Goal: Task Accomplishment & Management: Complete application form

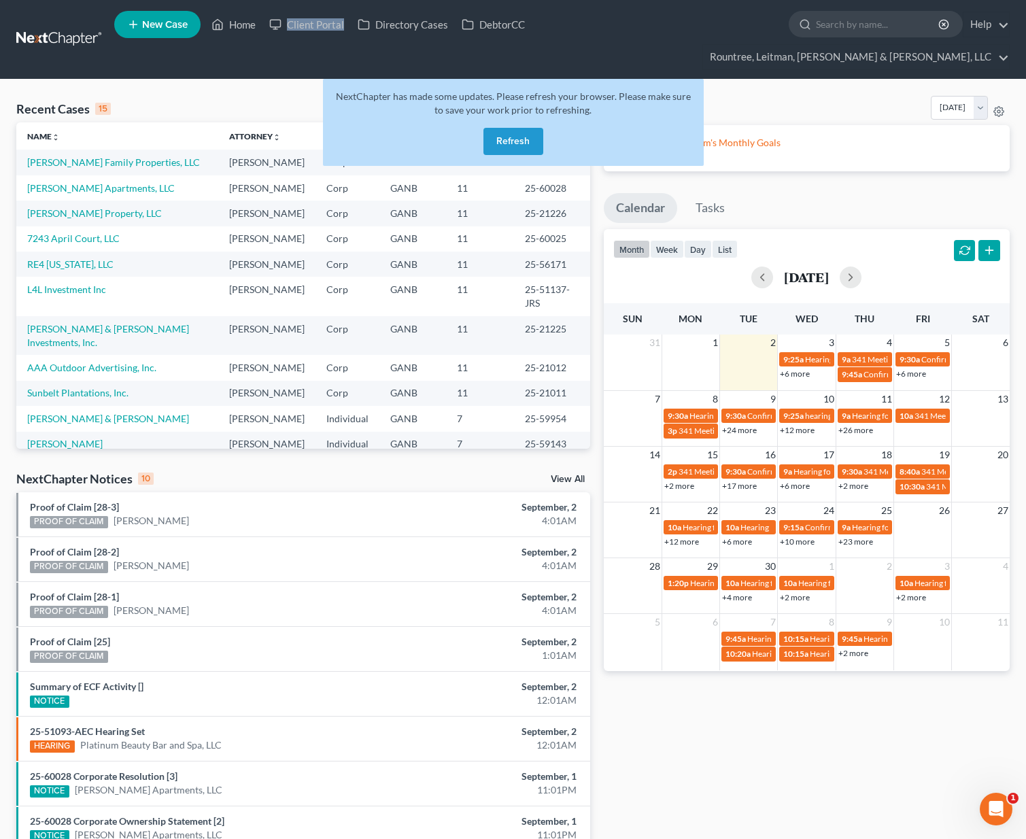
click at [518, 128] on button "Refresh" at bounding box center [514, 141] width 60 height 27
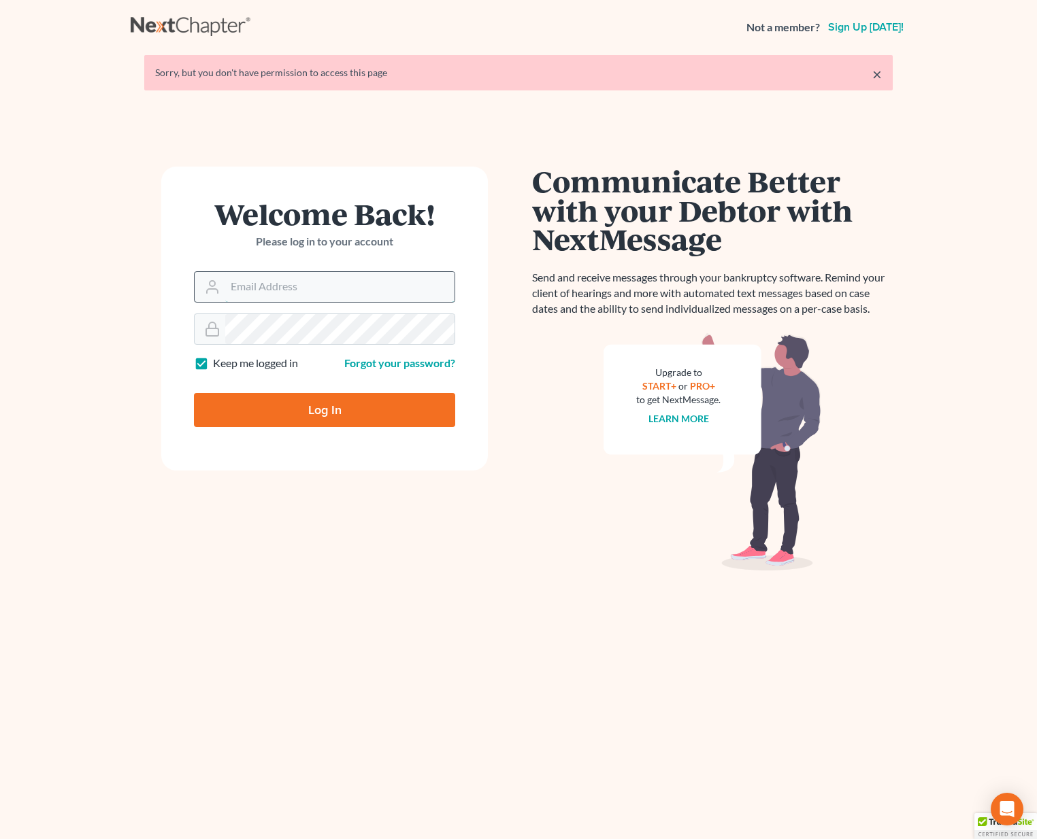
click at [269, 287] on input "Email Address" at bounding box center [339, 287] width 229 height 30
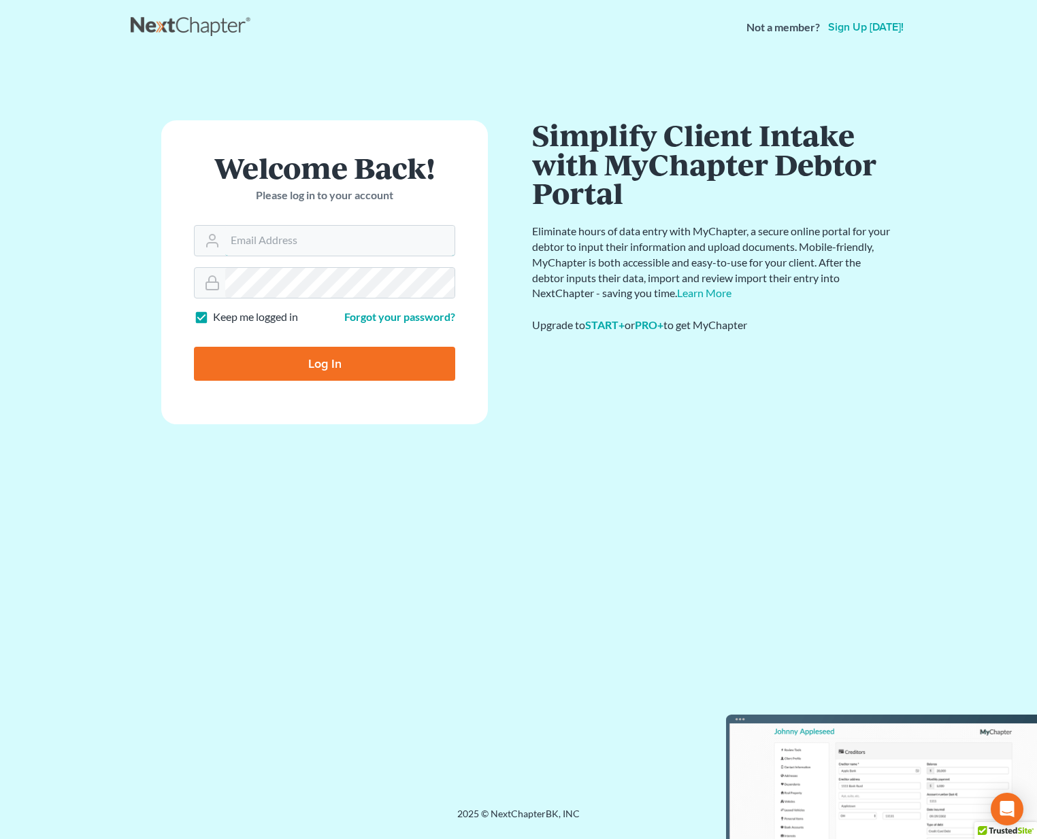
type input "[EMAIL_ADDRESS][DOMAIN_NAME]"
type input "Thinking..."
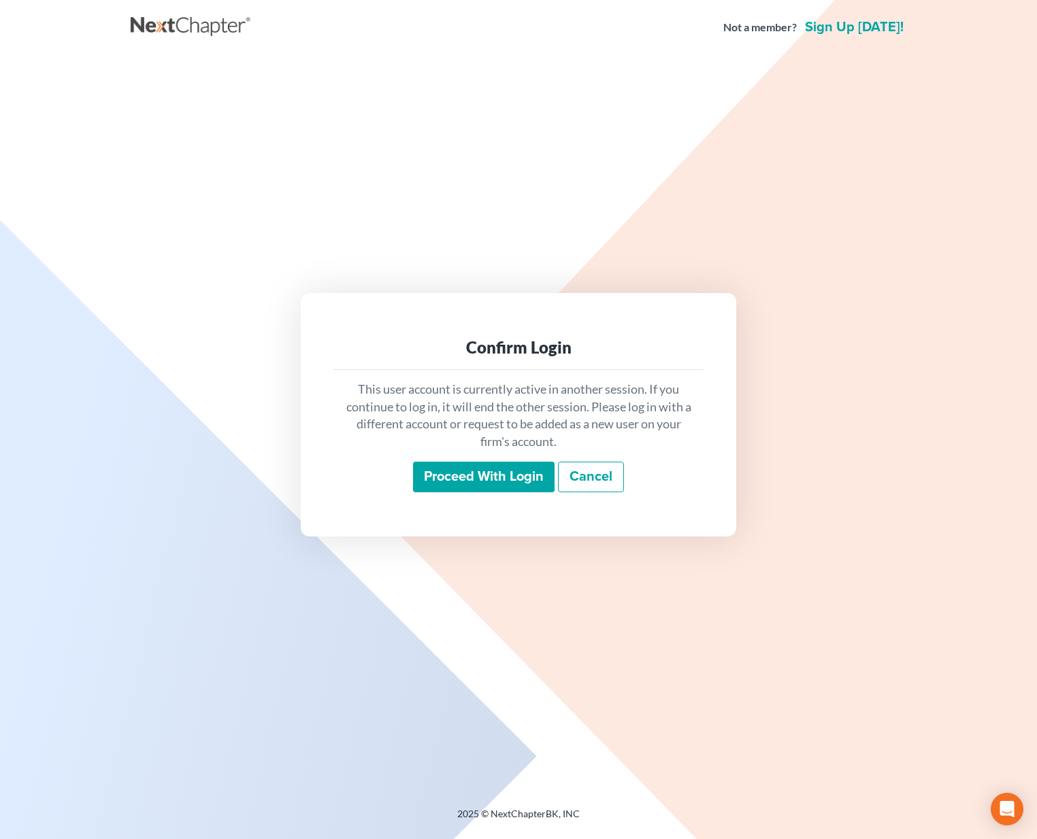
click at [491, 483] on input "Proceed with login" at bounding box center [483, 477] width 141 height 31
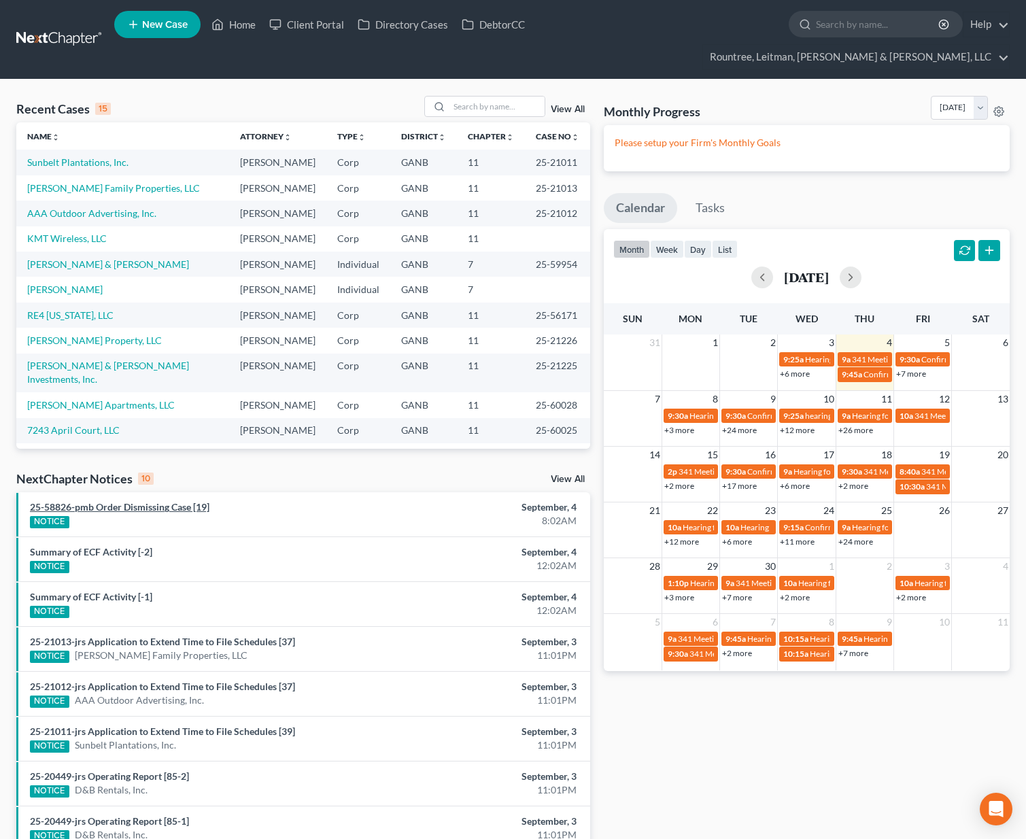
click at [144, 501] on link "25-58826-pmb Order Dismissing Case [19]" at bounding box center [120, 507] width 180 height 12
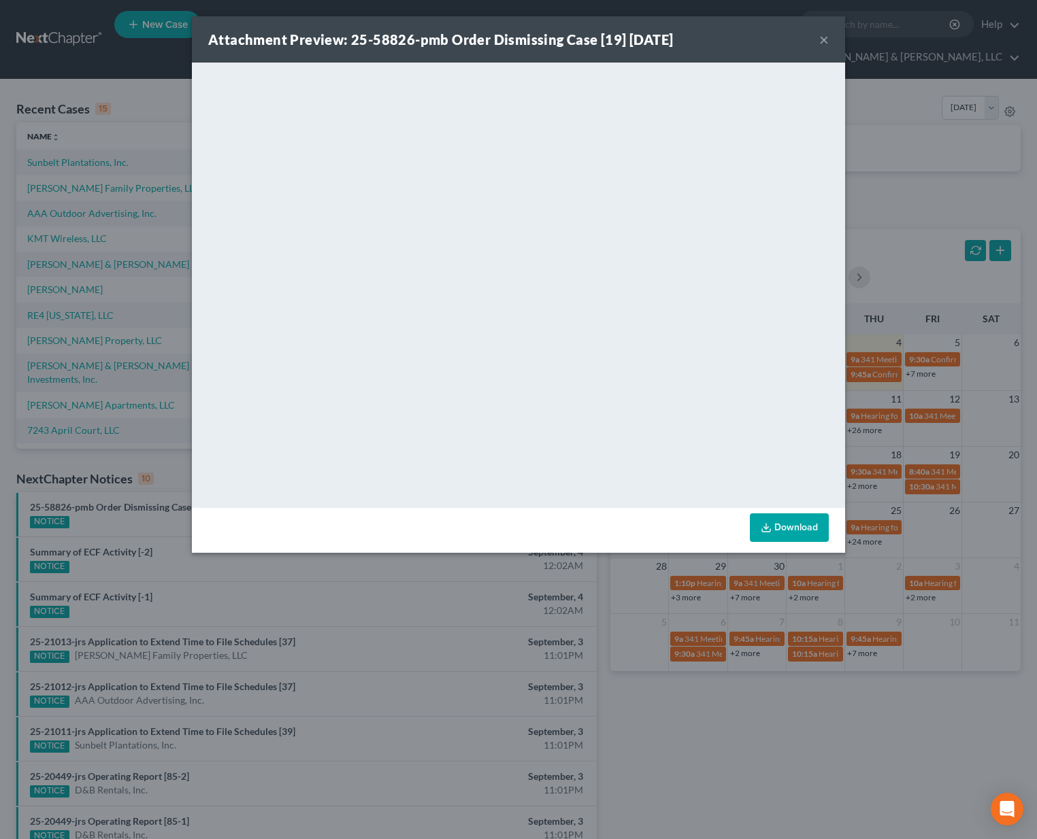
click at [824, 37] on button "×" at bounding box center [824, 39] width 10 height 16
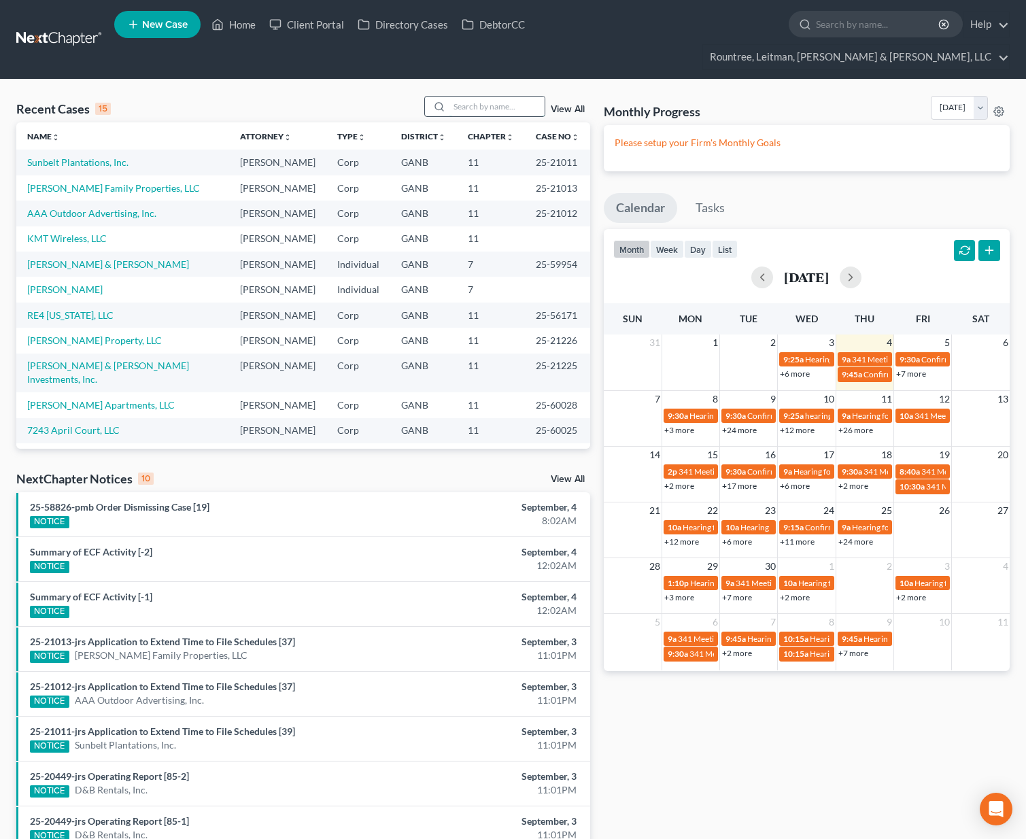
click at [475, 97] on input "search" at bounding box center [497, 107] width 95 height 20
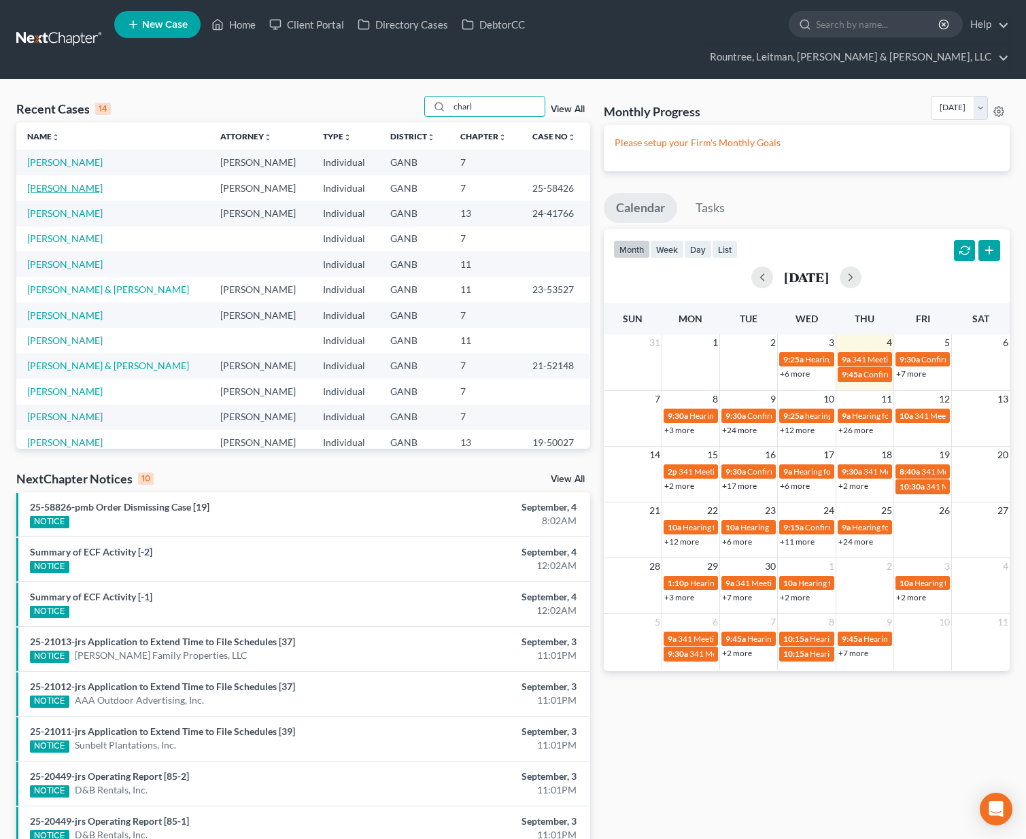
type input "charl"
click at [101, 182] on link "[PERSON_NAME]" at bounding box center [64, 188] width 75 height 12
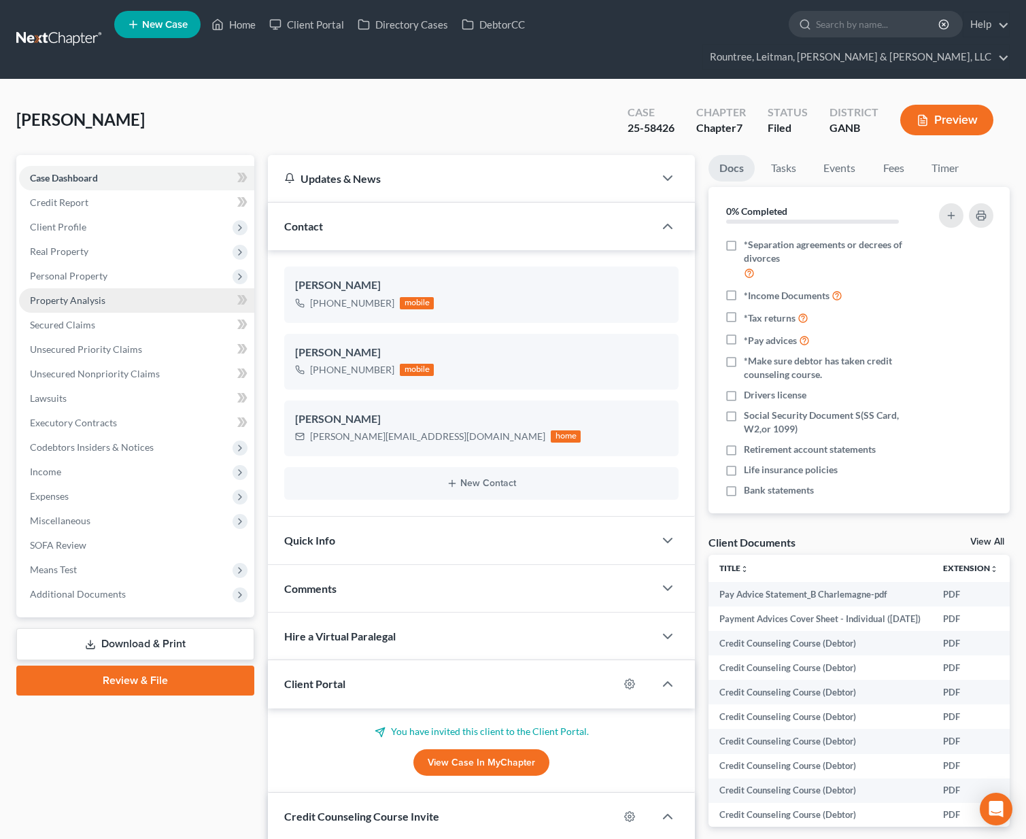
click at [86, 295] on span "Property Analysis" at bounding box center [67, 301] width 75 height 12
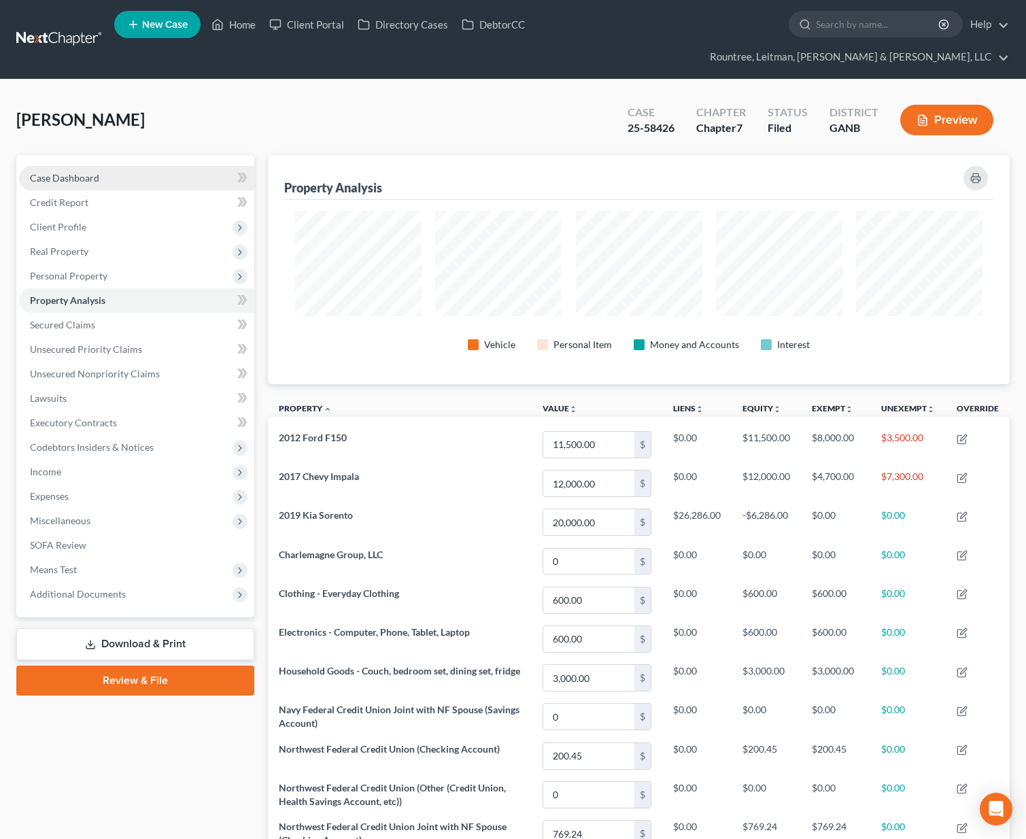
click at [58, 172] on span "Case Dashboard" at bounding box center [64, 178] width 69 height 12
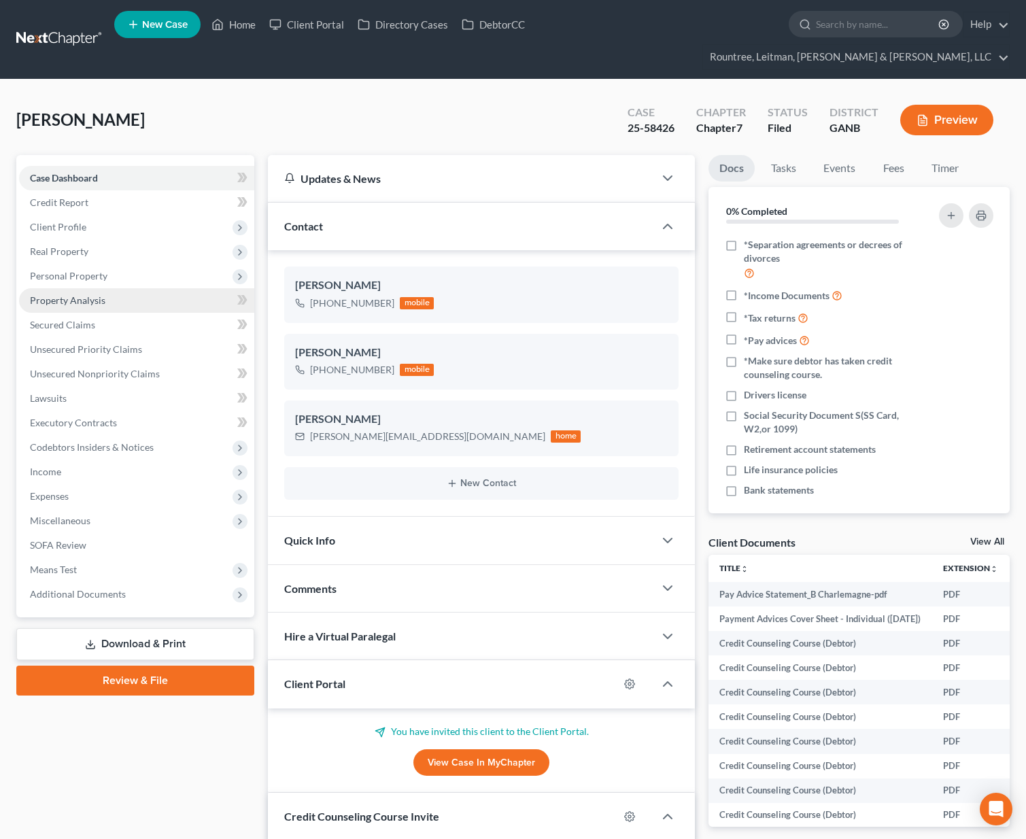
click at [81, 295] on span "Property Analysis" at bounding box center [67, 301] width 75 height 12
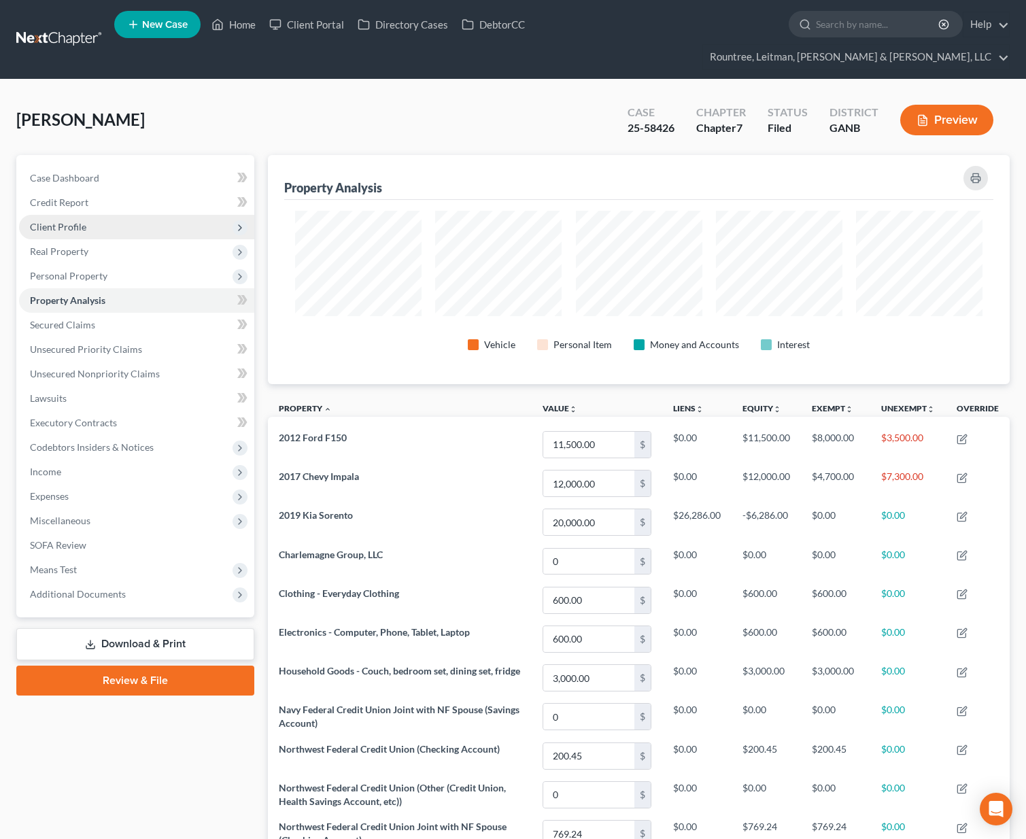
scroll to position [229, 742]
click at [75, 246] on span "Real Property" at bounding box center [59, 252] width 58 height 12
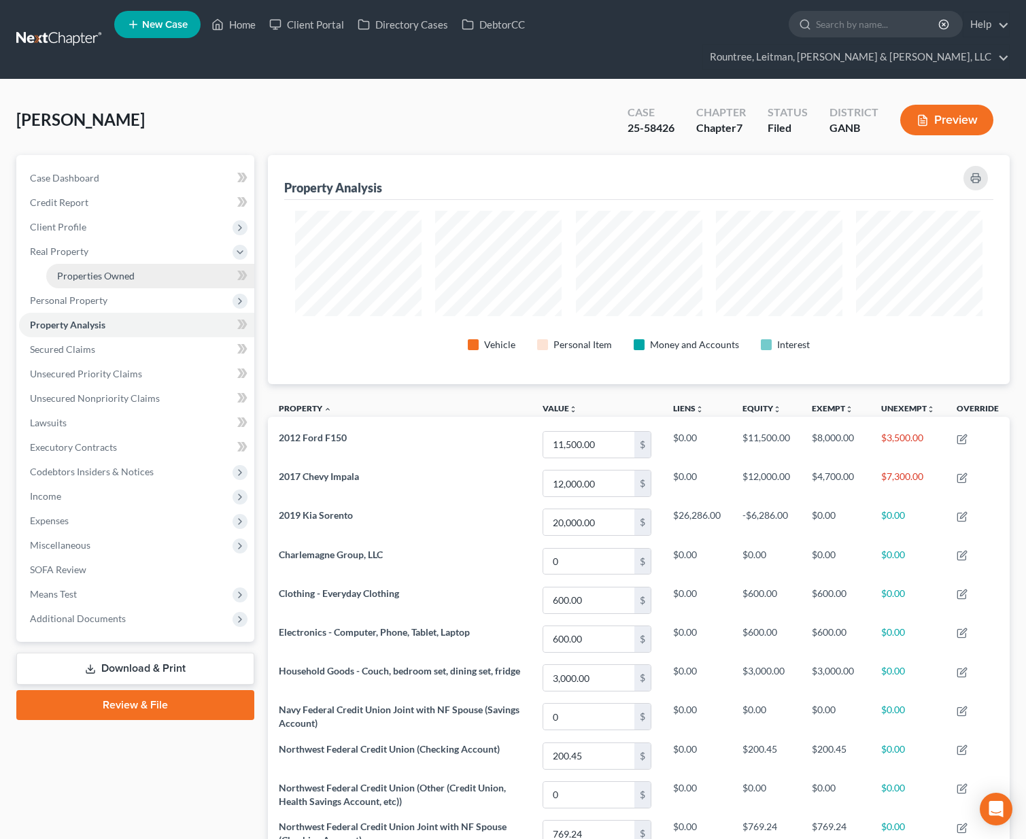
click at [86, 264] on link "Properties Owned" at bounding box center [150, 276] width 208 height 24
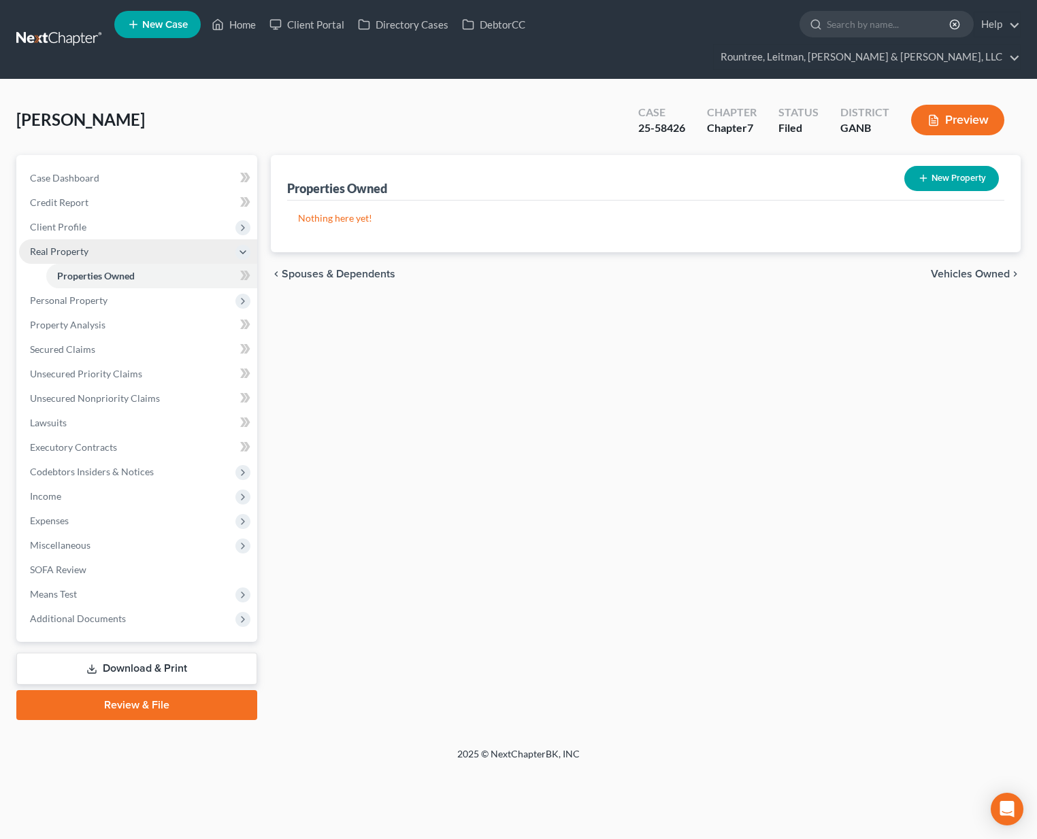
click at [65, 246] on span "Real Property" at bounding box center [59, 252] width 58 height 12
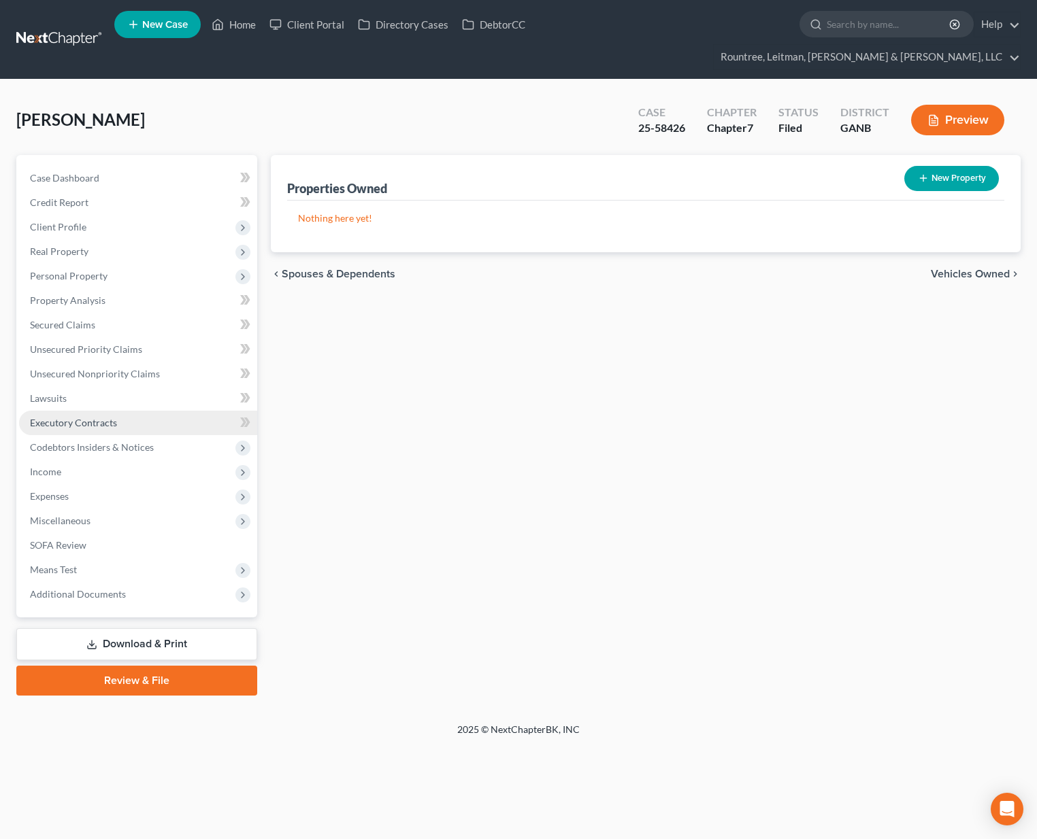
click at [81, 417] on span "Executory Contracts" at bounding box center [73, 423] width 87 height 12
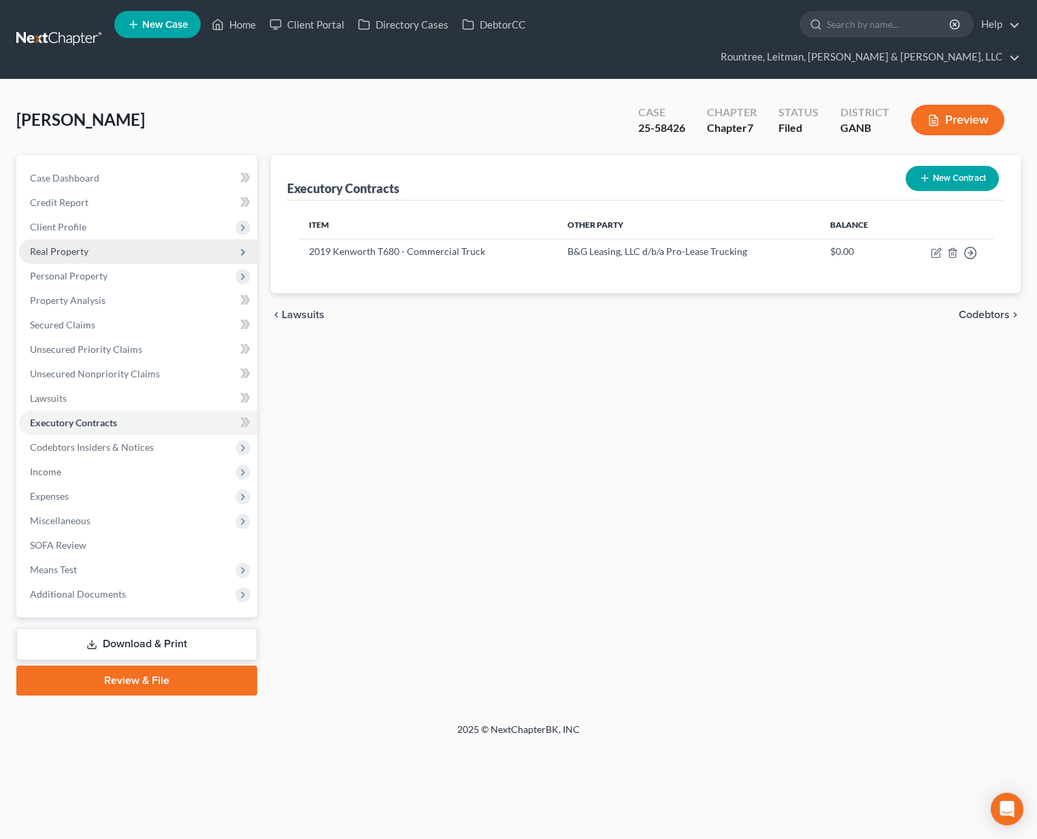
click at [63, 239] on span "Real Property" at bounding box center [138, 251] width 238 height 24
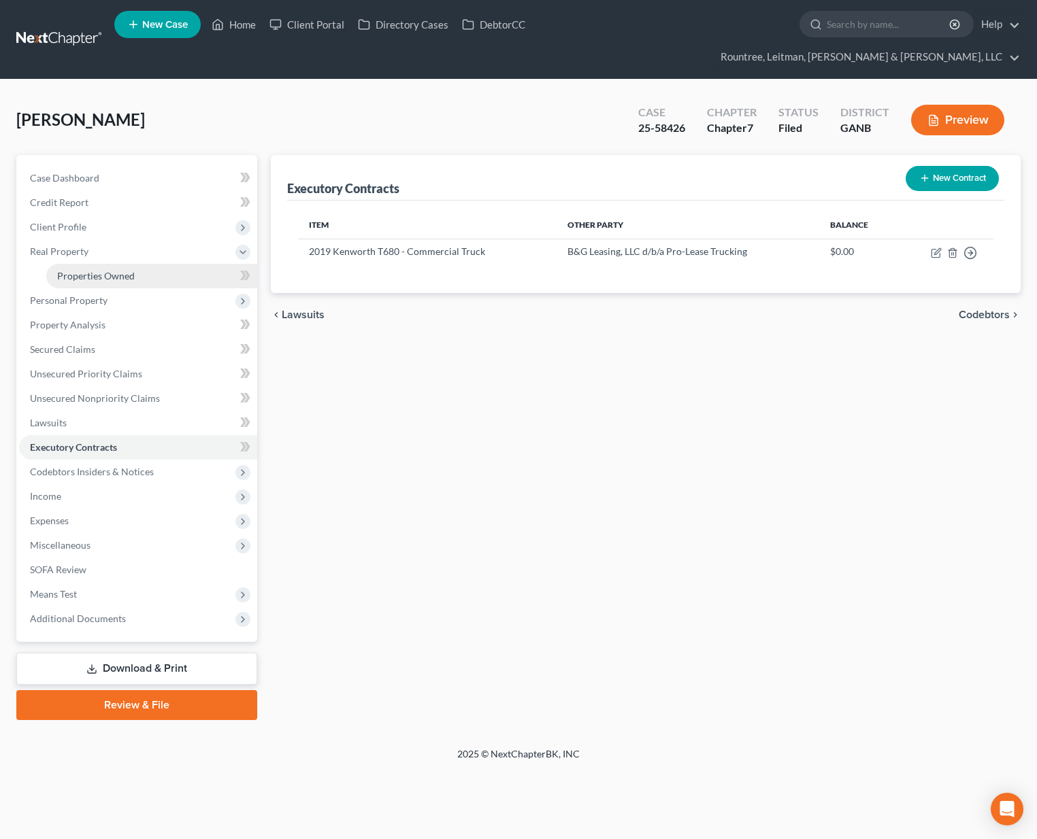
click at [78, 270] on span "Properties Owned" at bounding box center [96, 276] width 78 height 12
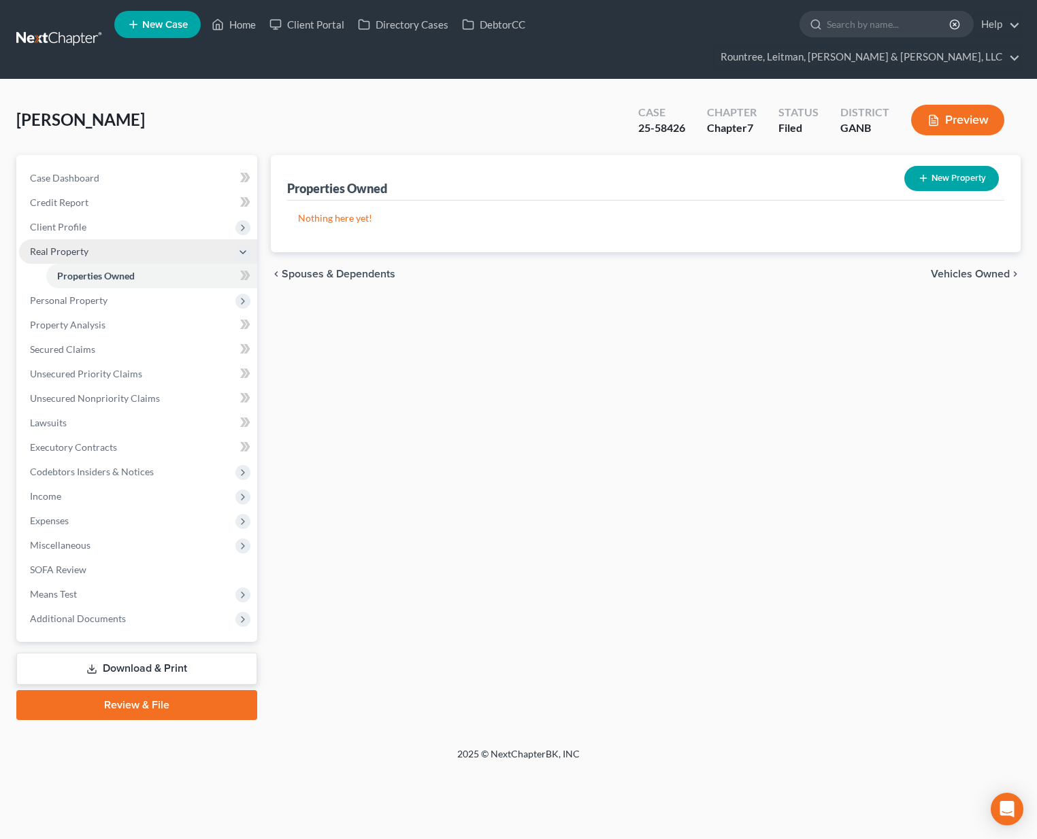
click at [63, 246] on span "Real Property" at bounding box center [59, 252] width 58 height 12
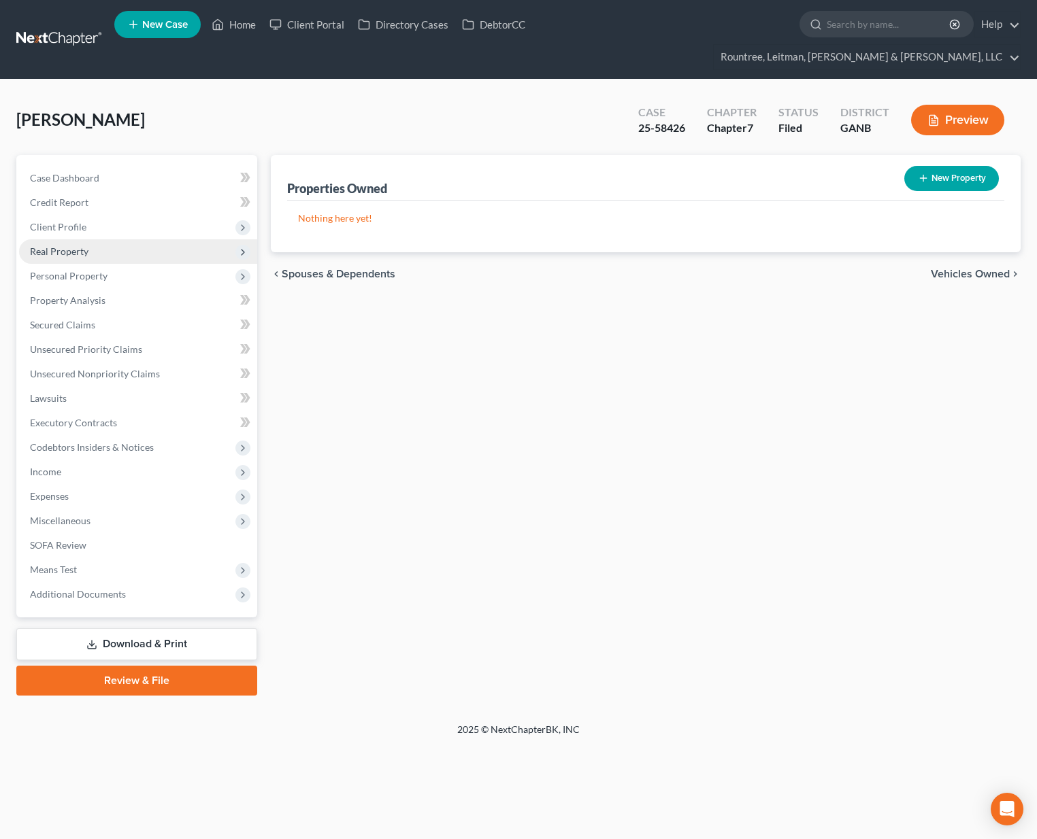
click at [67, 239] on span "Real Property" at bounding box center [138, 251] width 238 height 24
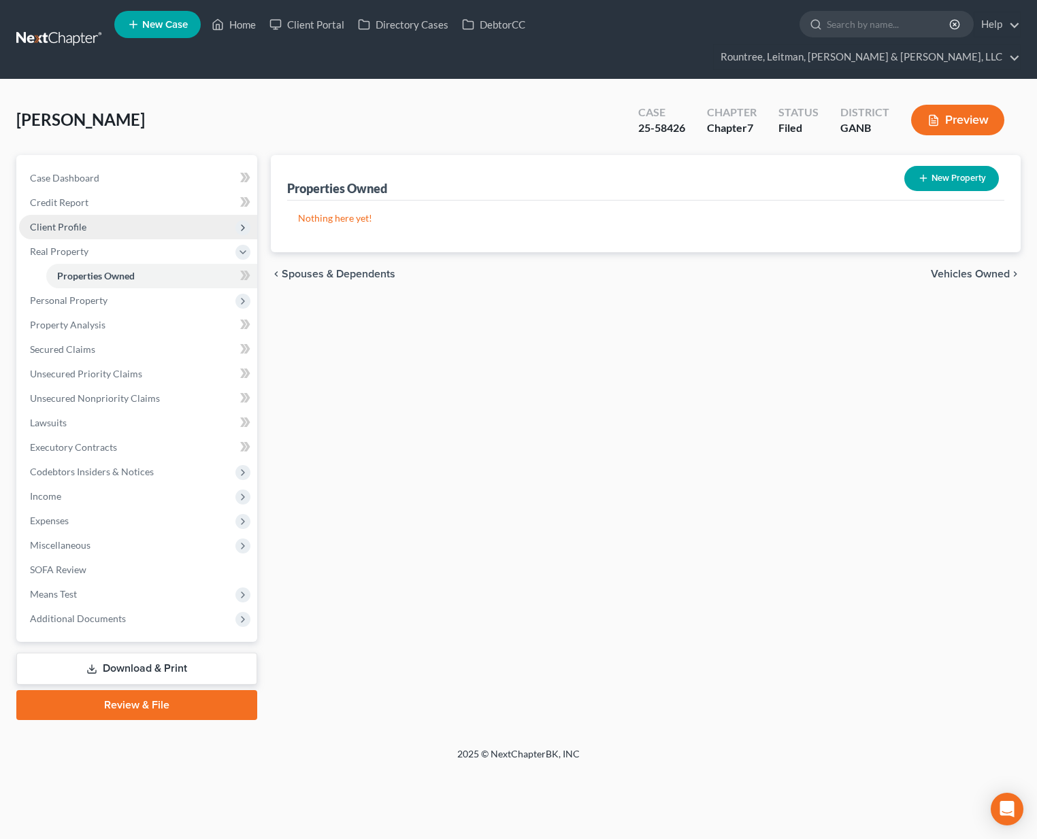
click at [67, 221] on span "Client Profile" at bounding box center [58, 227] width 56 height 12
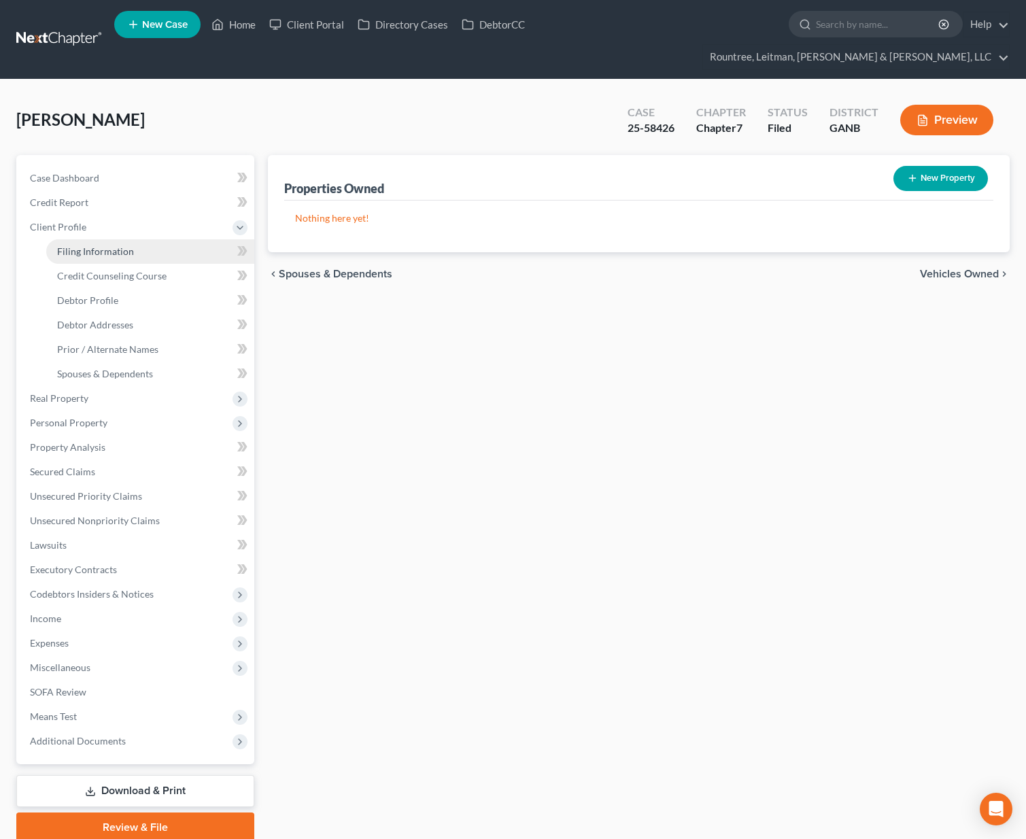
click at [90, 239] on link "Filing Information" at bounding box center [150, 251] width 208 height 24
select select "0"
select select "3"
select select "0"
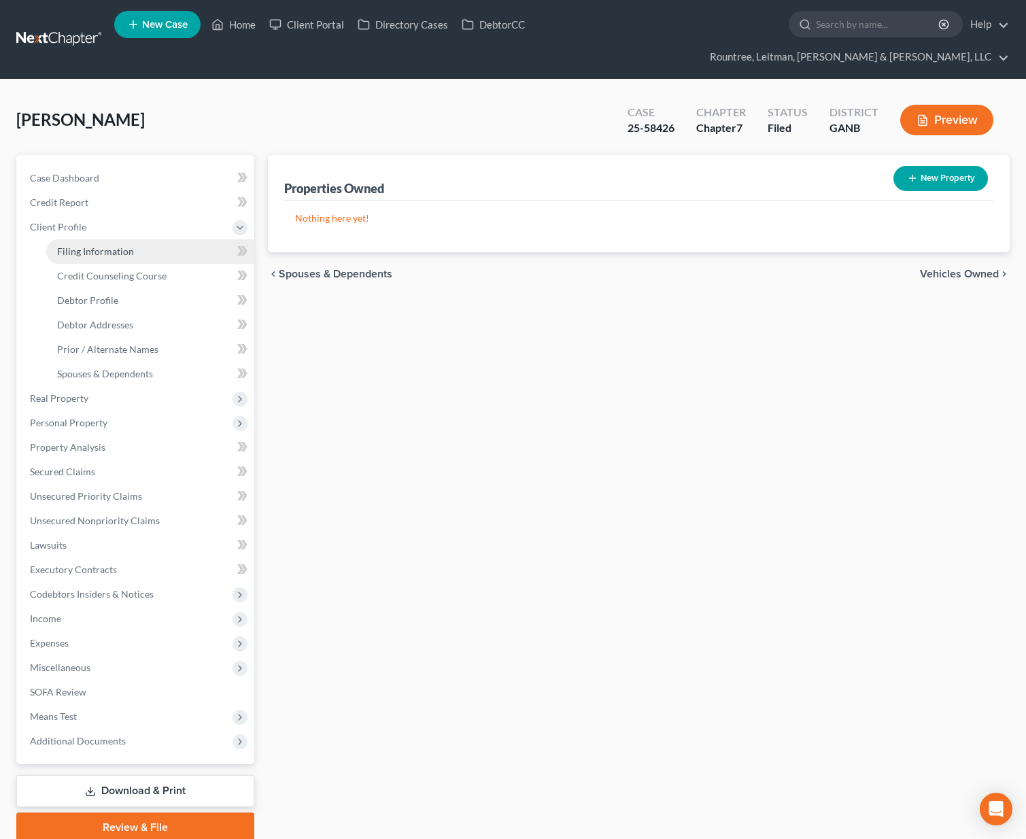
select select "10"
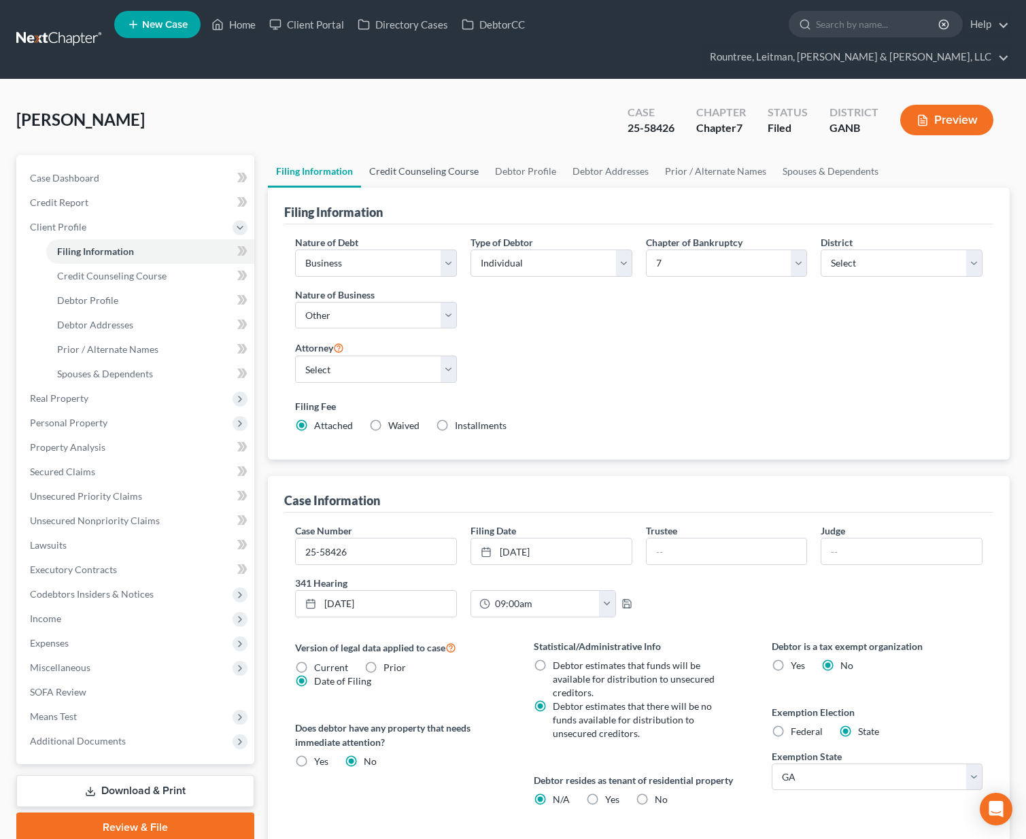
click at [454, 155] on link "Credit Counseling Course" at bounding box center [424, 171] width 126 height 33
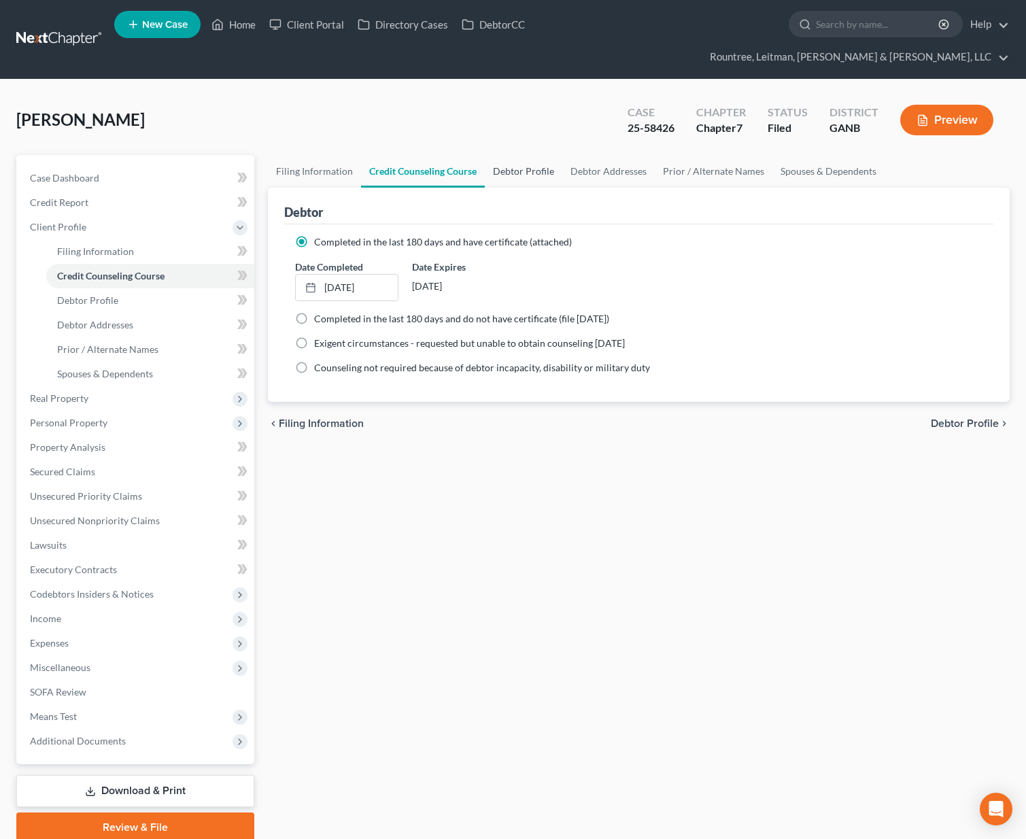
click at [518, 155] on link "Debtor Profile" at bounding box center [524, 171] width 78 height 33
select select "1"
select select "2"
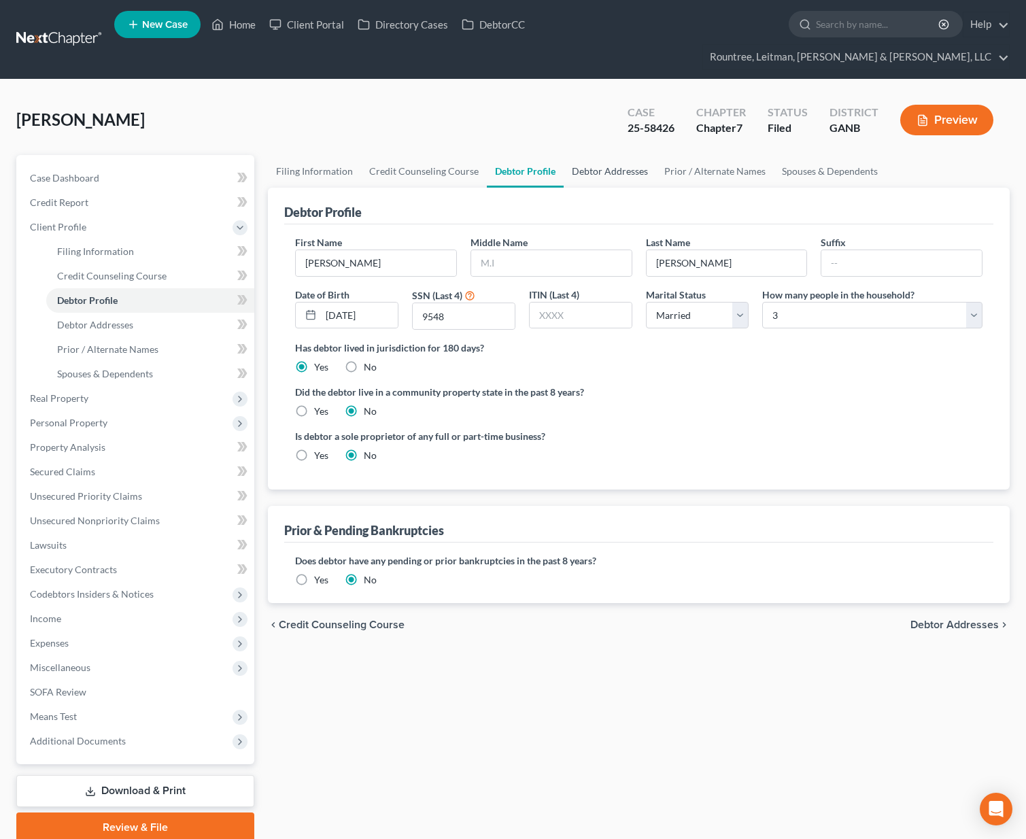
click at [605, 155] on link "Debtor Addresses" at bounding box center [610, 171] width 93 height 33
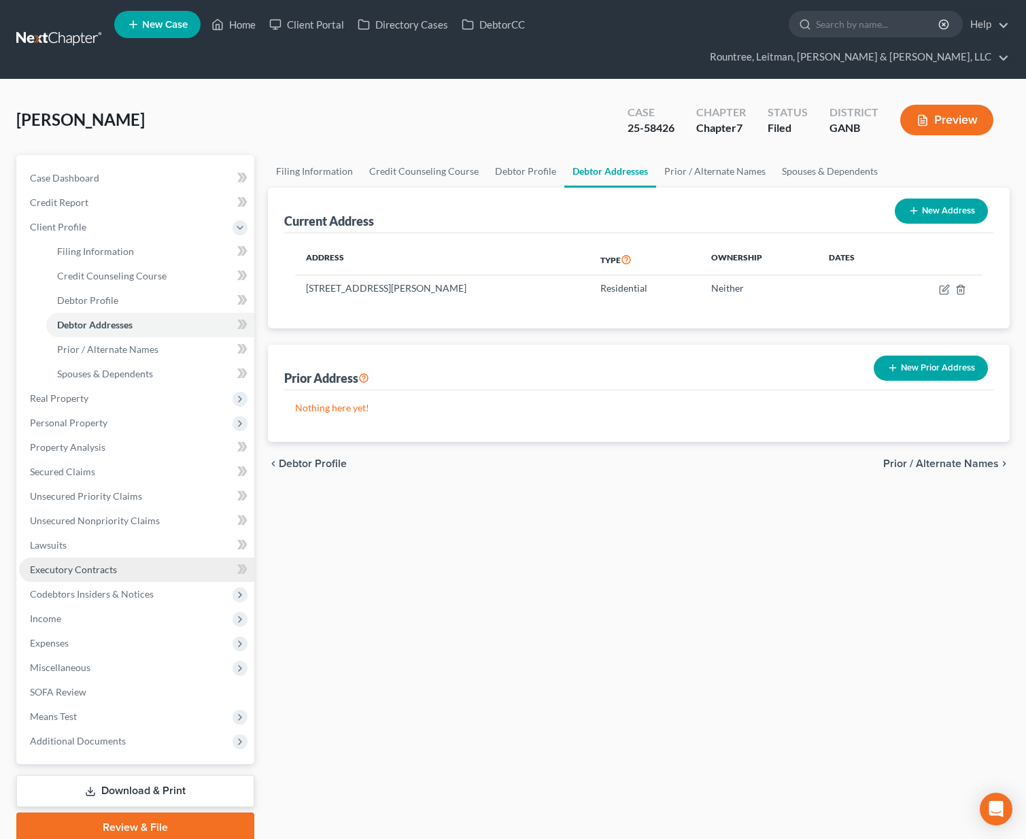
click at [71, 564] on span "Executory Contracts" at bounding box center [73, 570] width 87 height 12
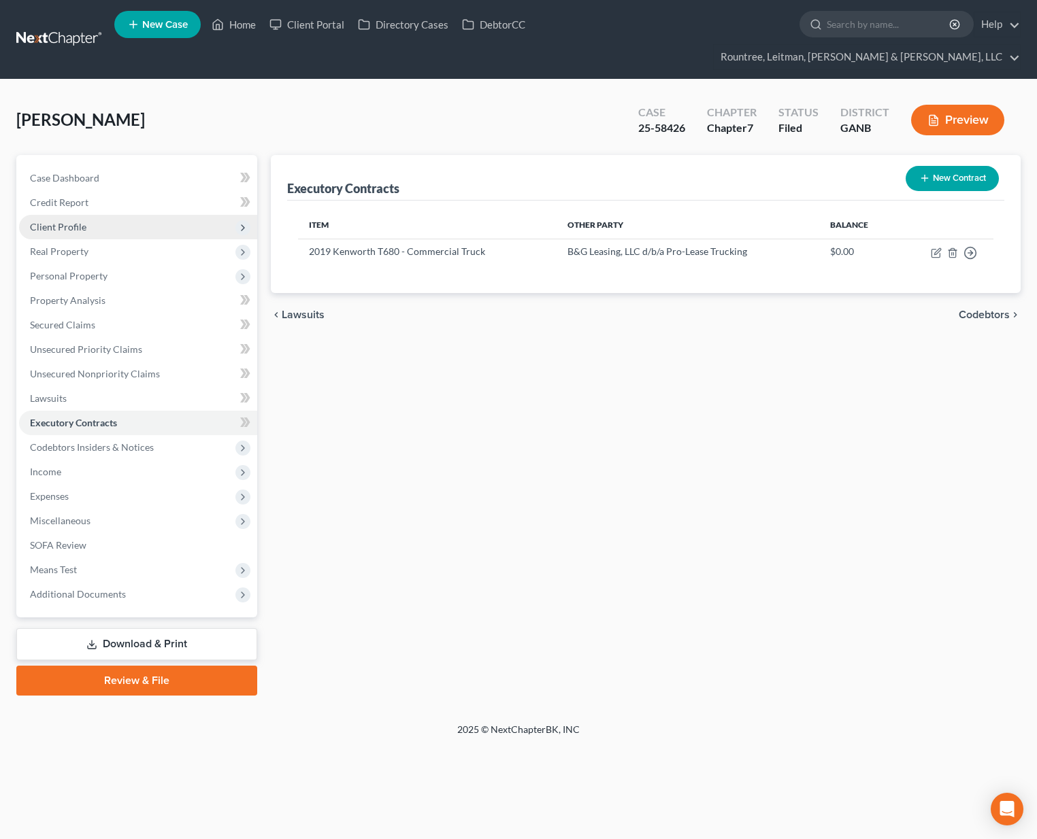
click at [66, 221] on span "Client Profile" at bounding box center [58, 227] width 56 height 12
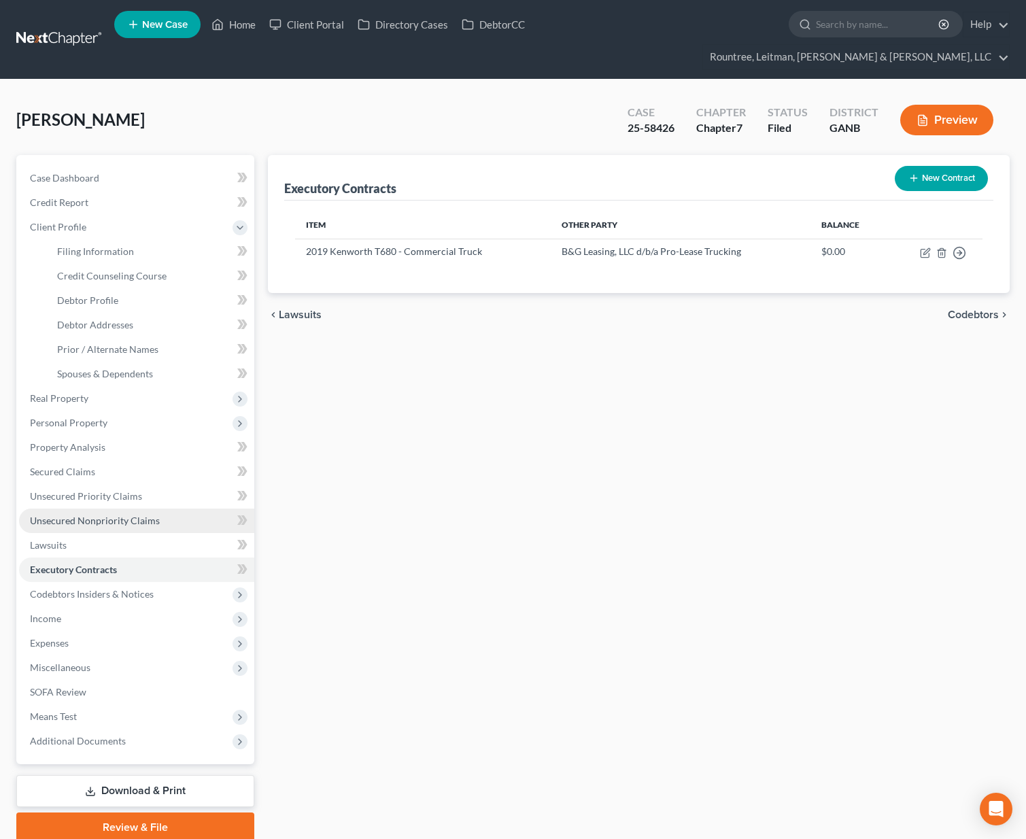
click at [84, 515] on span "Unsecured Nonpriority Claims" at bounding box center [95, 521] width 130 height 12
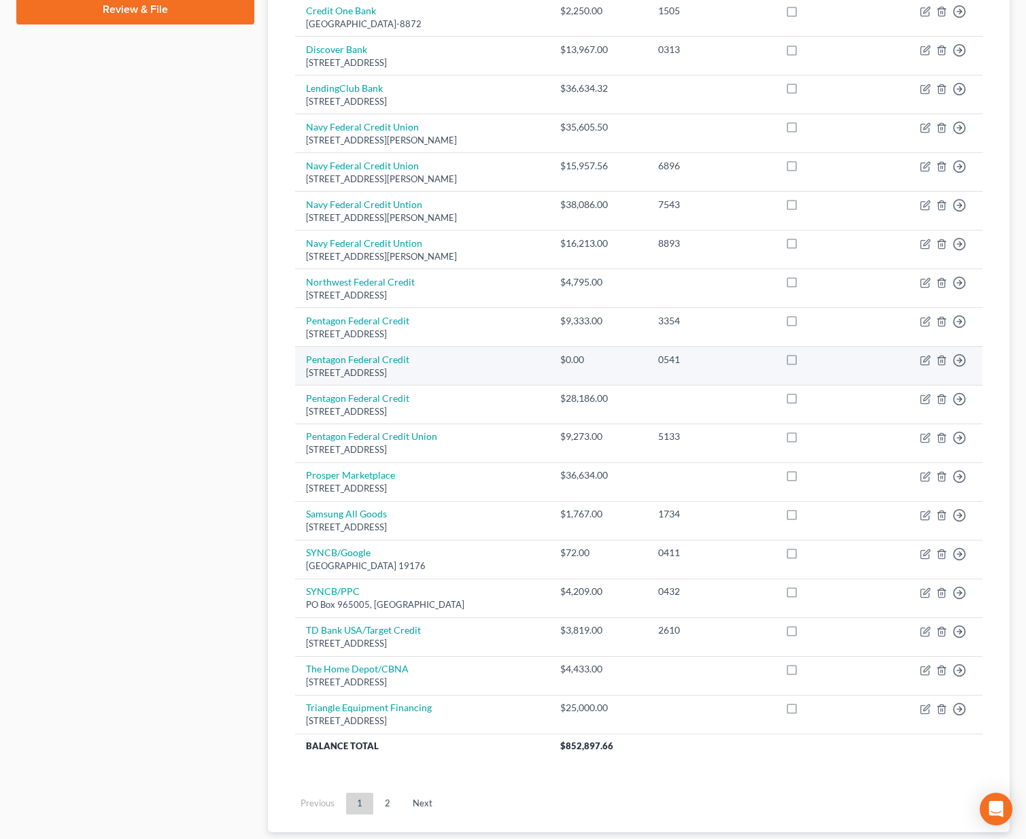
scroll to position [687, 0]
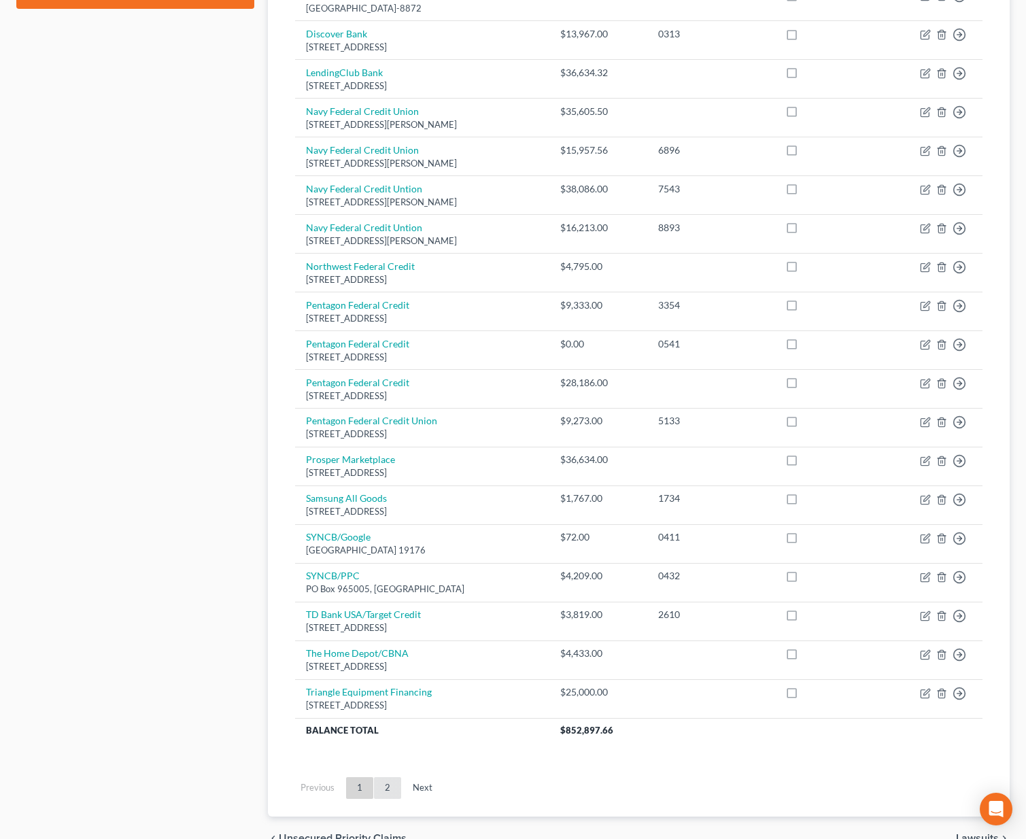
click at [386, 777] on link "2" at bounding box center [387, 788] width 27 height 22
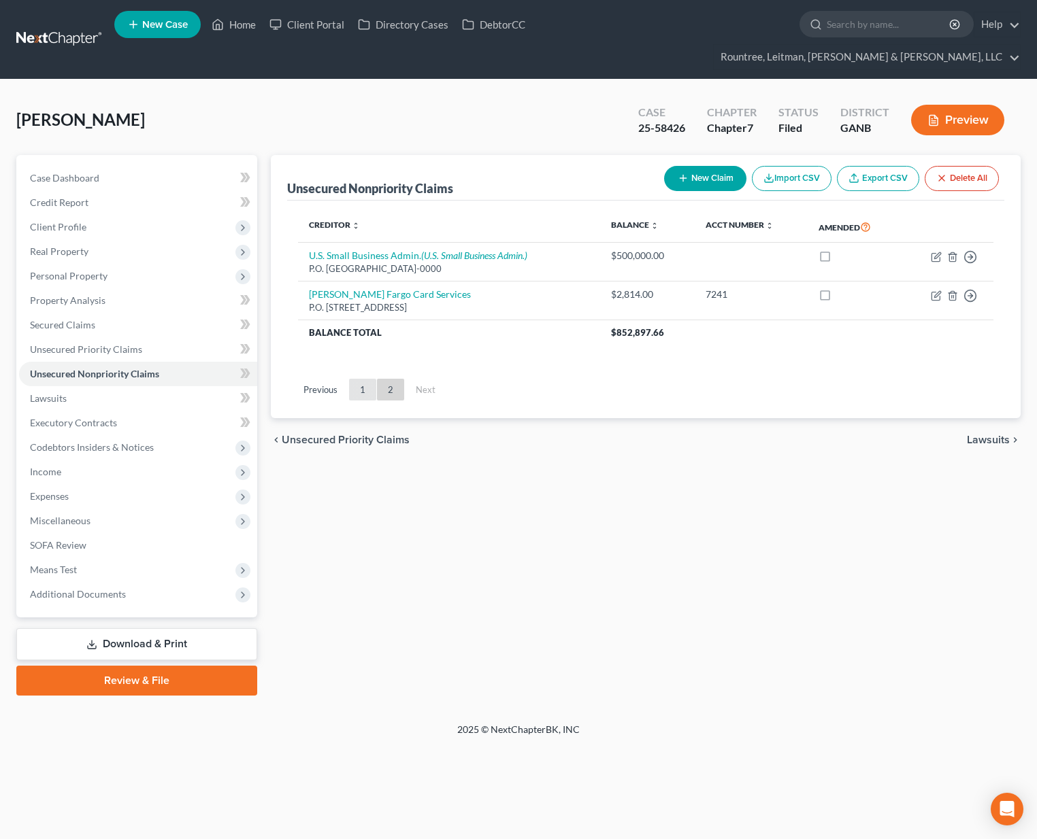
click at [356, 379] on link "1" at bounding box center [362, 390] width 27 height 22
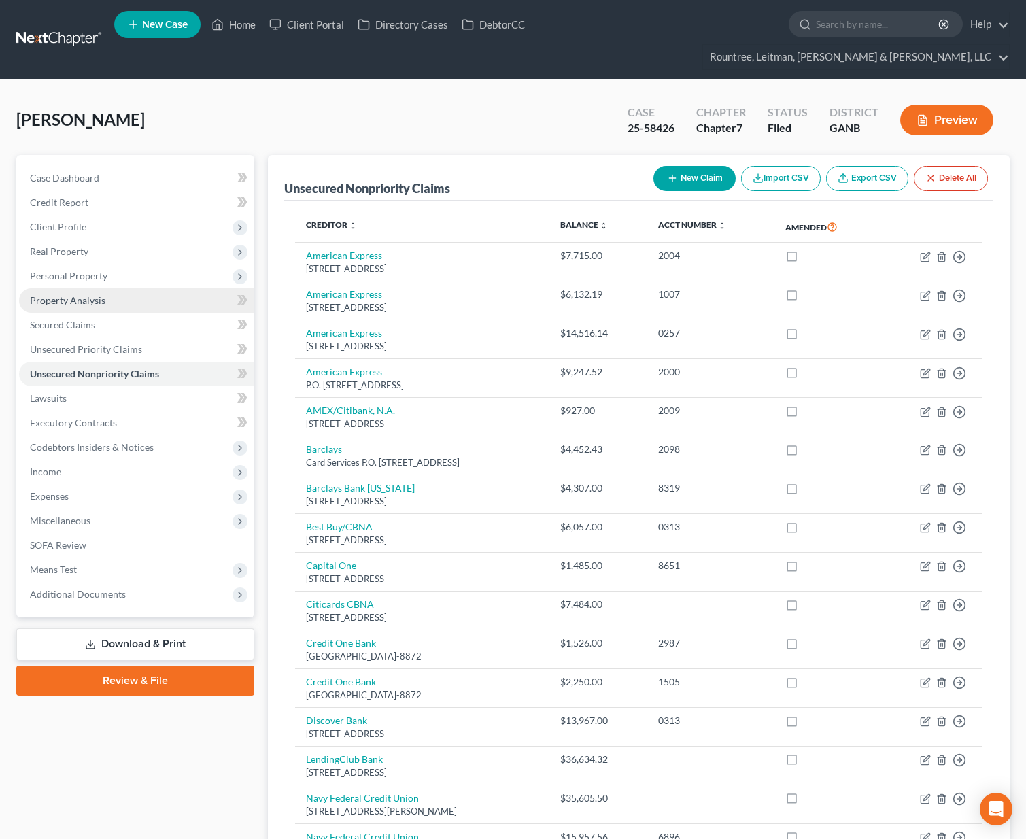
click at [80, 295] on span "Property Analysis" at bounding box center [67, 301] width 75 height 12
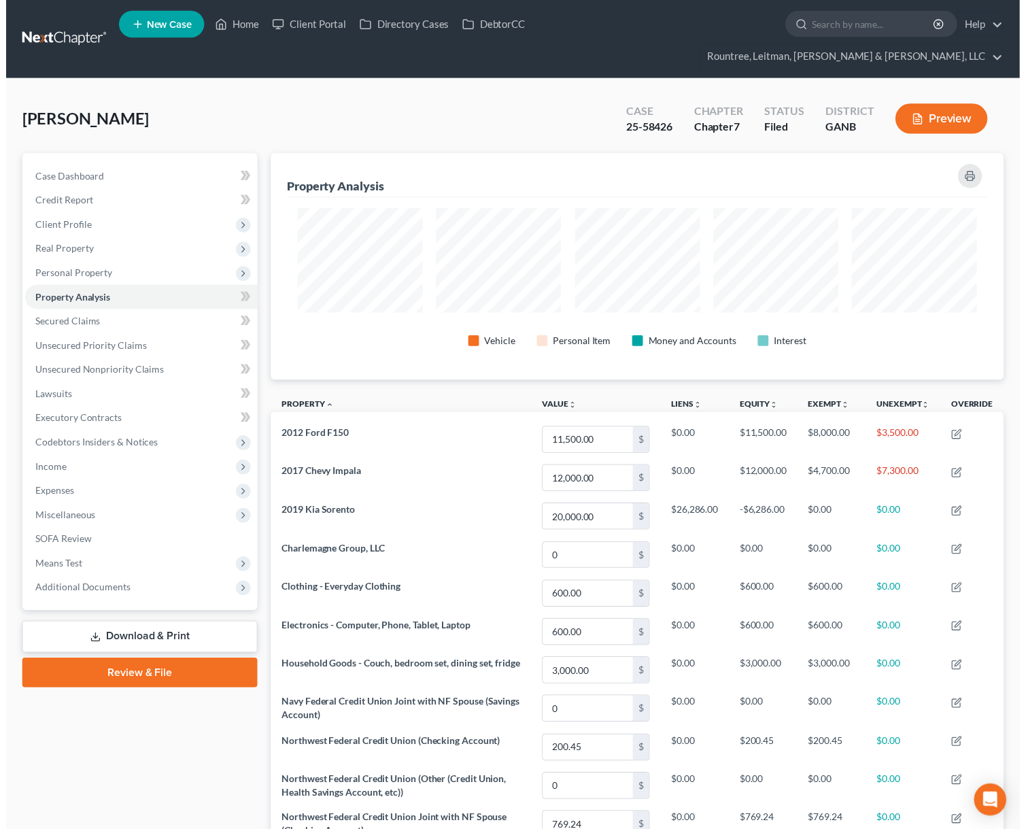
scroll to position [229, 742]
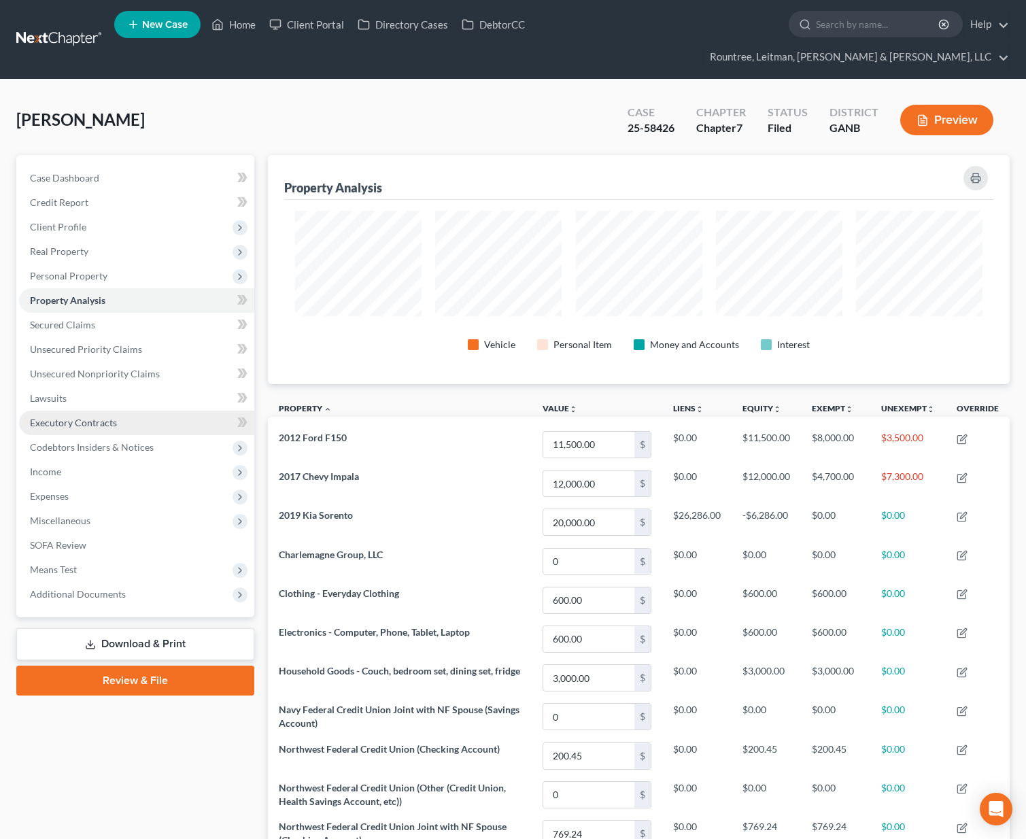
click at [90, 417] on span "Executory Contracts" at bounding box center [73, 423] width 87 height 12
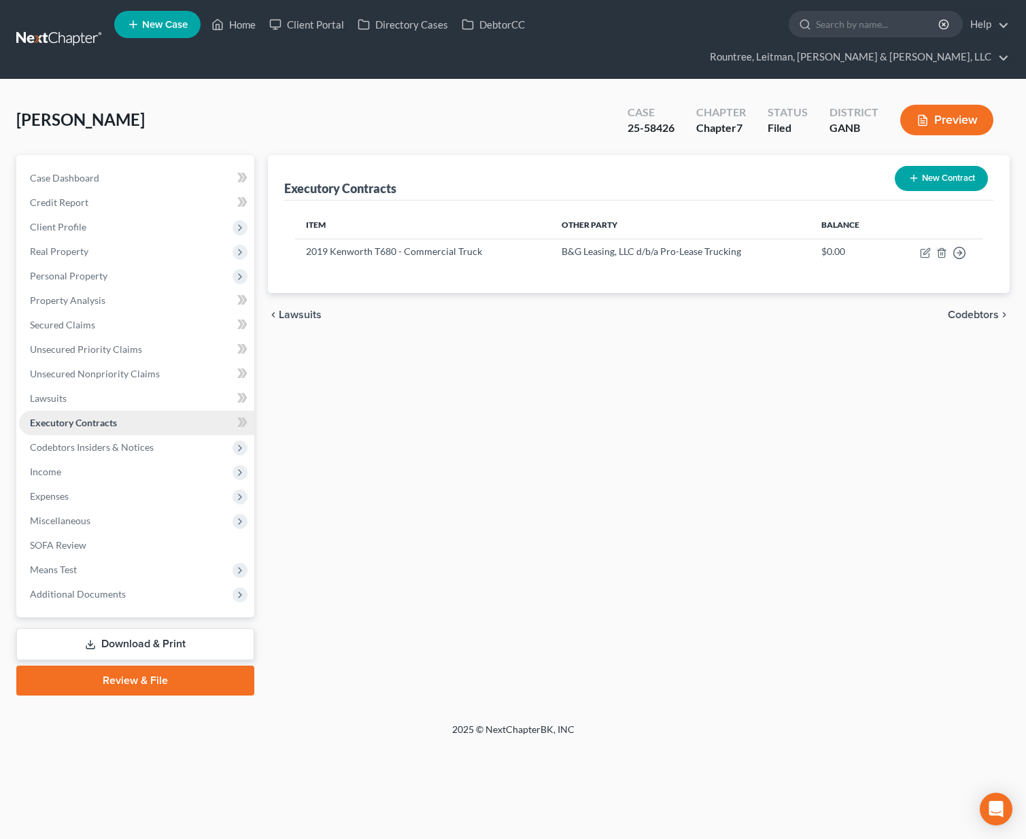
click at [90, 417] on span "Executory Contracts" at bounding box center [73, 423] width 87 height 12
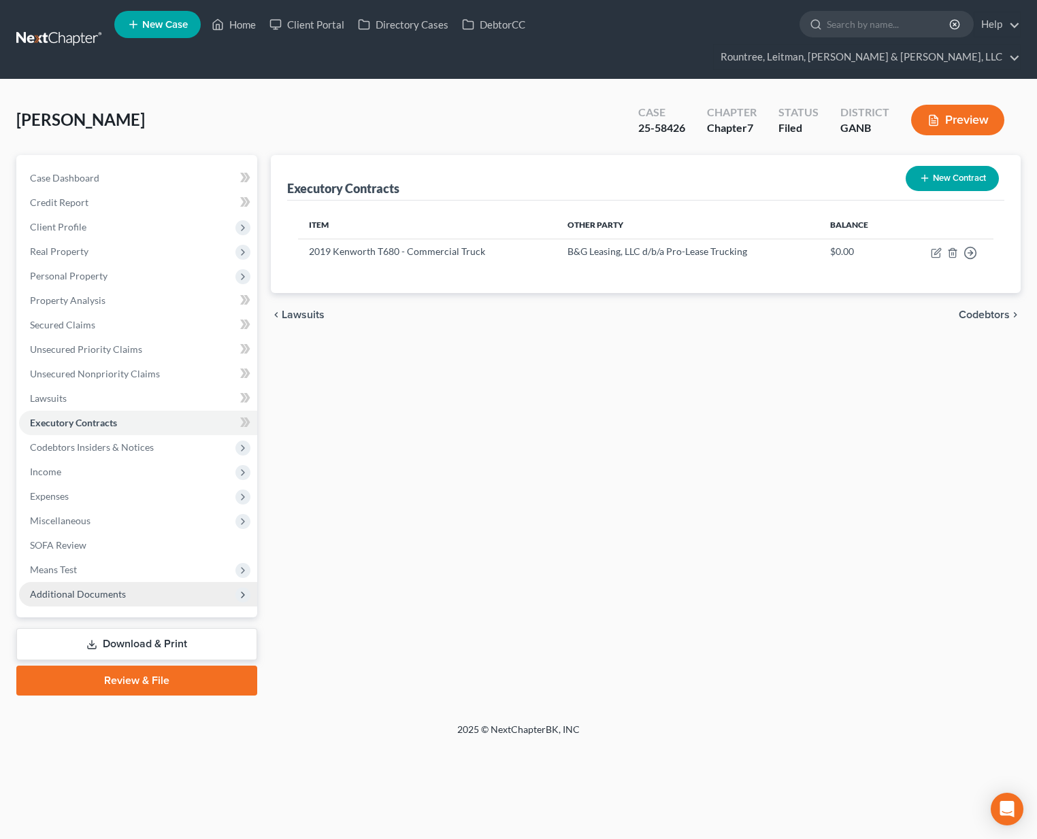
click at [108, 582] on span "Additional Documents" at bounding box center [138, 594] width 238 height 24
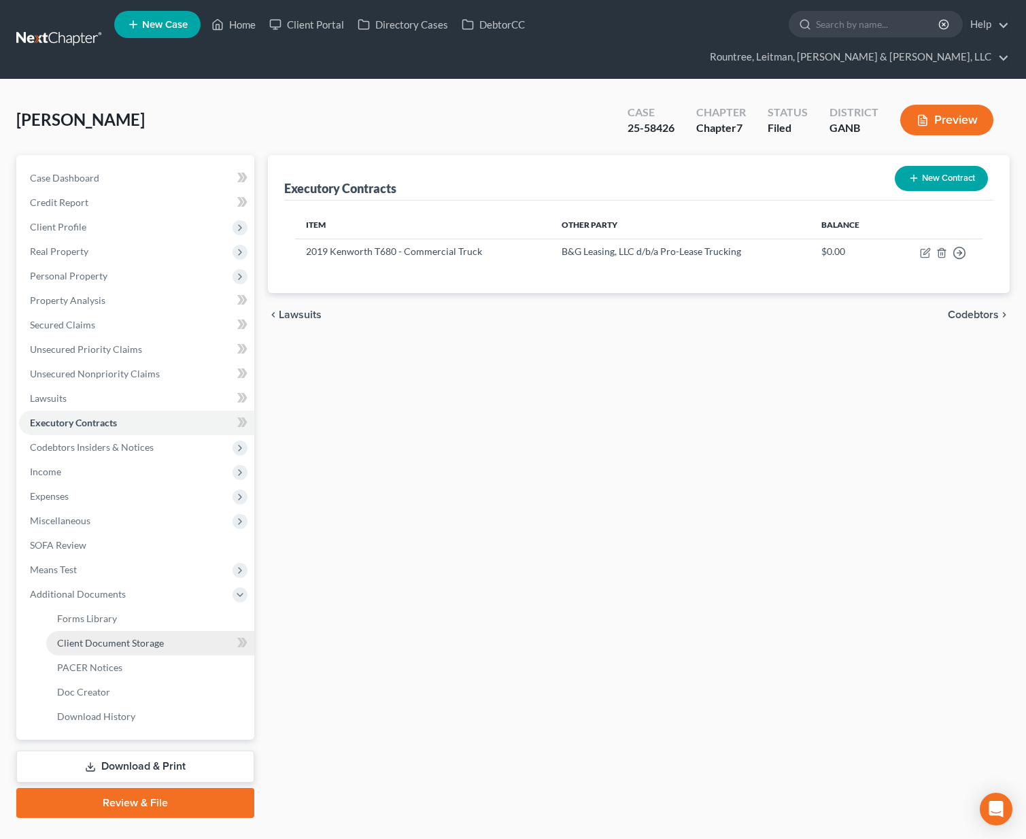
click at [110, 637] on span "Client Document Storage" at bounding box center [110, 643] width 107 height 12
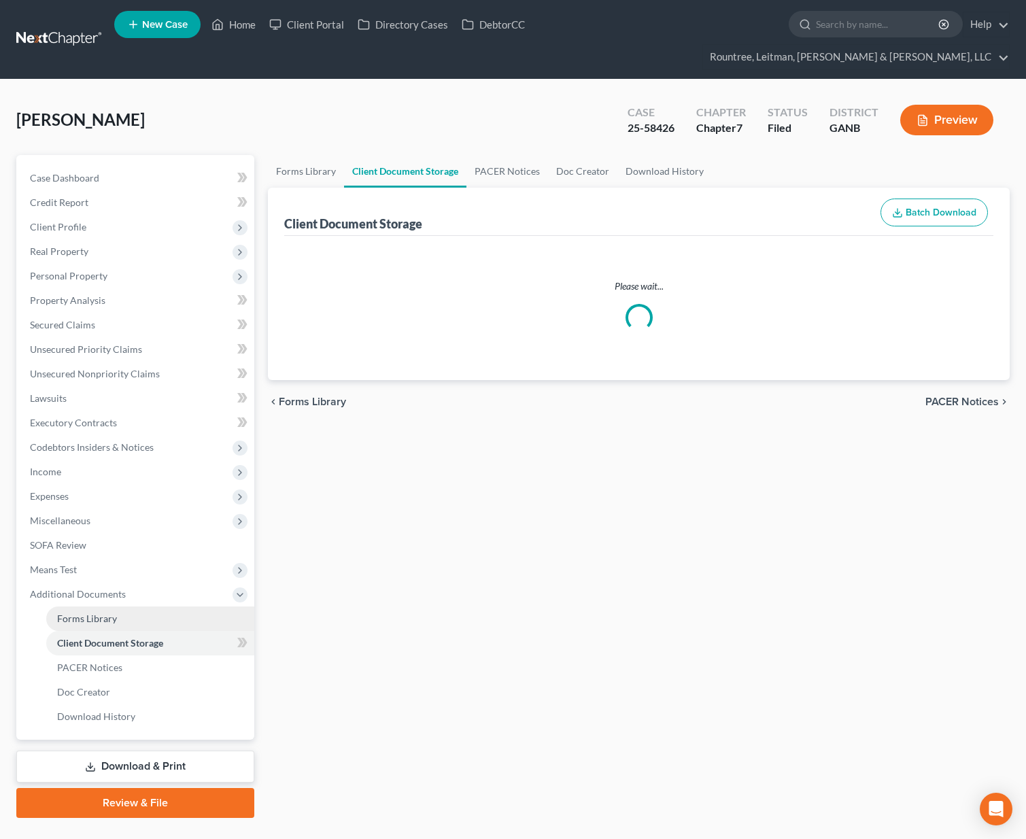
select select "5"
select select "35"
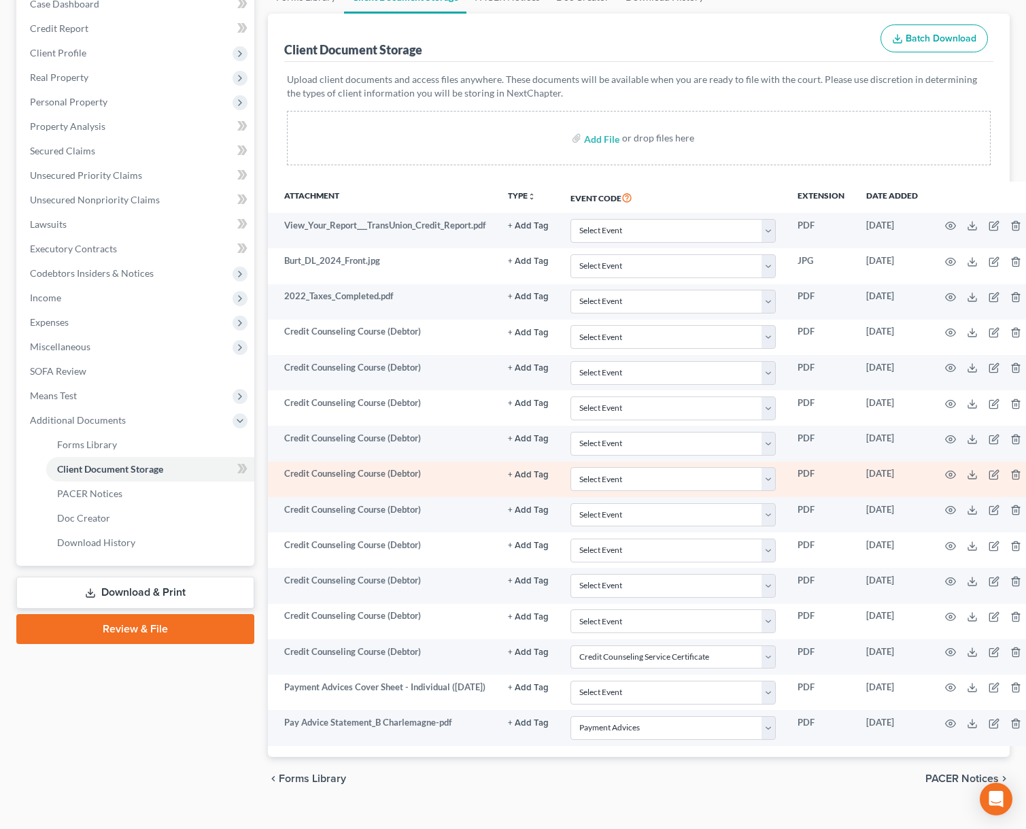
scroll to position [124, 0]
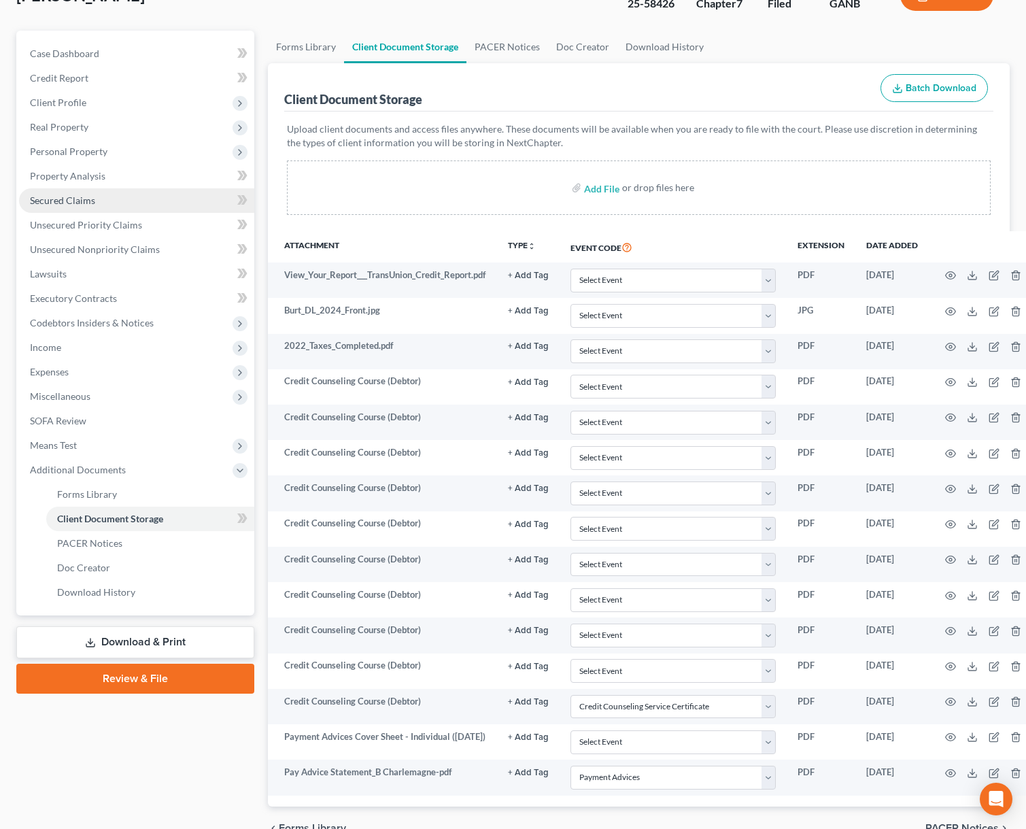
click at [71, 195] on span "Secured Claims" at bounding box center [62, 201] width 65 height 12
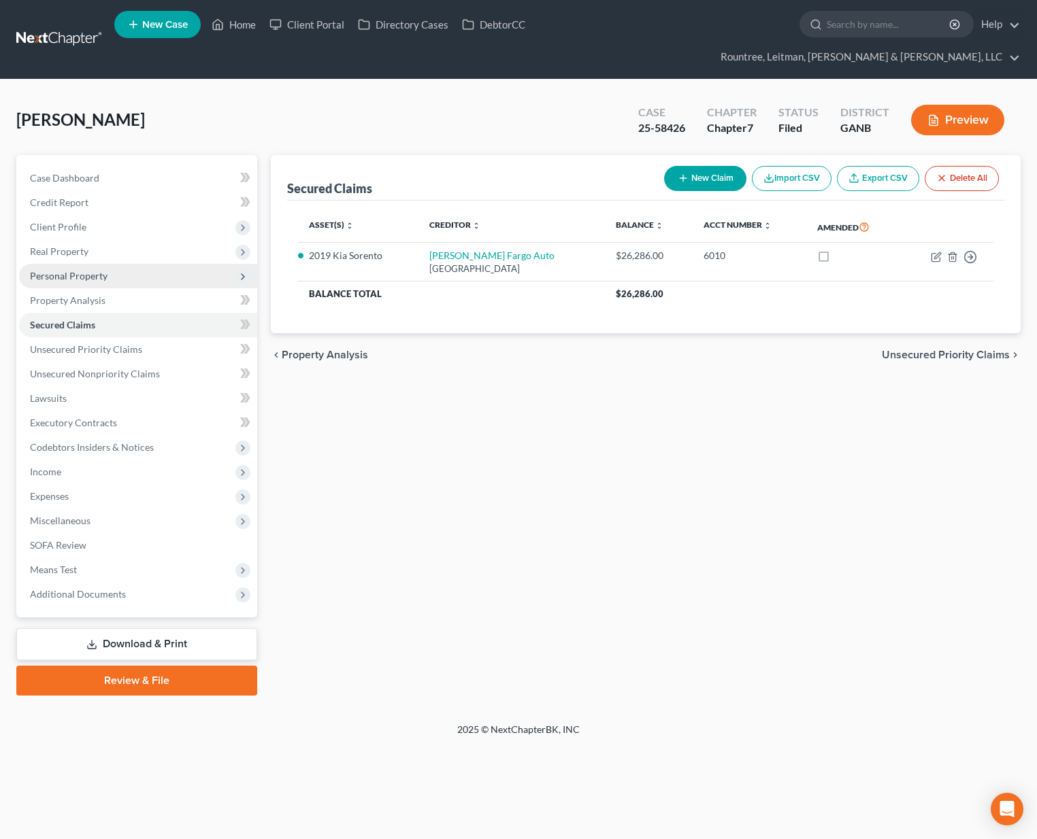
click at [77, 270] on span "Personal Property" at bounding box center [69, 276] width 78 height 12
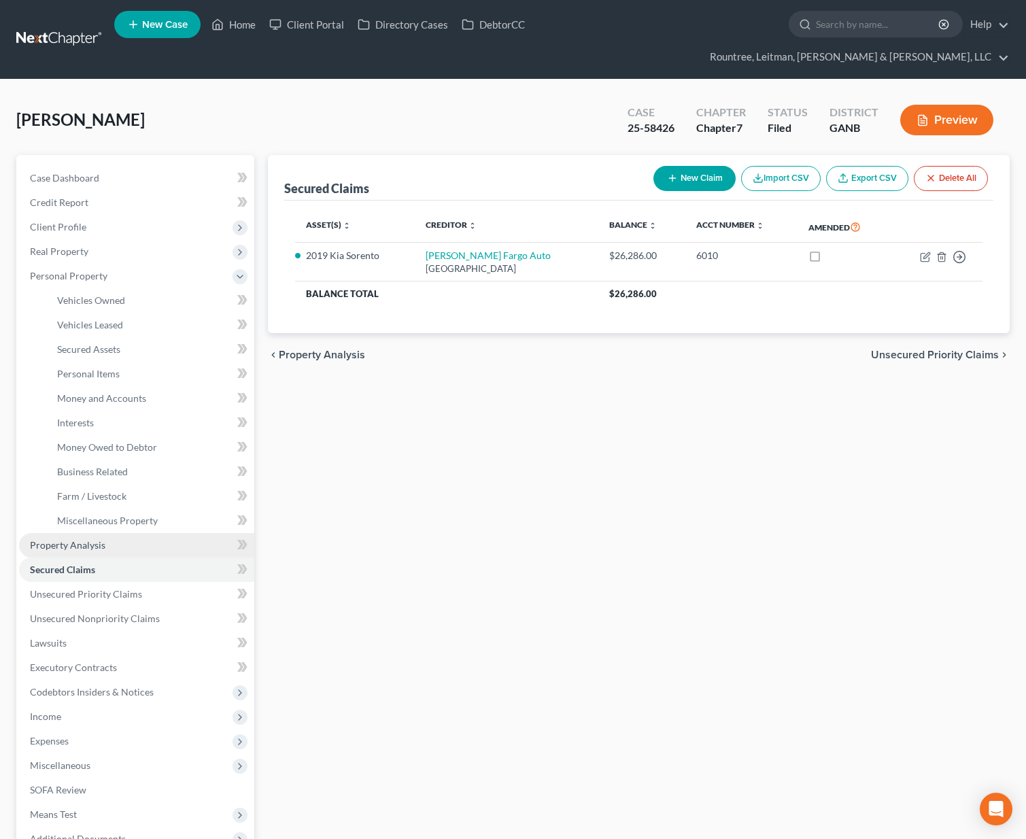
click at [75, 539] on span "Property Analysis" at bounding box center [67, 545] width 75 height 12
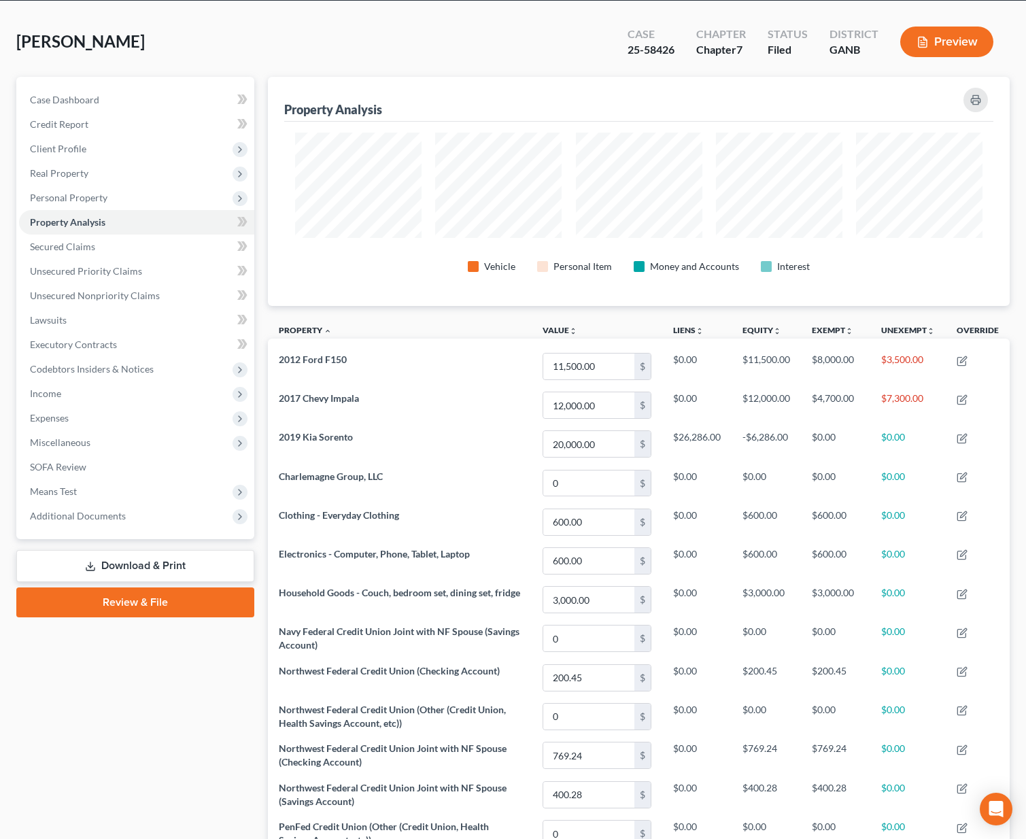
scroll to position [75, 0]
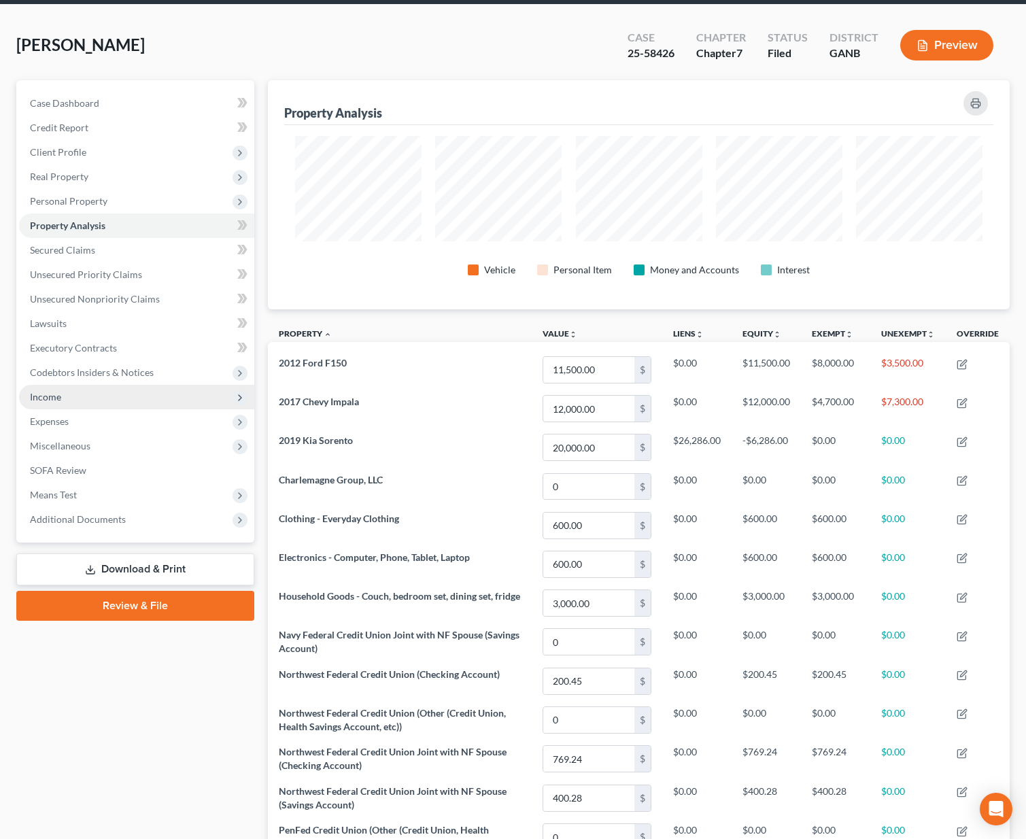
click at [55, 391] on span "Income" at bounding box center [45, 397] width 31 height 12
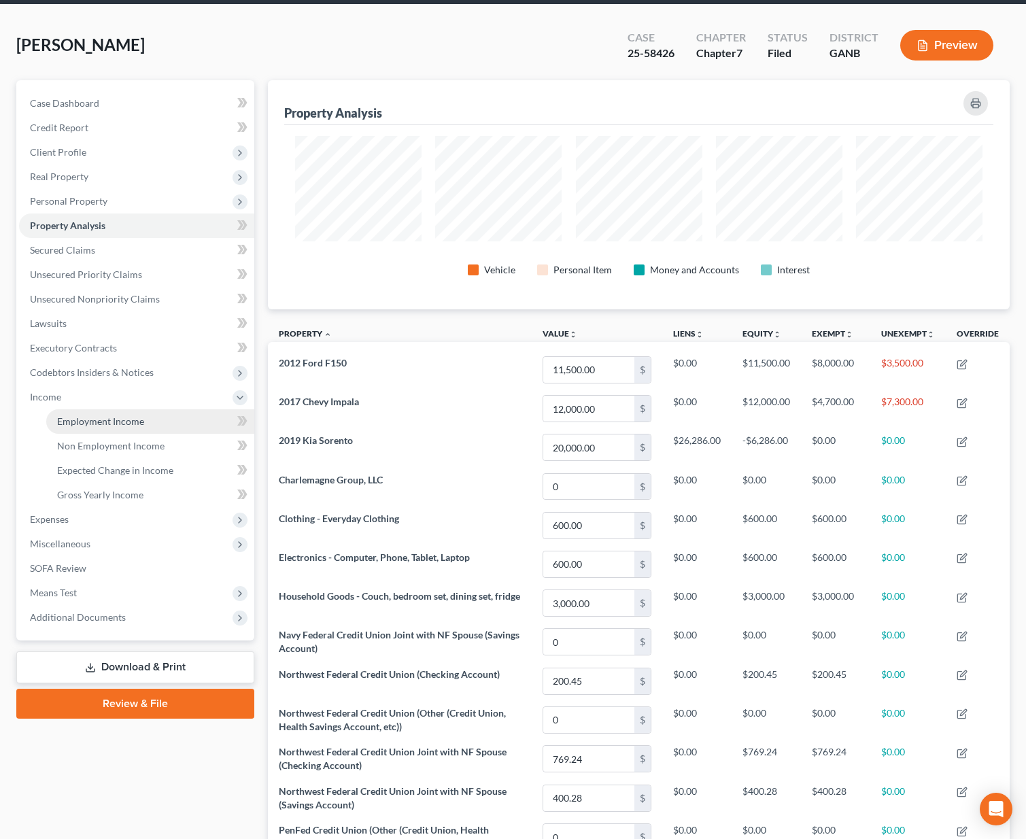
click at [71, 416] on span "Employment Income" at bounding box center [100, 422] width 87 height 12
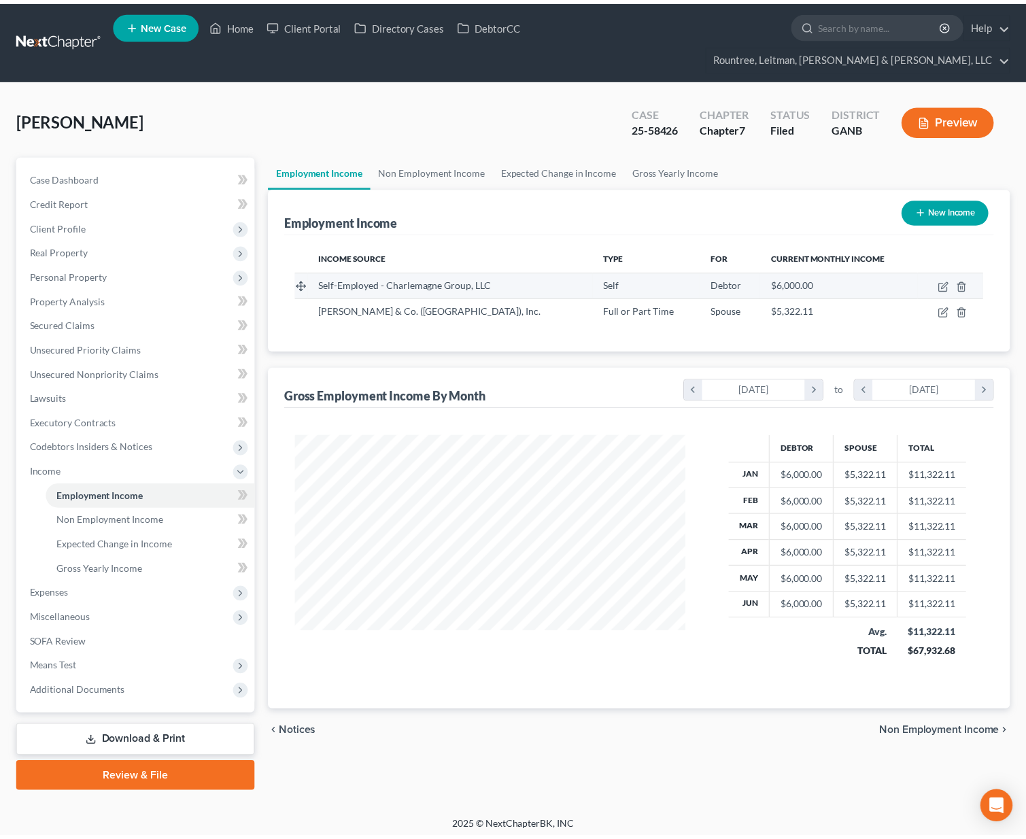
scroll to position [244, 421]
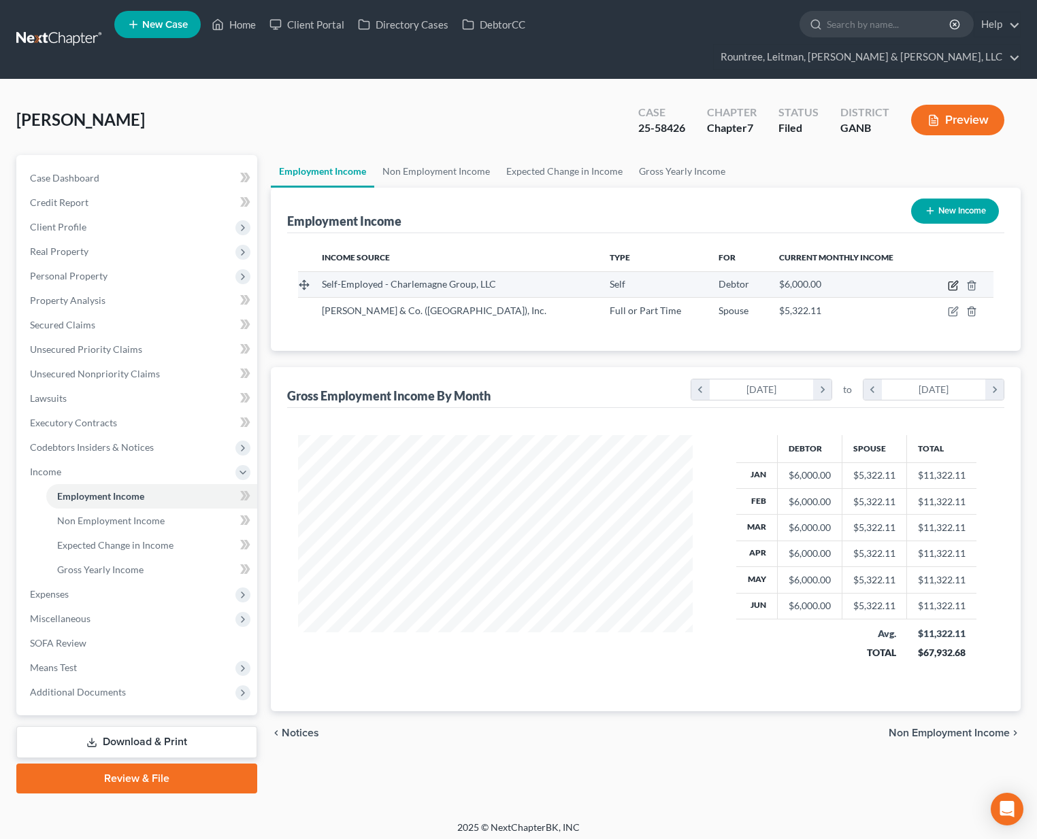
click at [955, 280] on icon "button" at bounding box center [952, 285] width 11 height 11
select select "1"
select select "0"
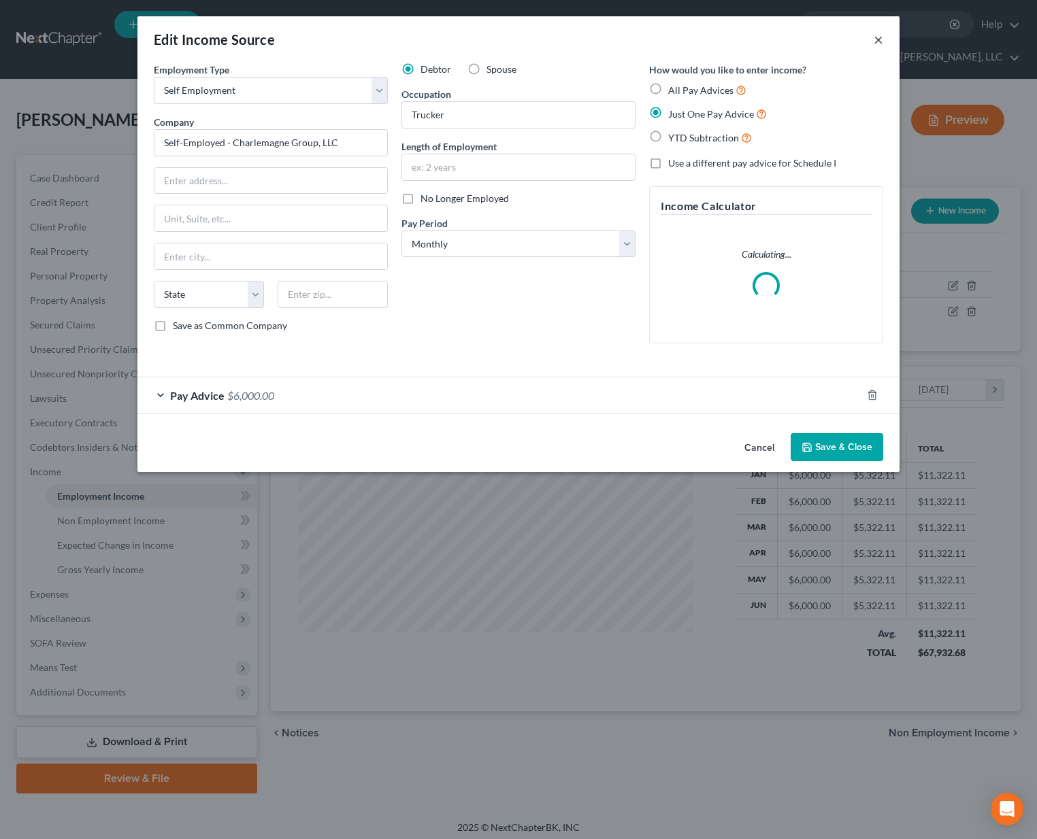
click at [880, 43] on button "×" at bounding box center [878, 39] width 10 height 16
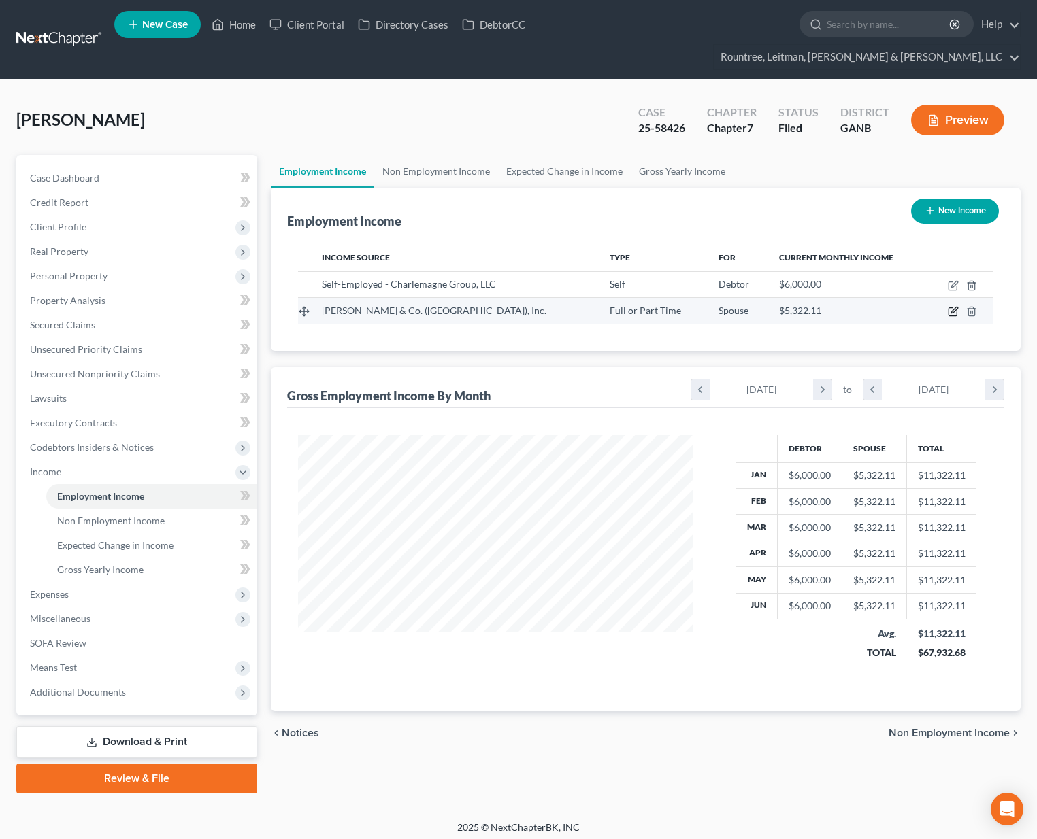
click at [952, 306] on icon "button" at bounding box center [952, 311] width 11 height 11
select select "0"
select select "14"
select select "3"
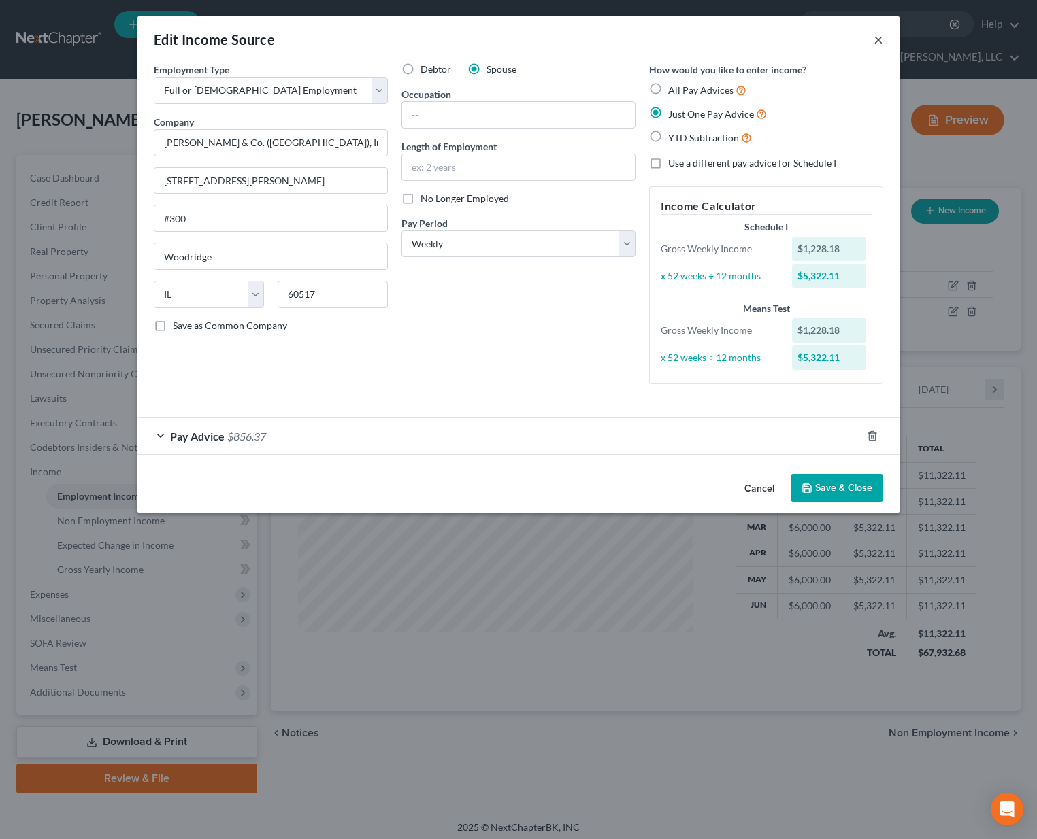
click at [877, 41] on button "×" at bounding box center [878, 39] width 10 height 16
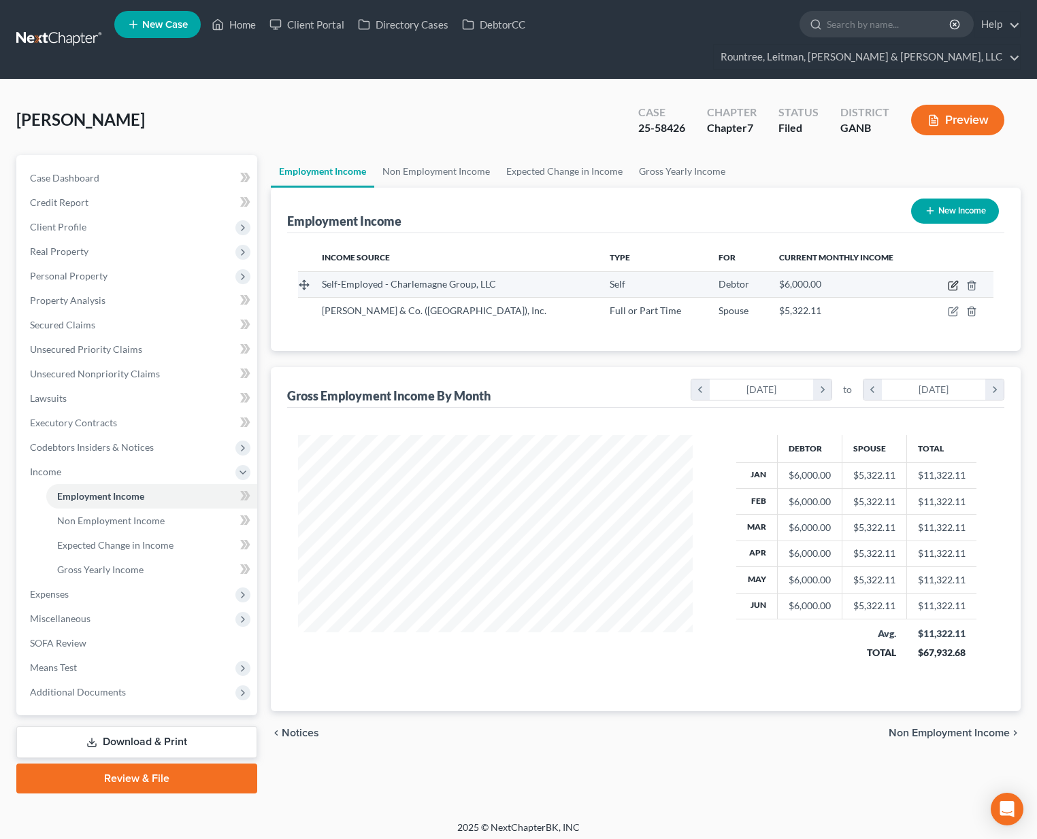
click at [951, 280] on icon "button" at bounding box center [952, 285] width 11 height 11
select select "1"
select select "0"
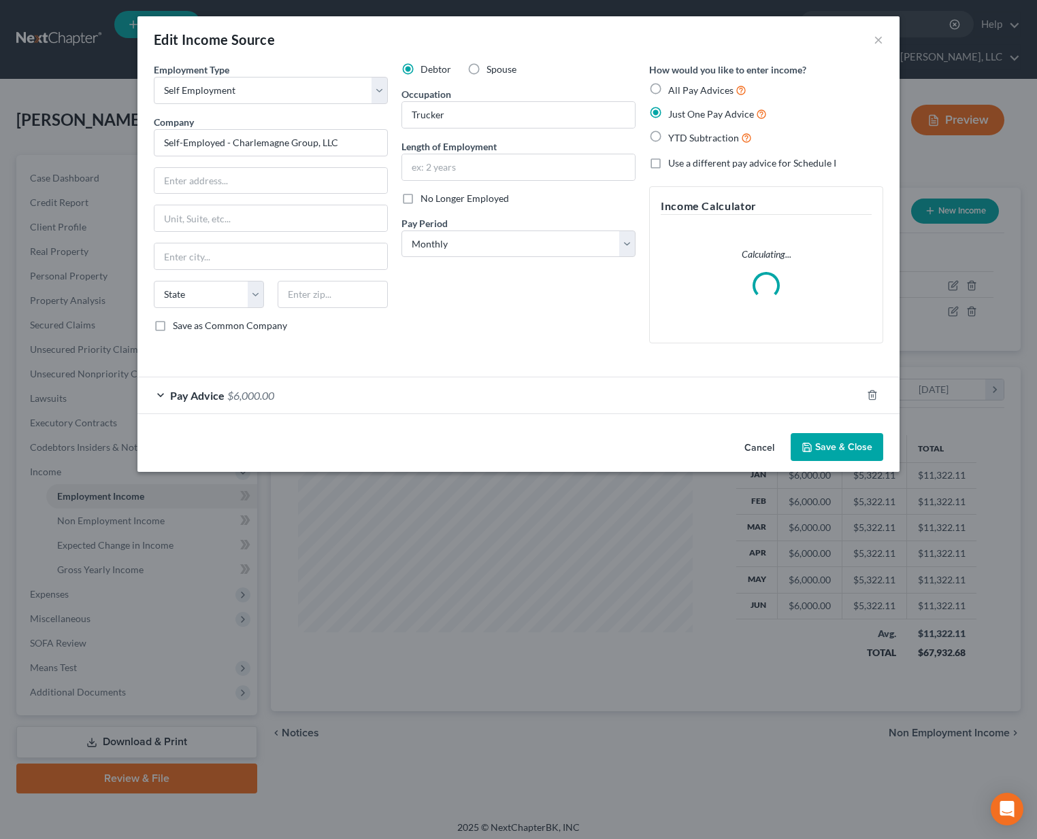
click at [209, 400] on span "Pay Advice" at bounding box center [197, 395] width 54 height 13
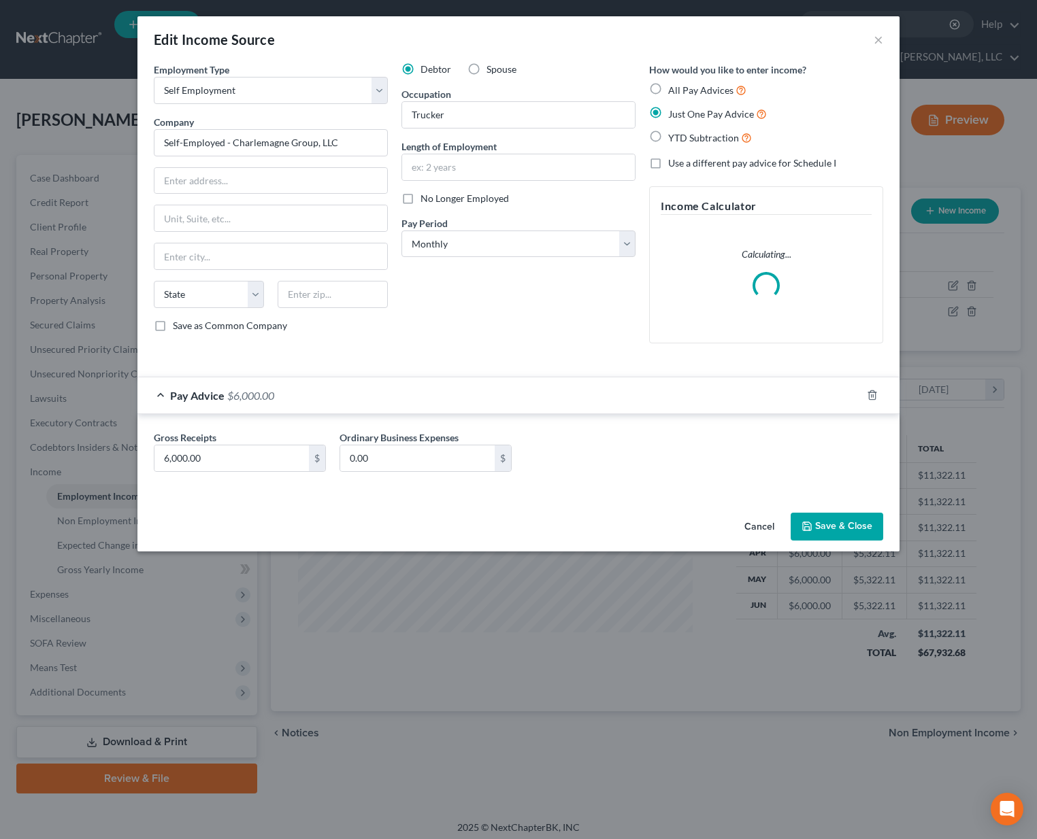
click at [405, 365] on div at bounding box center [518, 365] width 743 height 1
click at [877, 40] on button "×" at bounding box center [878, 39] width 10 height 16
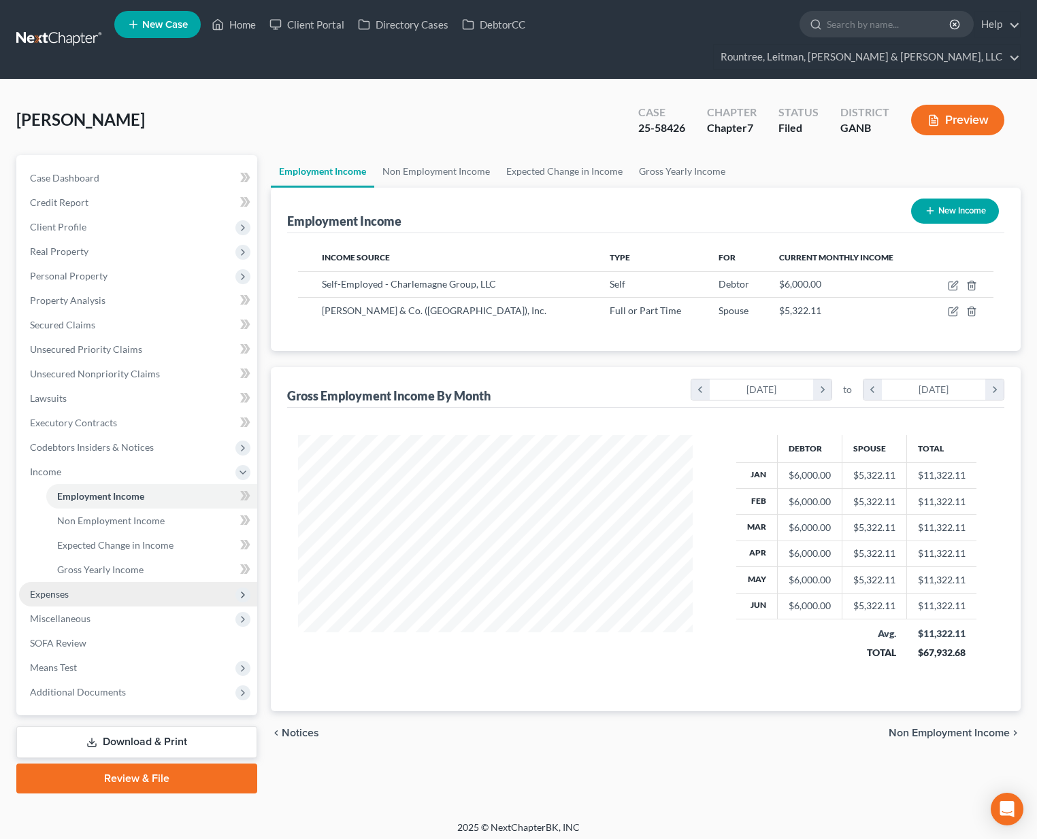
click at [62, 582] on span "Expenses" at bounding box center [138, 594] width 238 height 24
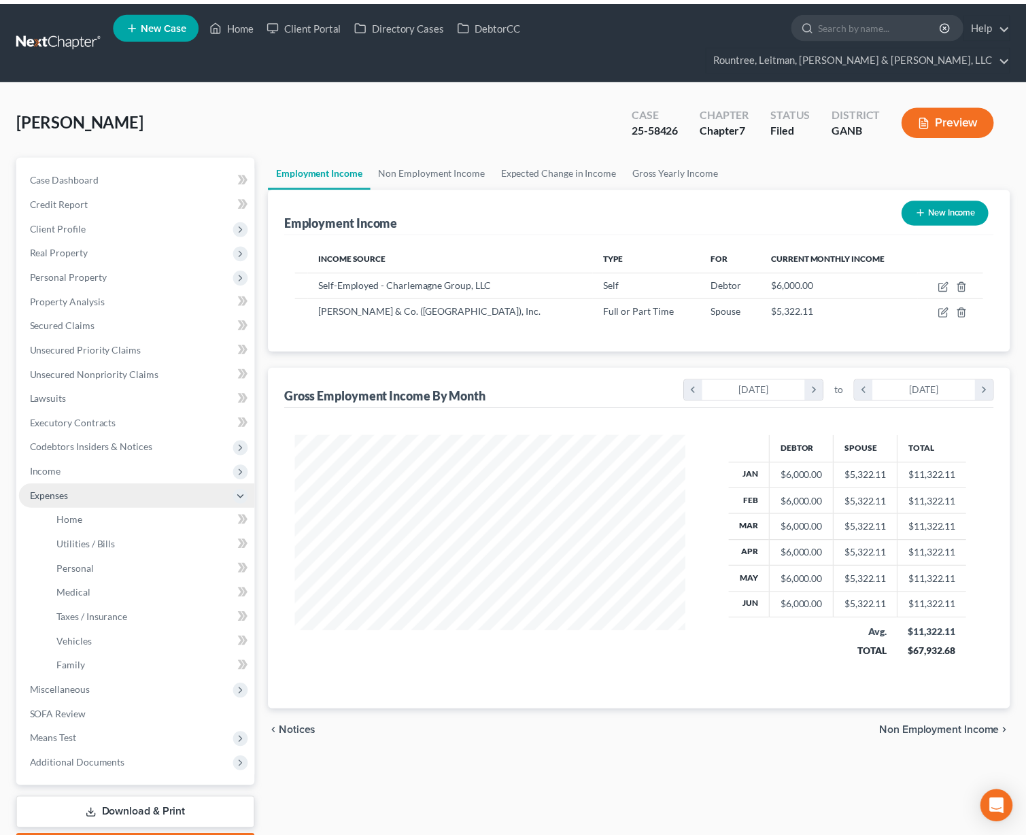
scroll to position [679934, 679760]
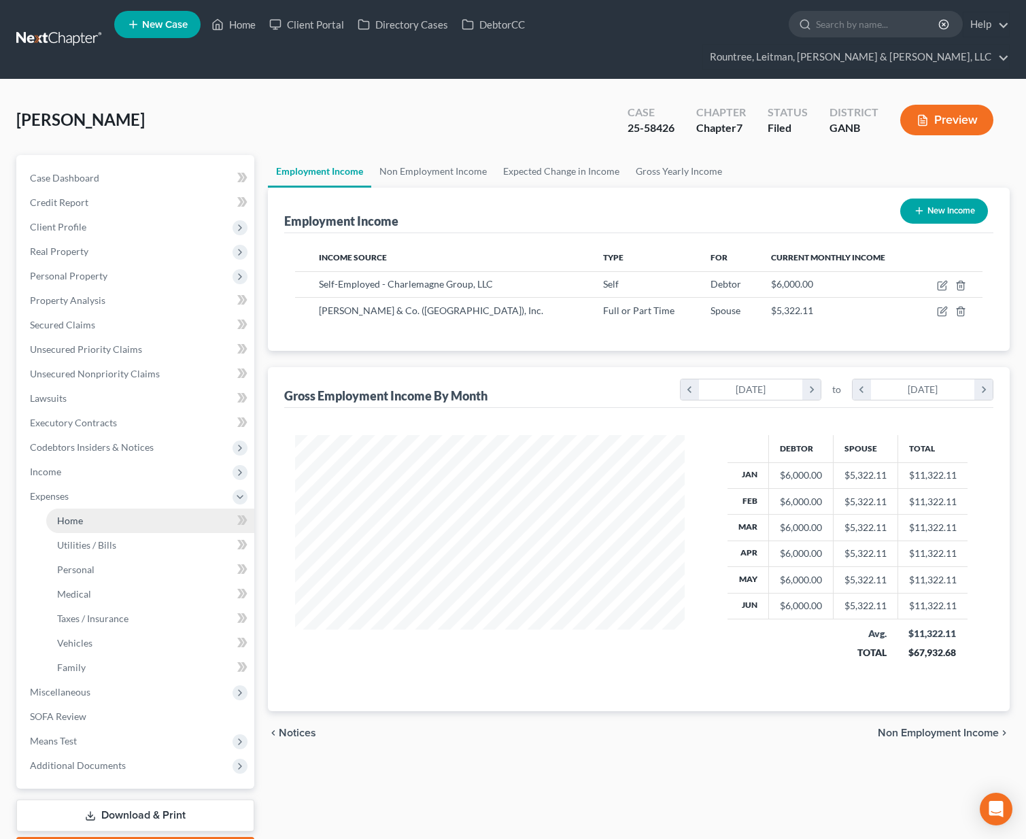
click at [75, 509] on link "Home" at bounding box center [150, 521] width 208 height 24
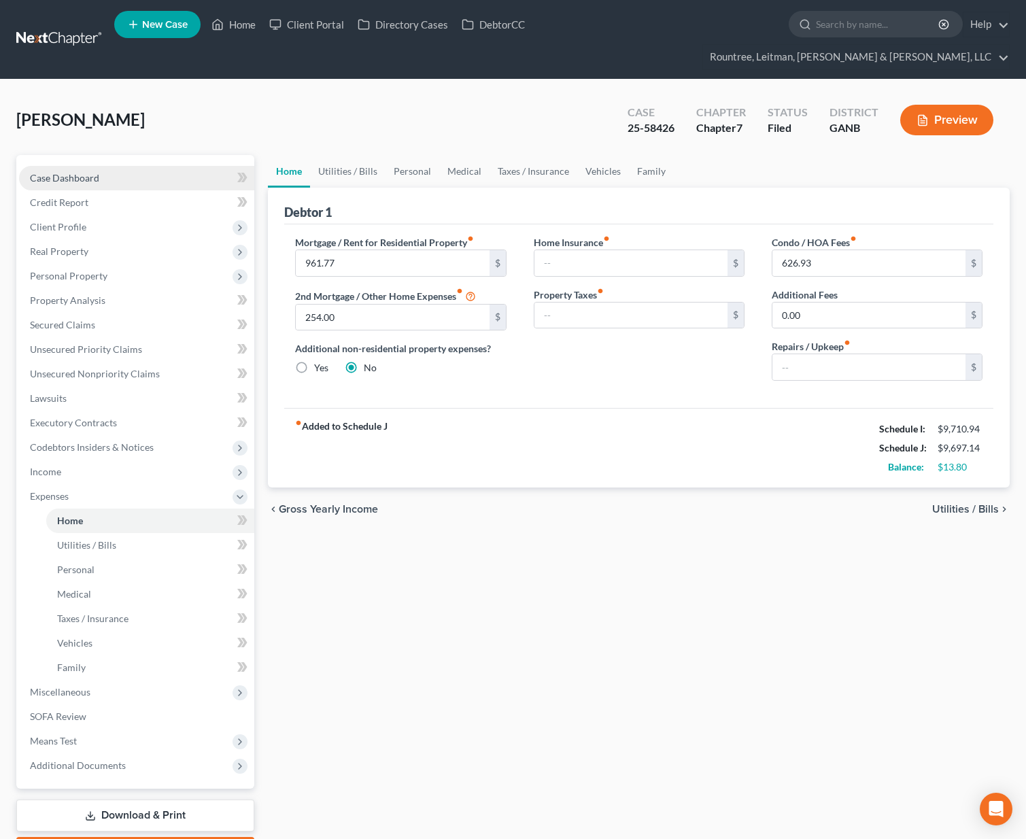
click at [64, 166] on link "Case Dashboard" at bounding box center [136, 178] width 235 height 24
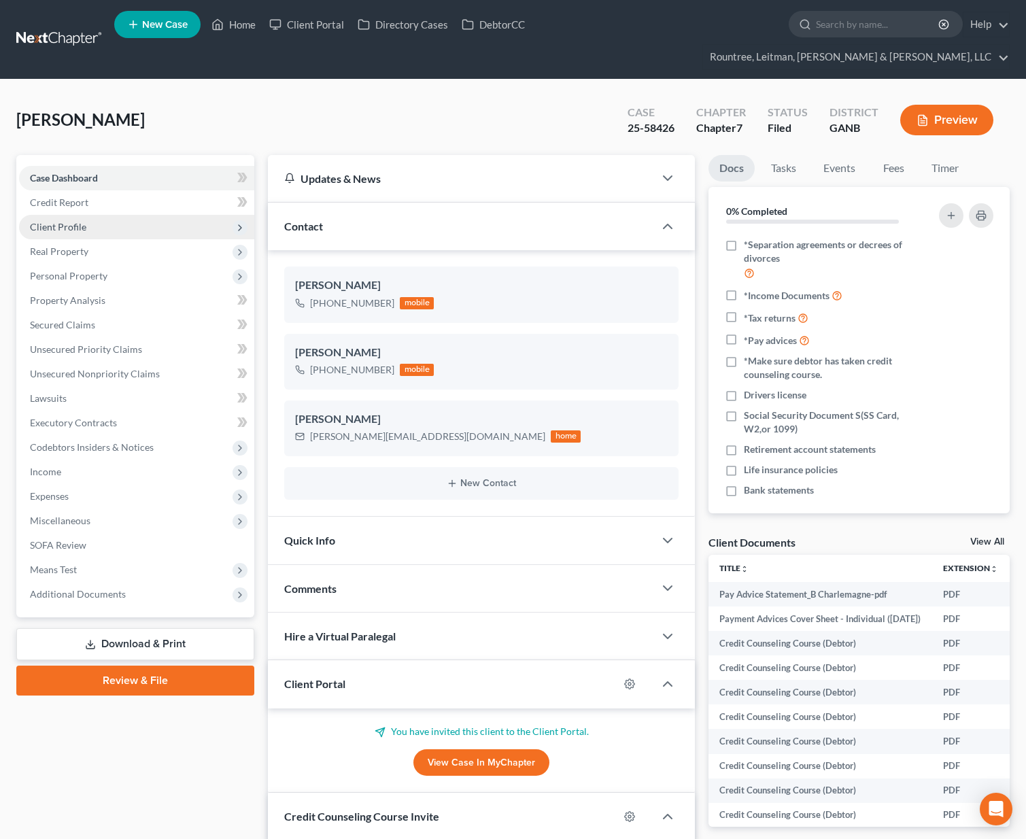
click at [71, 221] on span "Client Profile" at bounding box center [58, 227] width 56 height 12
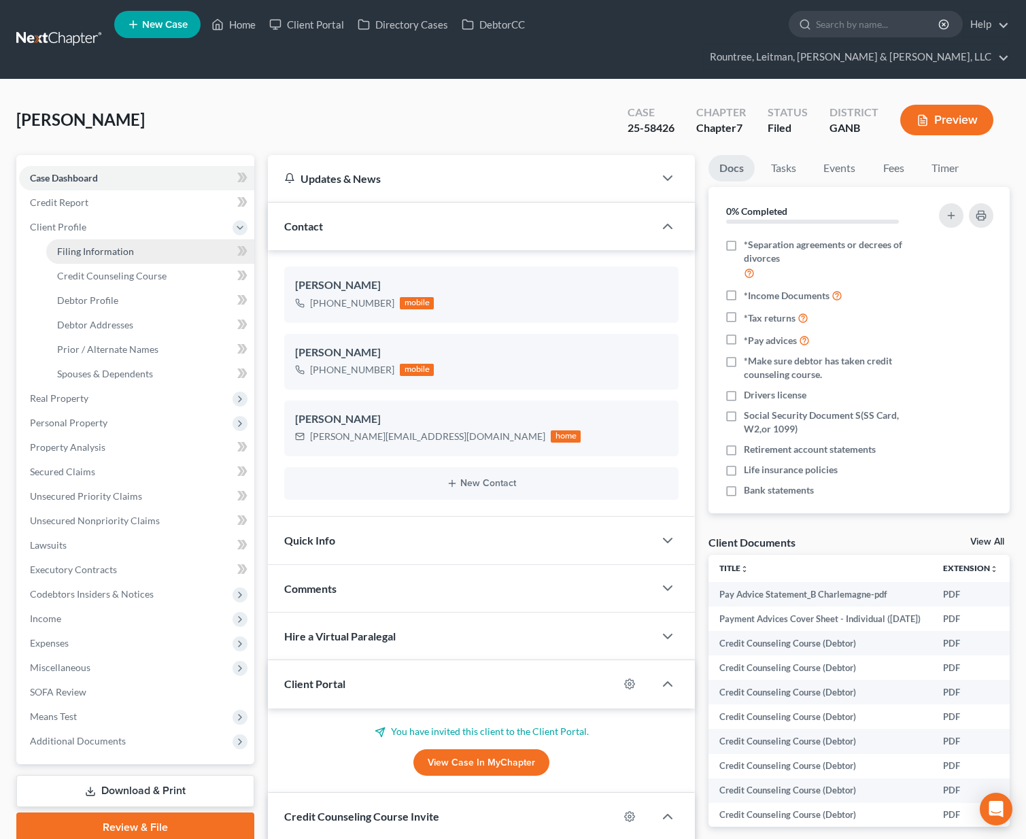
click at [88, 246] on span "Filing Information" at bounding box center [95, 252] width 77 height 12
select select "0"
select select "3"
select select "0"
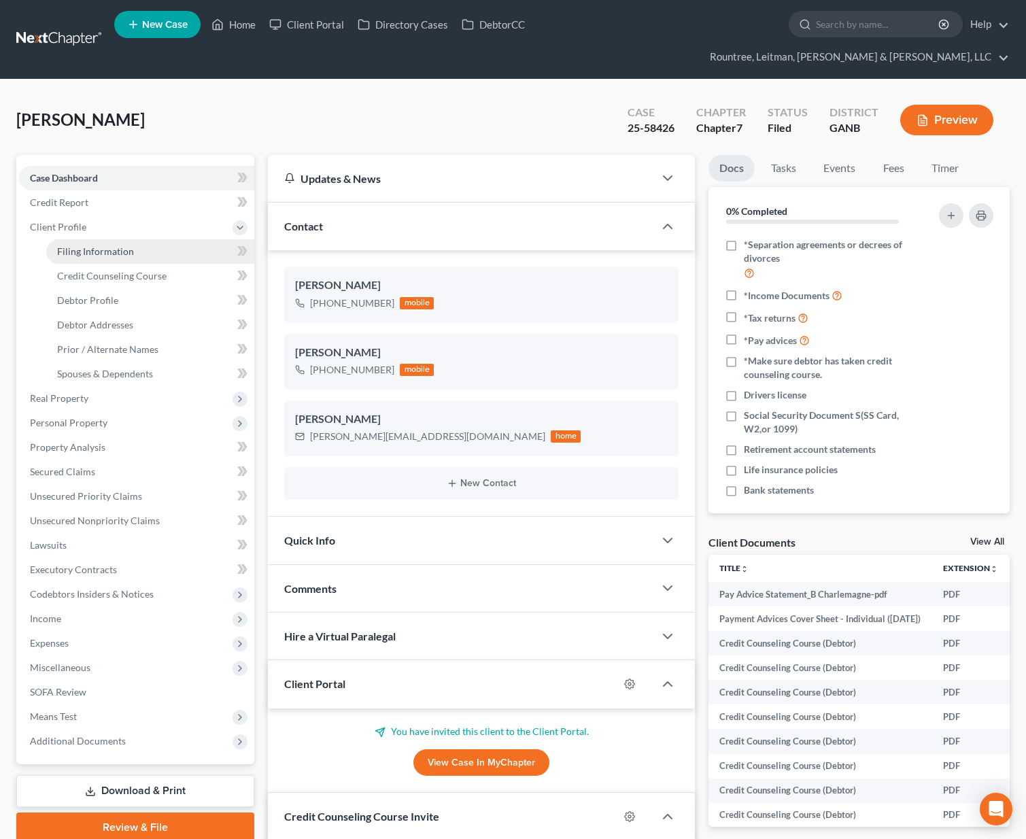
select select "19"
select select "0"
select select "10"
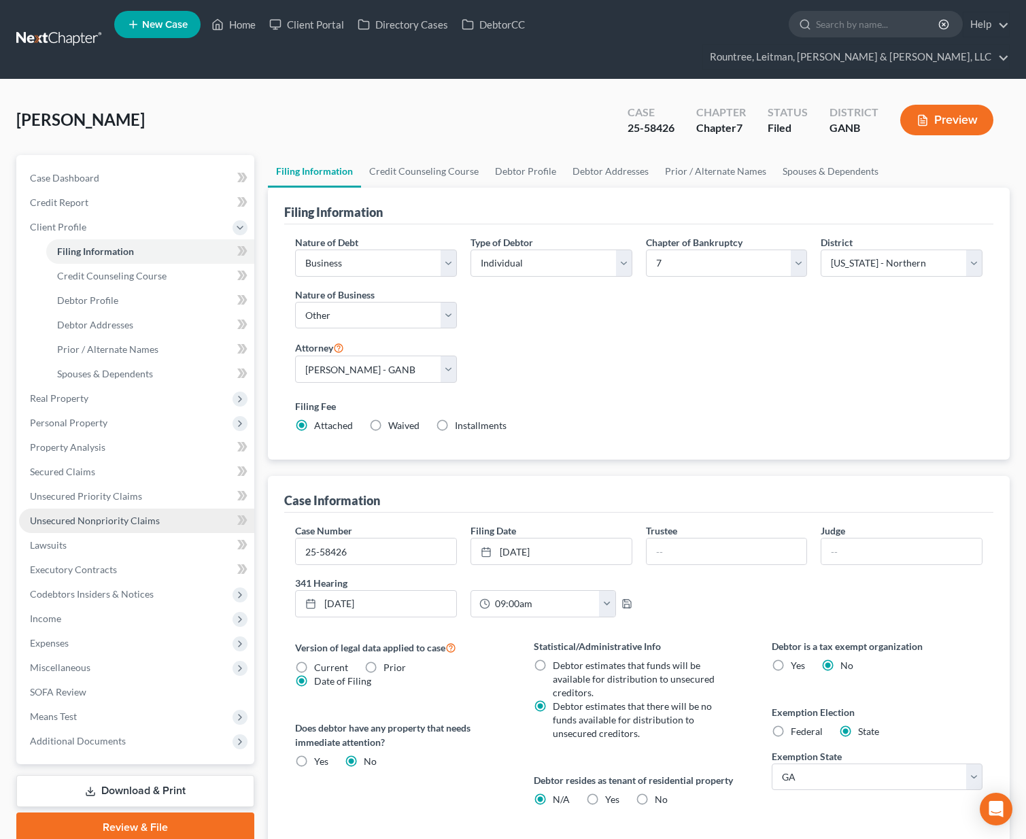
click at [81, 515] on span "Unsecured Nonpriority Claims" at bounding box center [95, 521] width 130 height 12
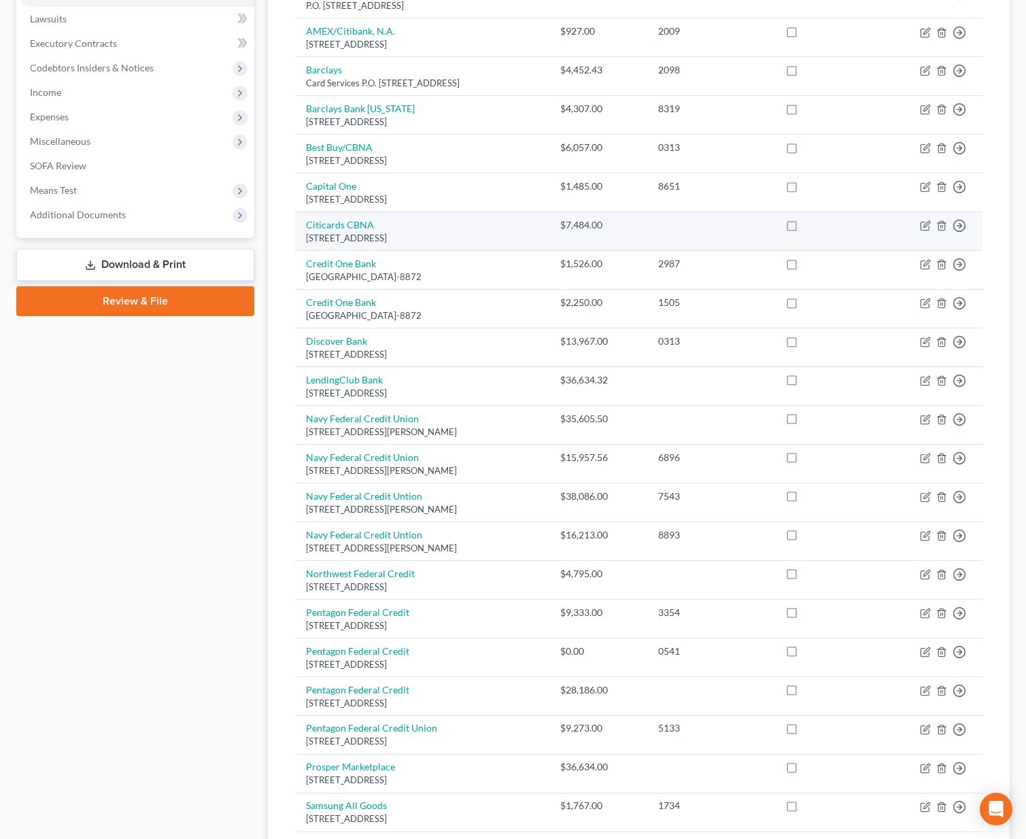
scroll to position [723, 0]
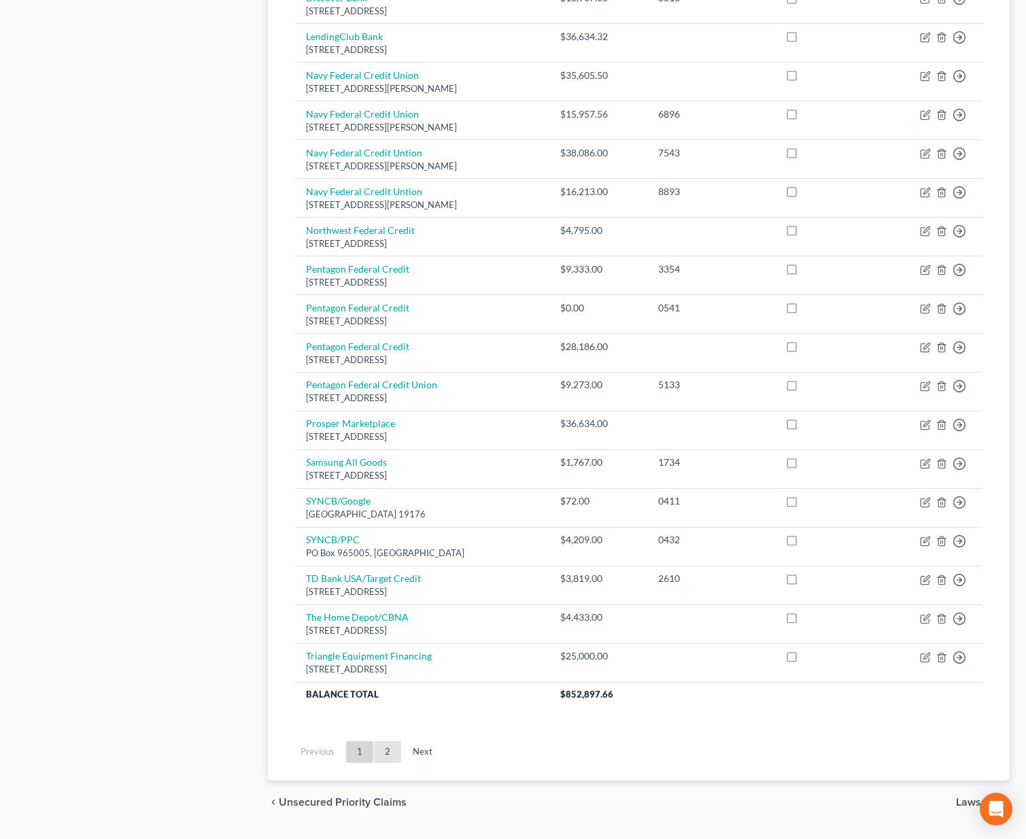
click at [393, 741] on link "2" at bounding box center [387, 752] width 27 height 22
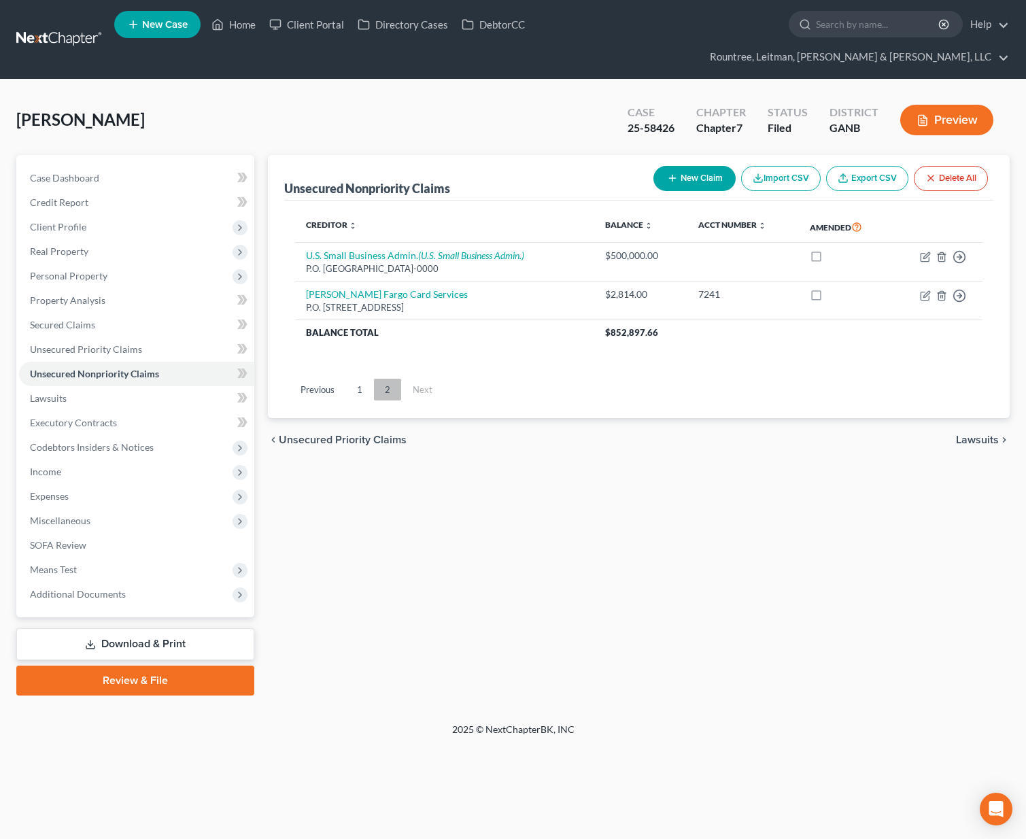
scroll to position [0, 0]
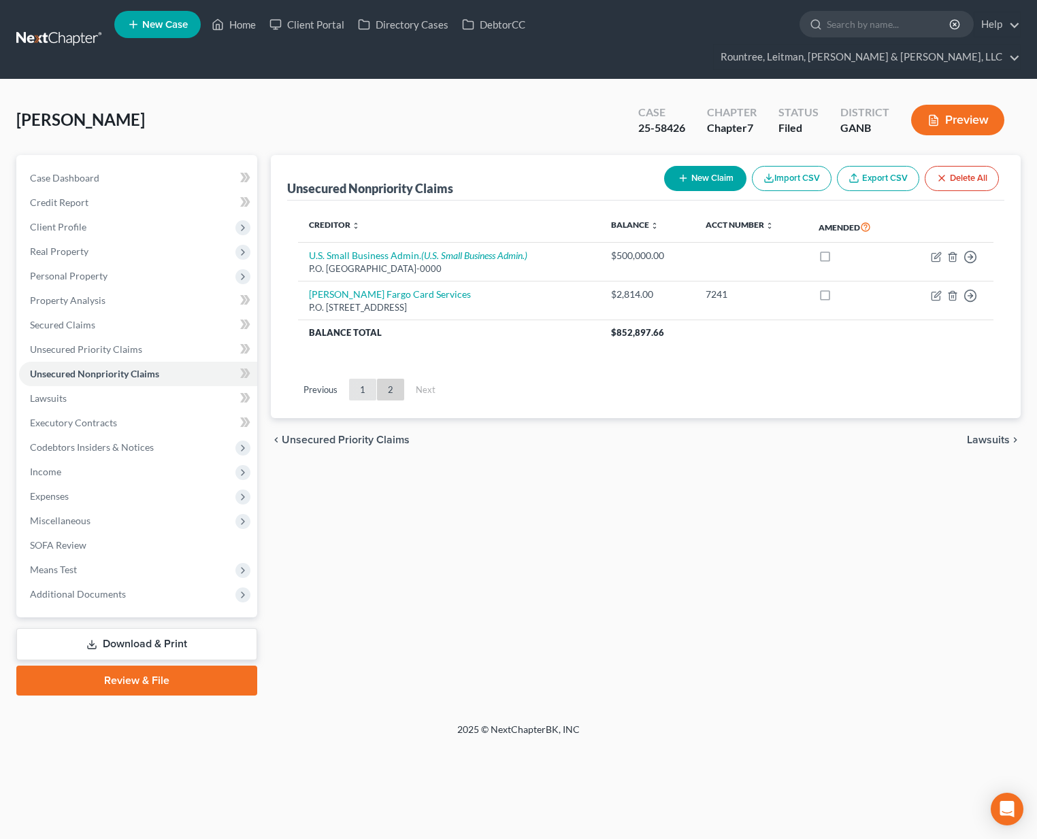
click at [366, 379] on link "1" at bounding box center [362, 390] width 27 height 22
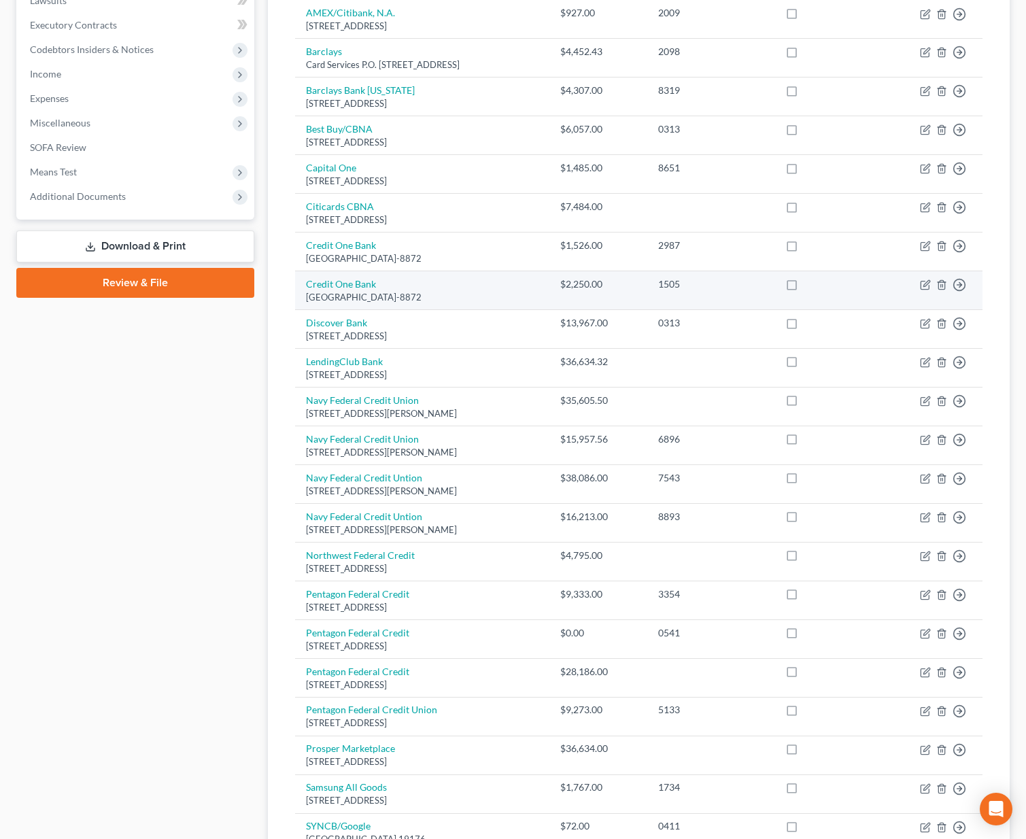
scroll to position [735, 0]
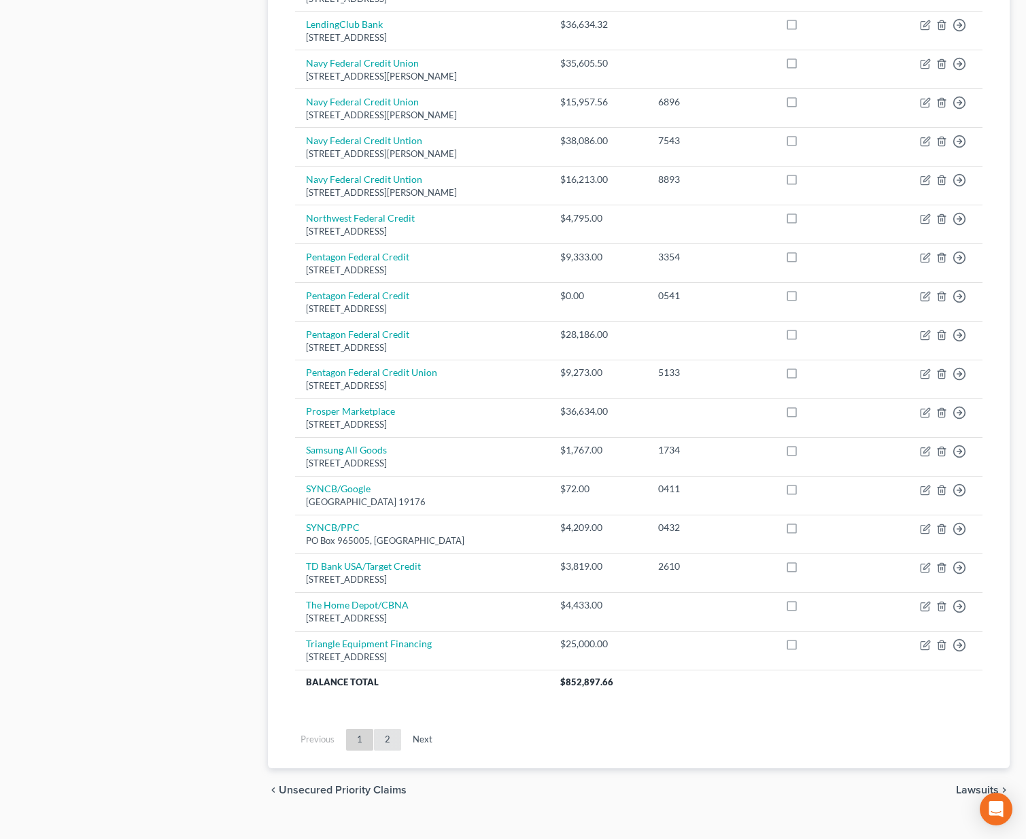
click at [382, 729] on link "2" at bounding box center [387, 740] width 27 height 22
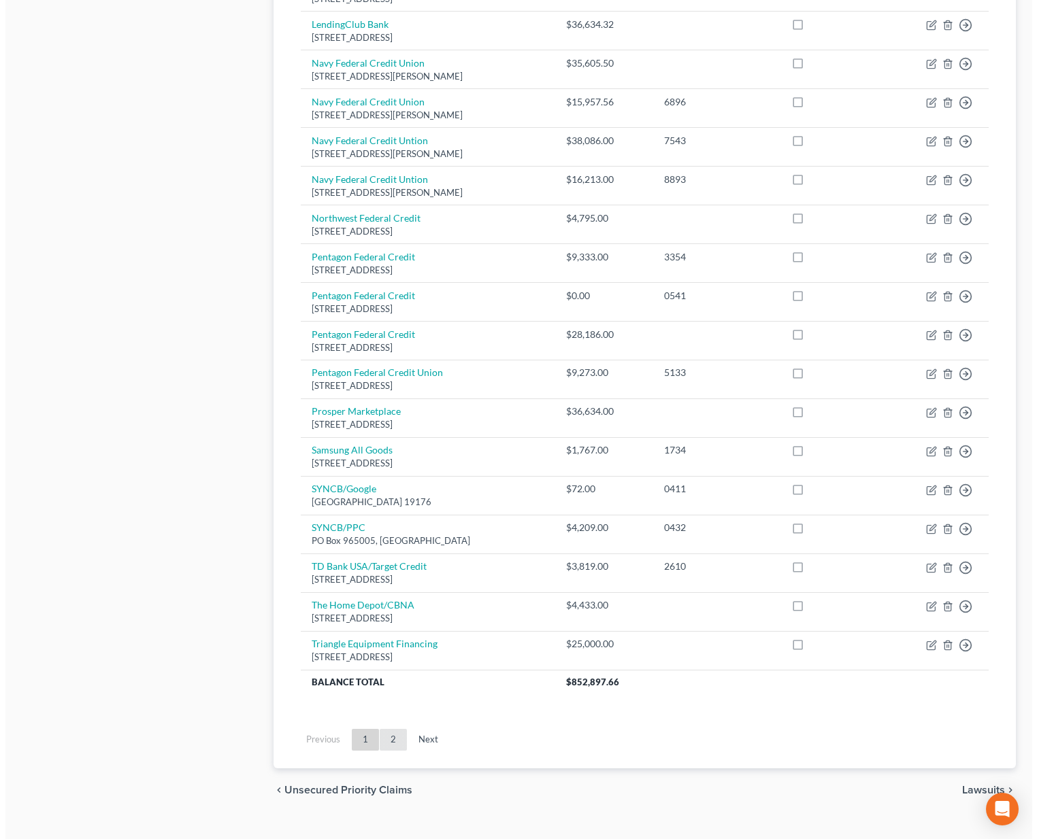
scroll to position [0, 0]
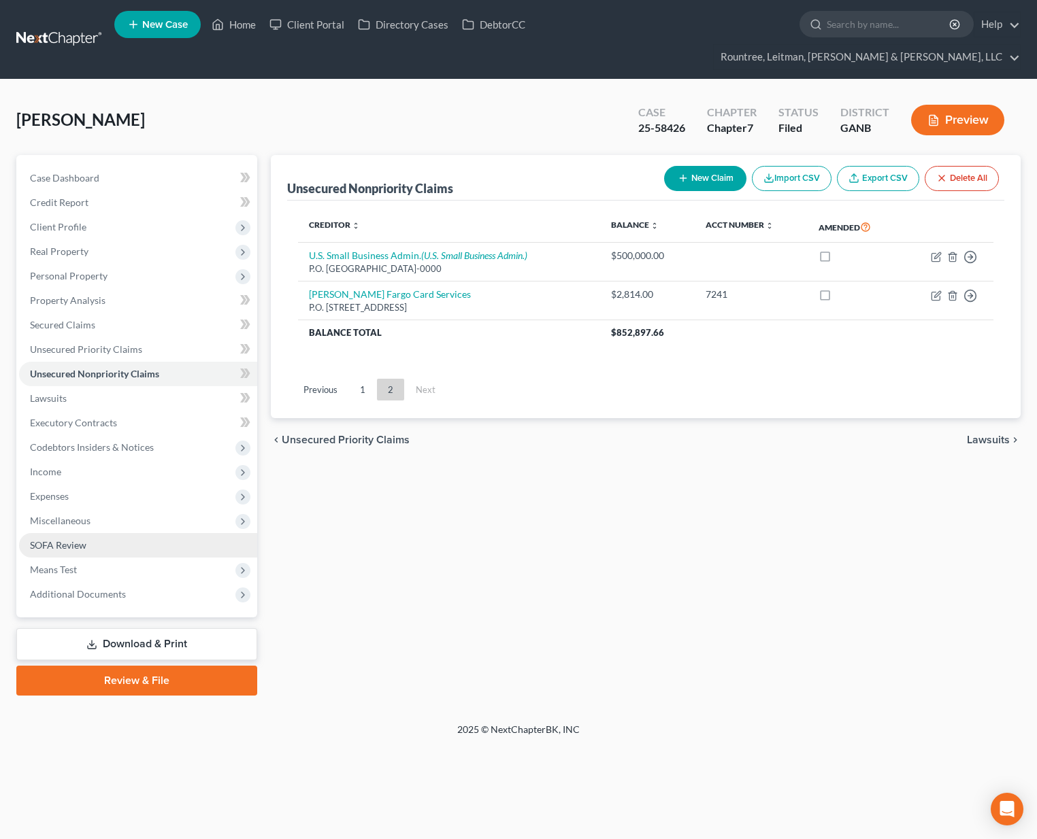
click at [54, 533] on link "SOFA Review" at bounding box center [138, 545] width 238 height 24
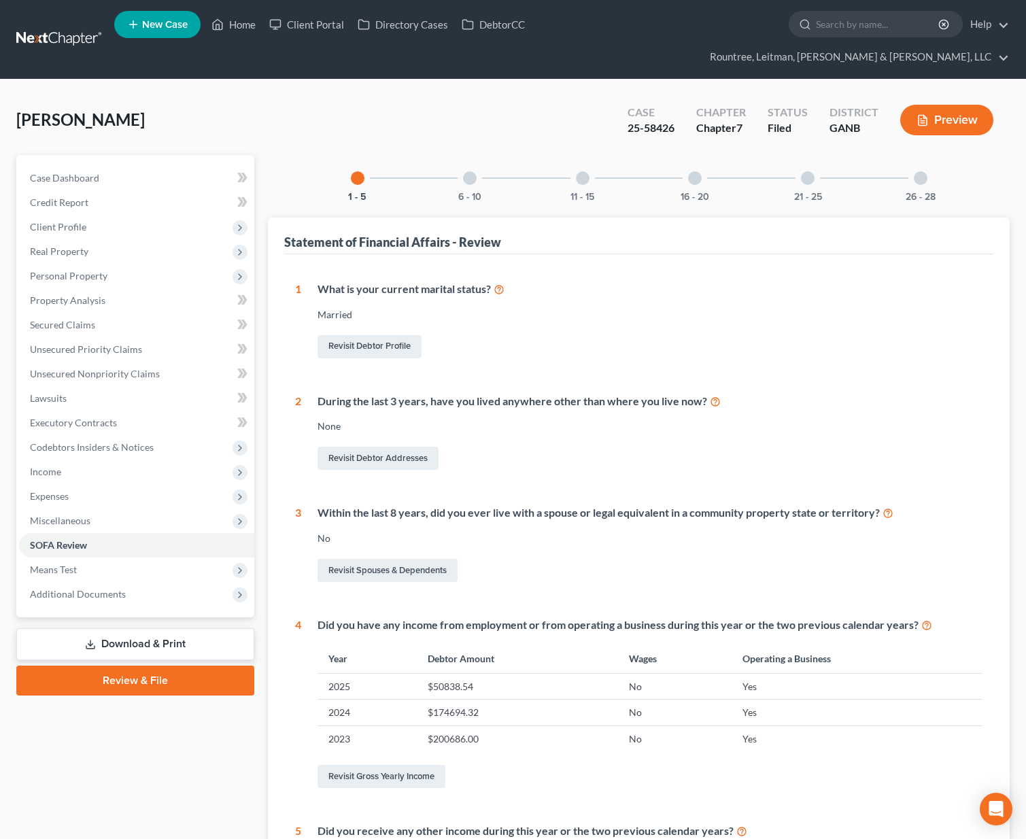
click at [807, 171] on div at bounding box center [808, 178] width 14 height 14
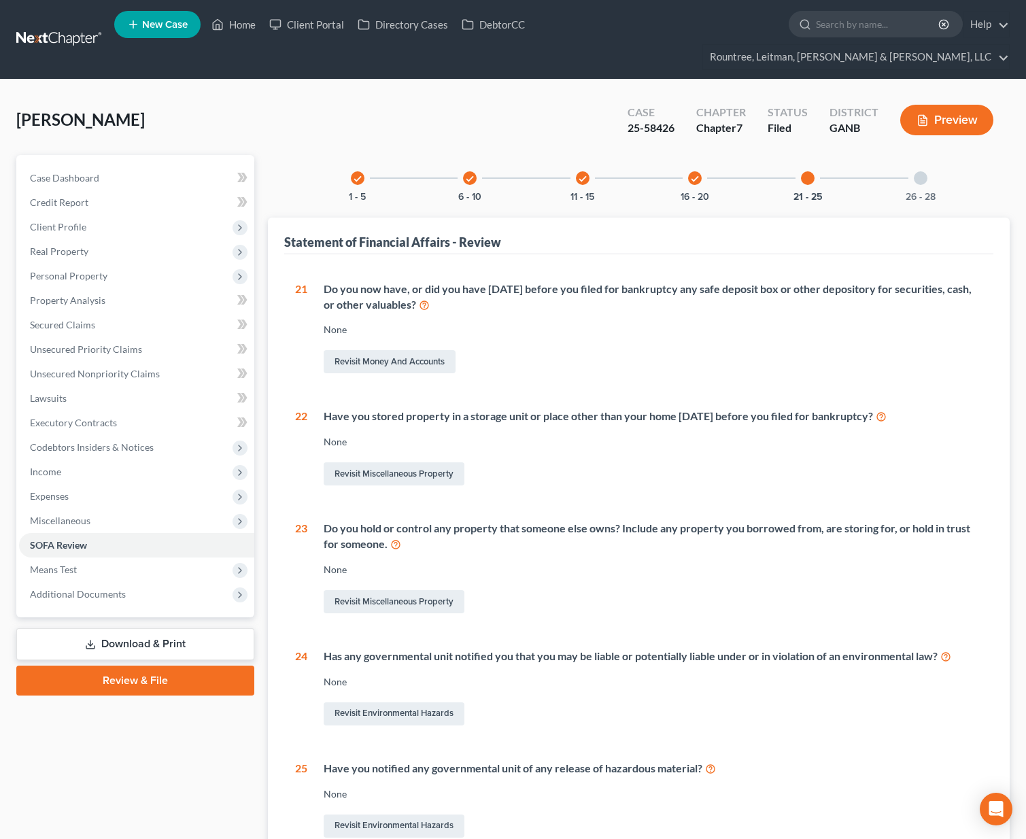
click at [926, 171] on div at bounding box center [921, 178] width 14 height 14
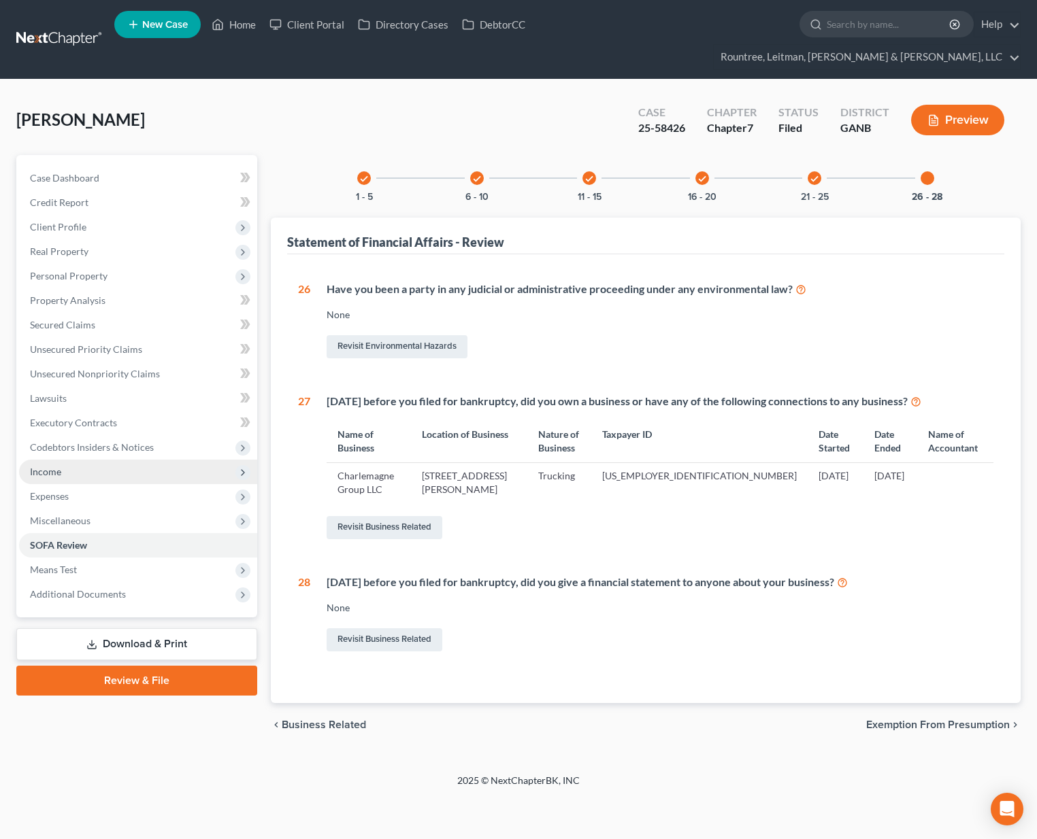
click at [75, 460] on span "Income" at bounding box center [138, 472] width 238 height 24
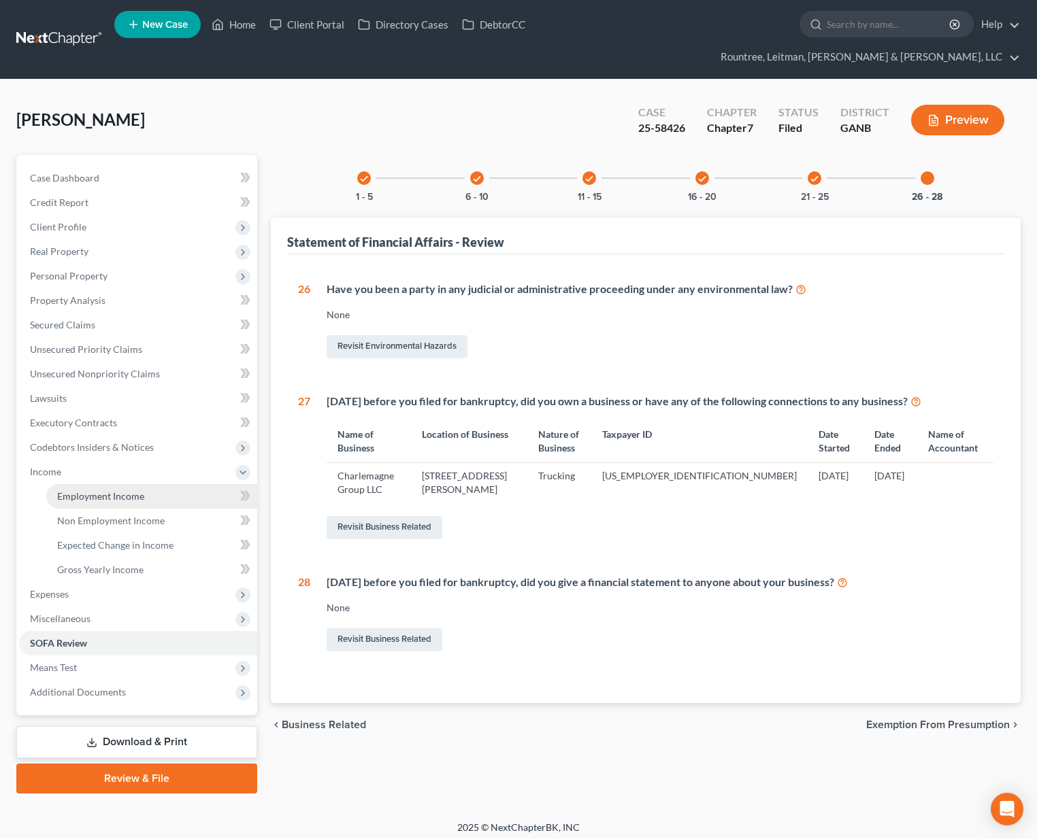
click at [107, 484] on link "Employment Income" at bounding box center [151, 496] width 211 height 24
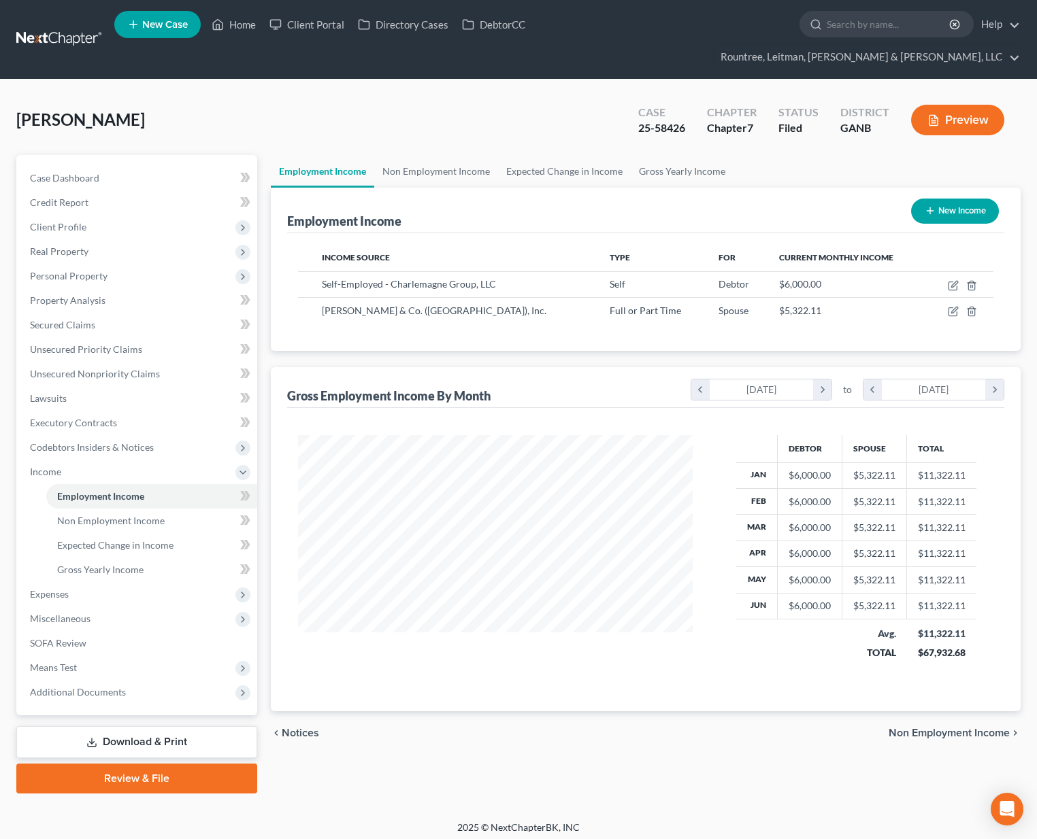
scroll to position [244, 421]
click at [956, 280] on icon "button" at bounding box center [952, 285] width 11 height 11
select select "1"
select select "0"
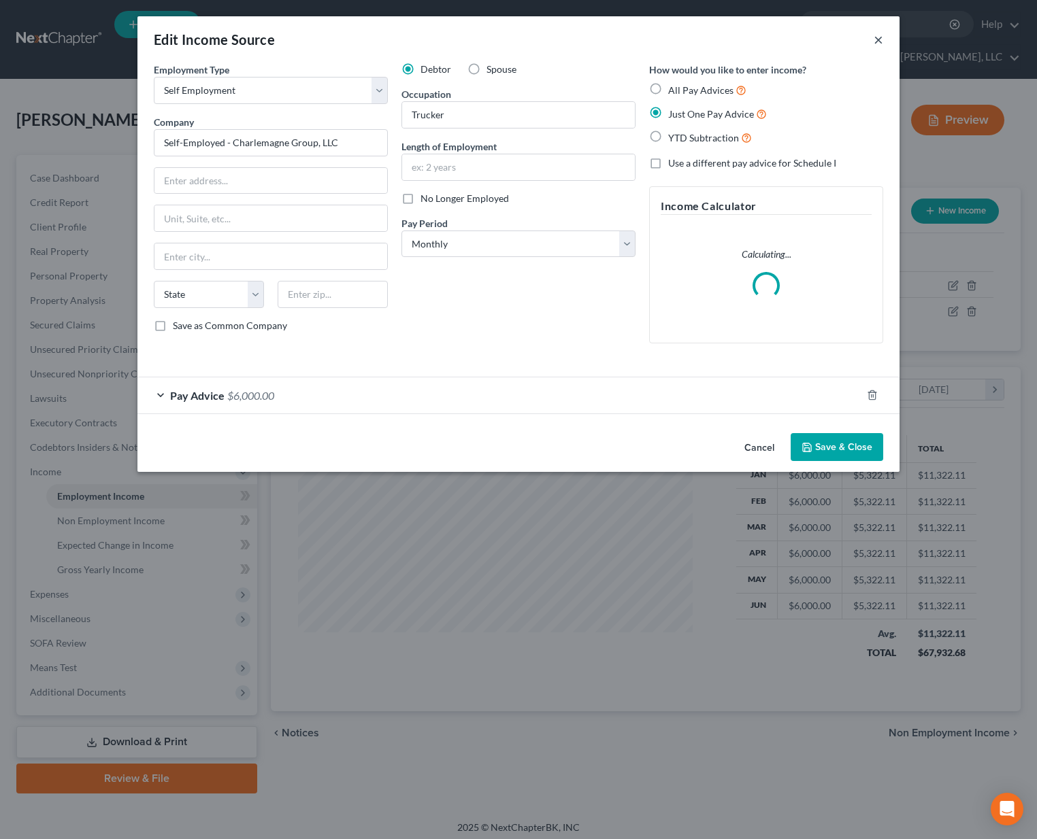
click at [877, 43] on button "×" at bounding box center [878, 39] width 10 height 16
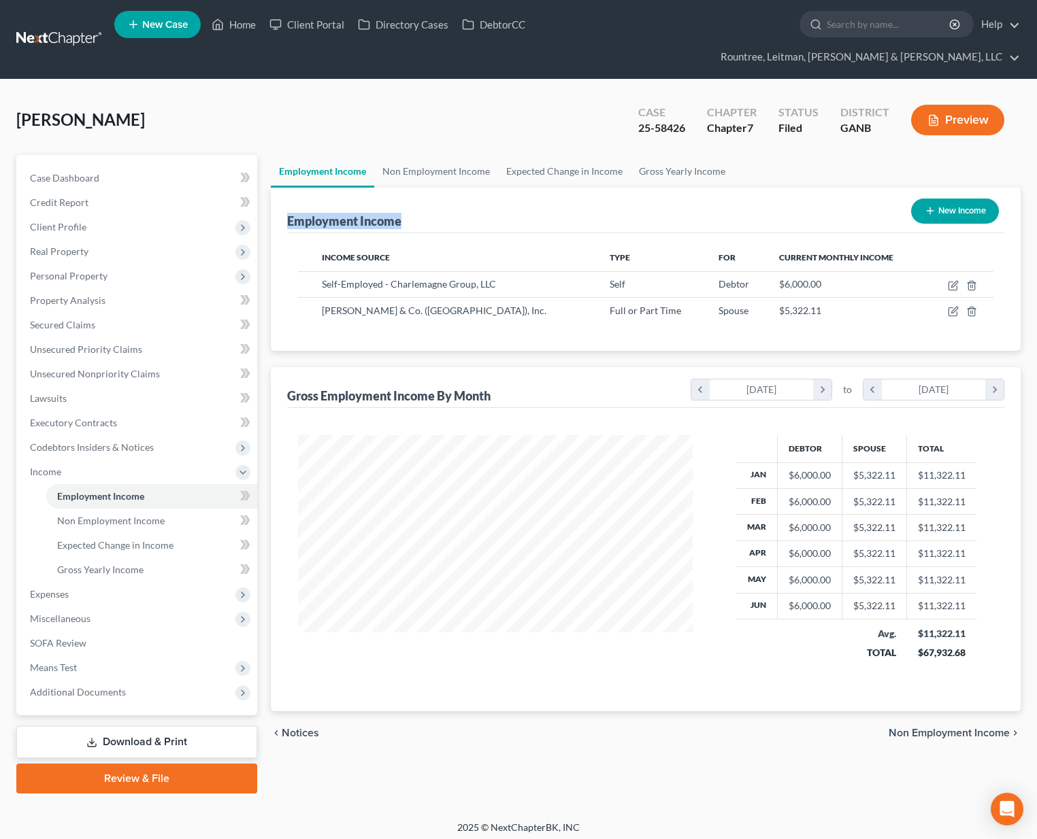
drag, startPoint x: 288, startPoint y: 197, endPoint x: 421, endPoint y: 202, distance: 133.4
click at [421, 202] on div "Employment Income New Income" at bounding box center [645, 211] width 717 height 46
click at [477, 233] on div "Income Source Type For Current Monthly Income Self-Employed - Charlemagne Group…" at bounding box center [645, 292] width 717 height 118
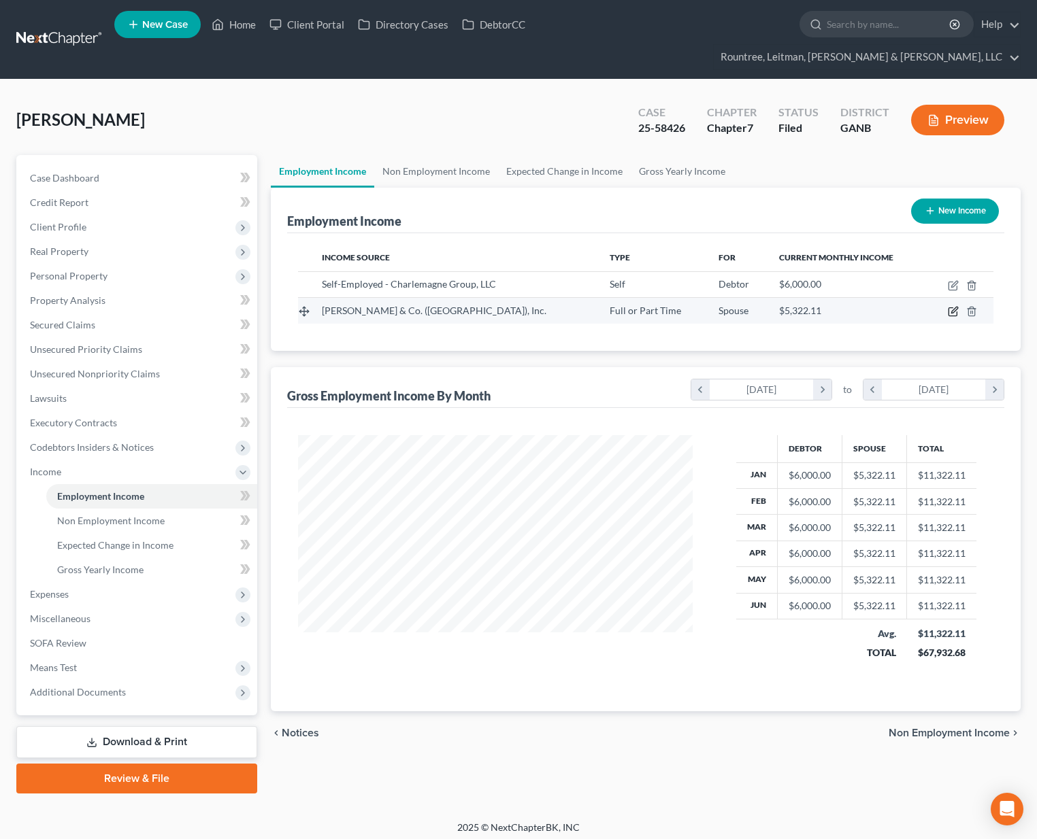
click at [952, 306] on icon "button" at bounding box center [952, 311] width 11 height 11
select select "0"
select select "14"
select select "3"
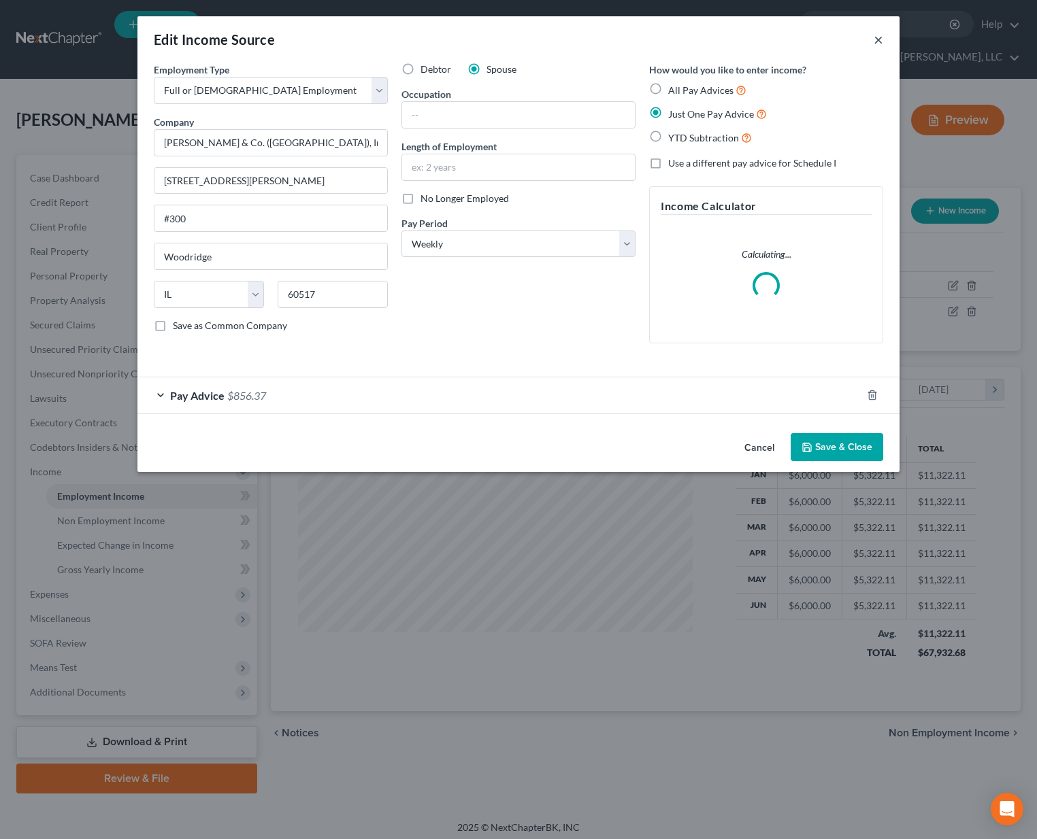
click at [879, 44] on button "×" at bounding box center [878, 39] width 10 height 16
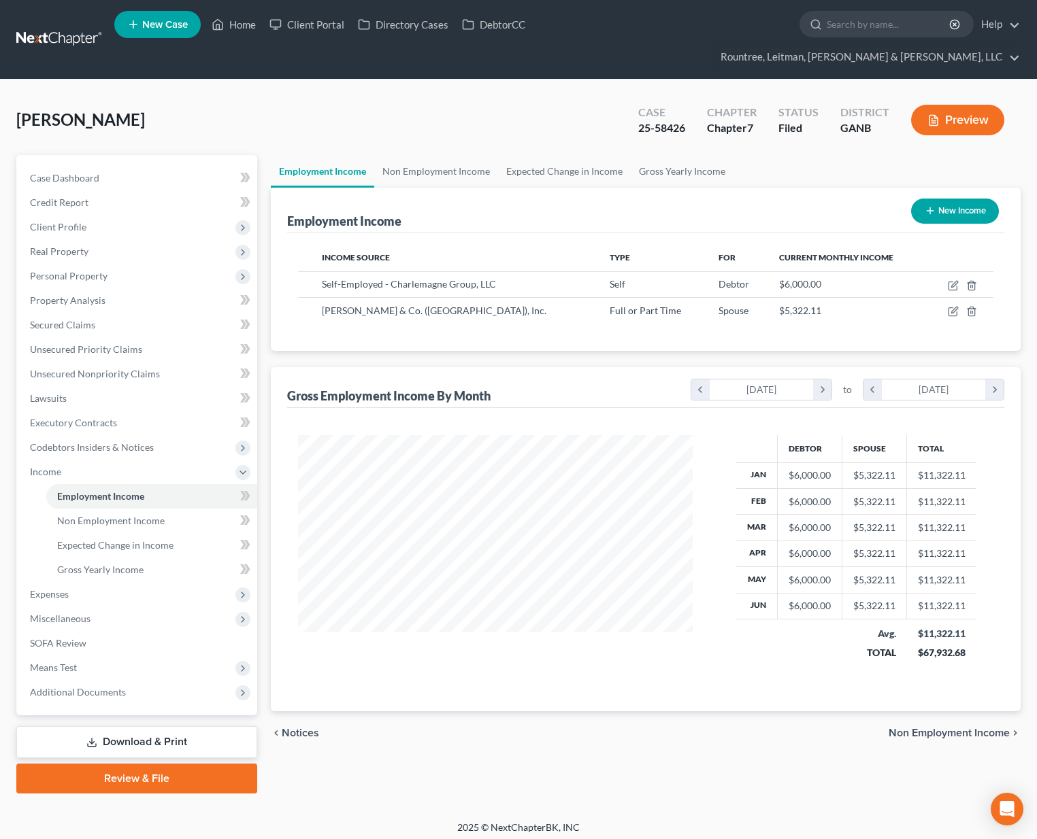
click at [477, 191] on div "Employment Income New Income" at bounding box center [645, 211] width 717 height 46
click at [58, 466] on span "Income" at bounding box center [45, 472] width 31 height 12
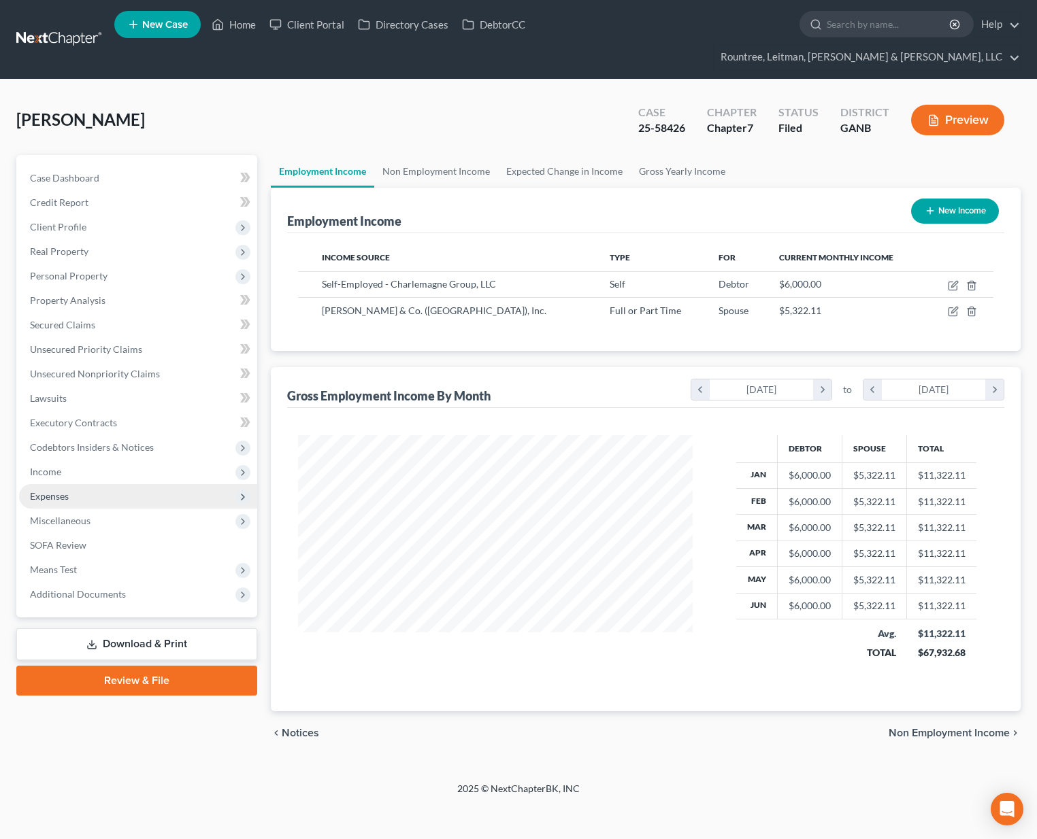
click at [49, 490] on span "Expenses" at bounding box center [49, 496] width 39 height 12
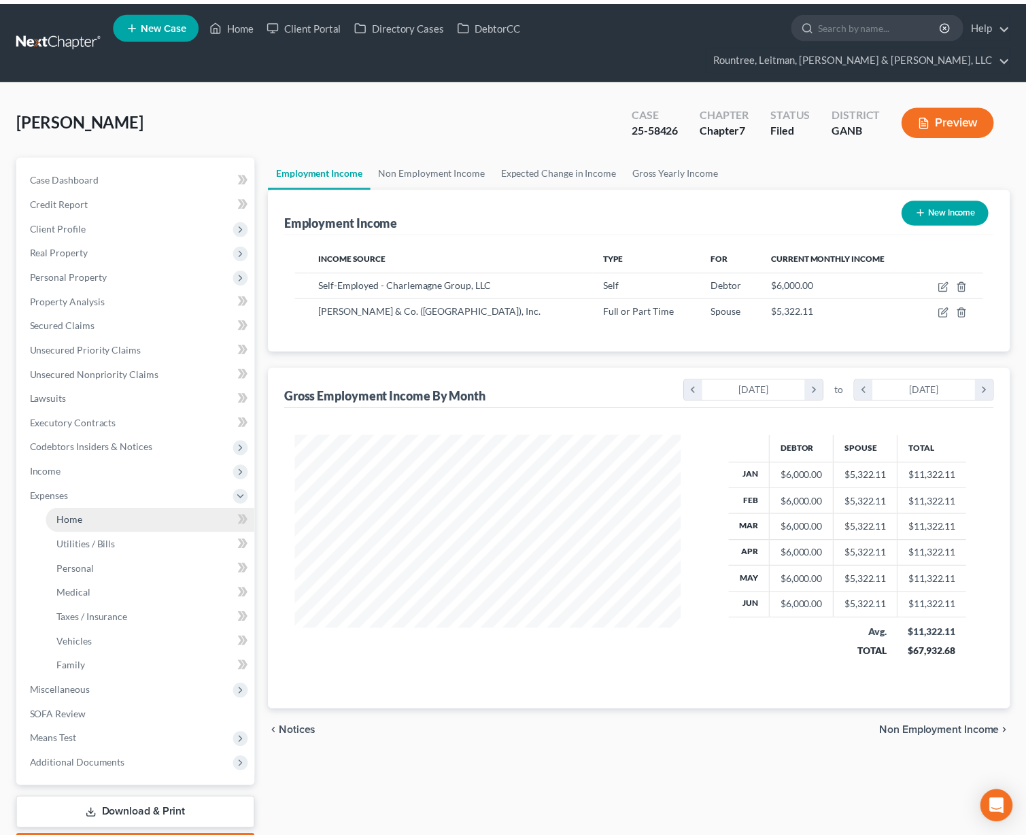
scroll to position [679934, 679760]
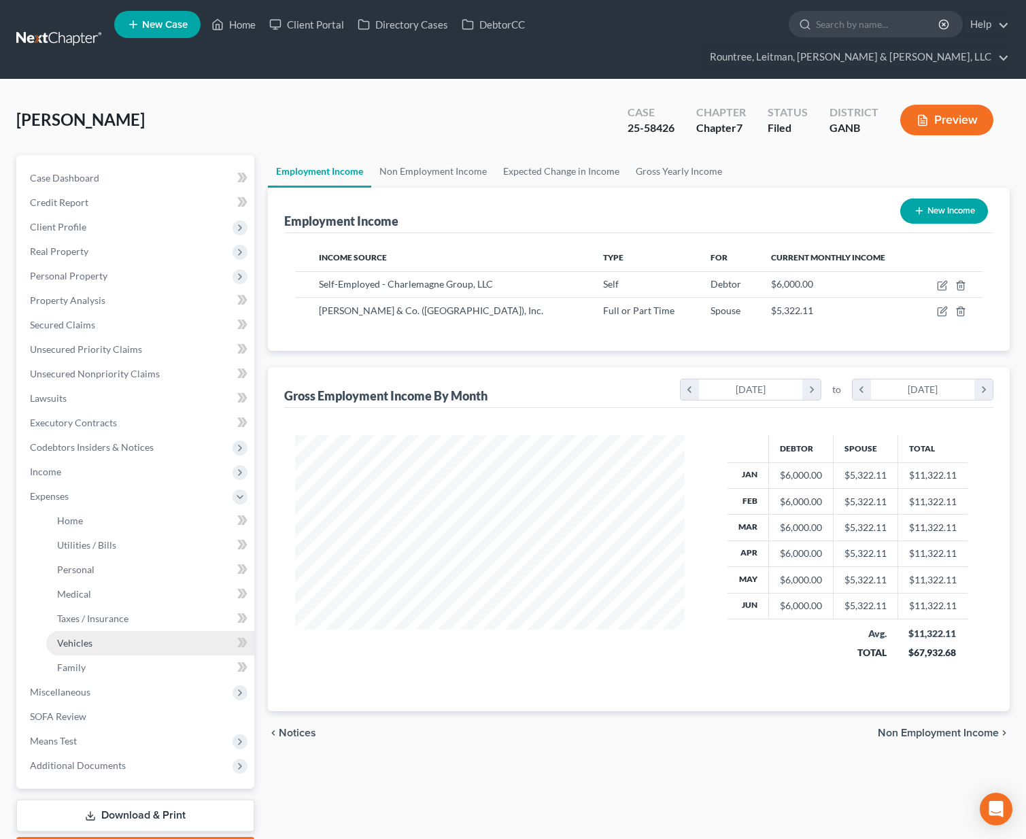
click at [79, 631] on link "Vehicles" at bounding box center [150, 643] width 208 height 24
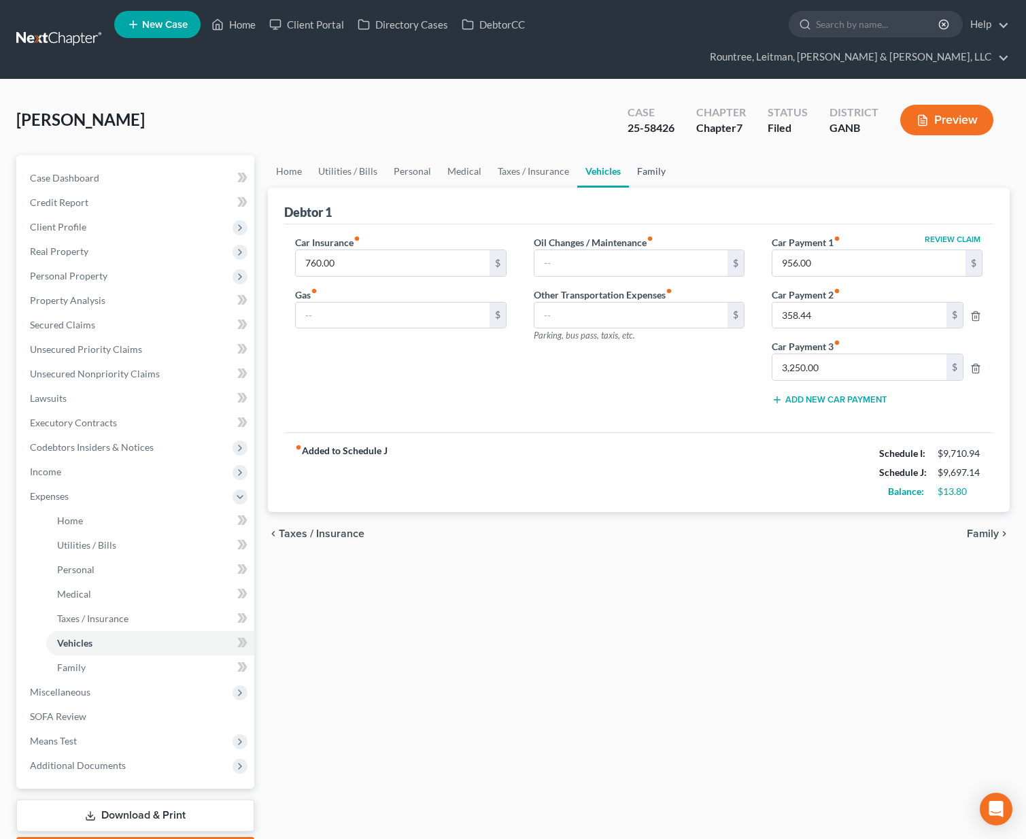
click at [638, 155] on link "Family" at bounding box center [651, 171] width 45 height 33
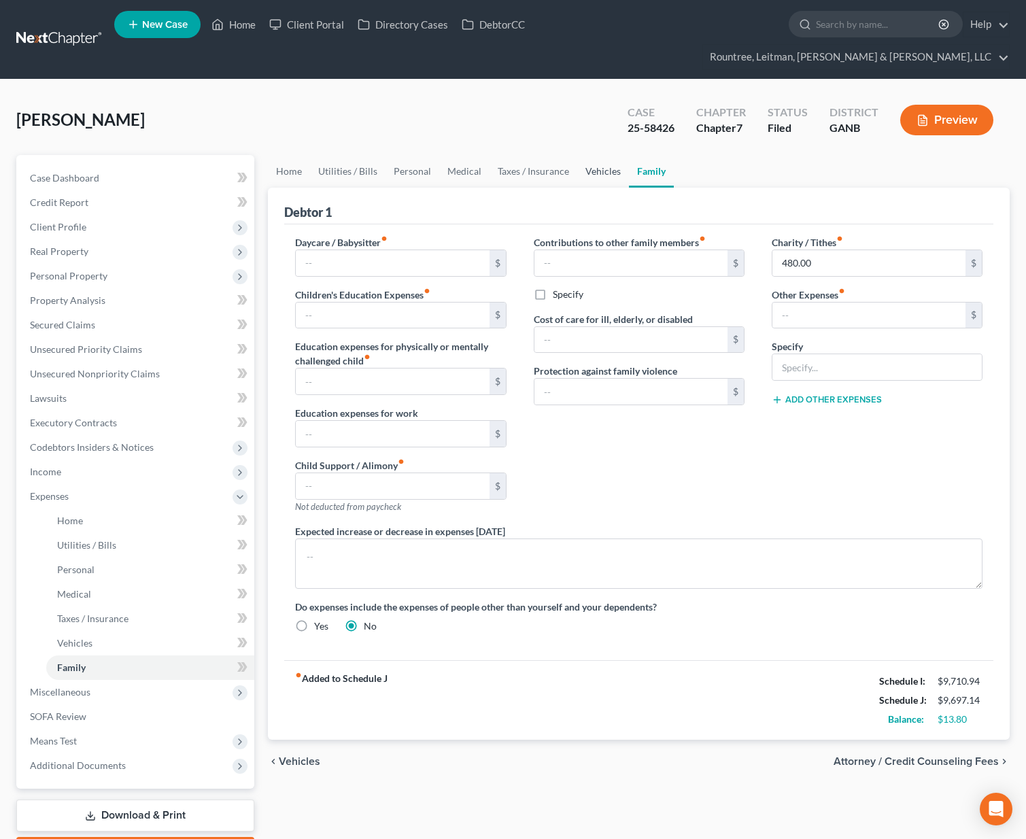
click at [600, 155] on link "Vehicles" at bounding box center [603, 171] width 52 height 33
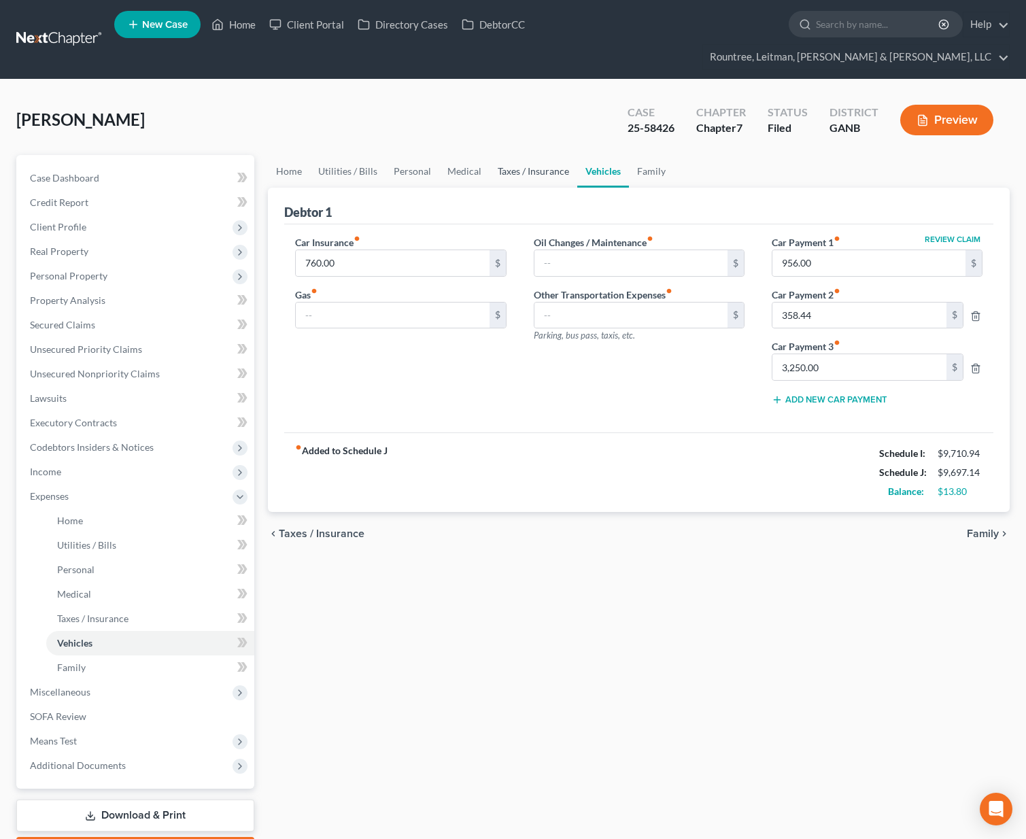
click at [535, 155] on link "Taxes / Insurance" at bounding box center [534, 171] width 88 height 33
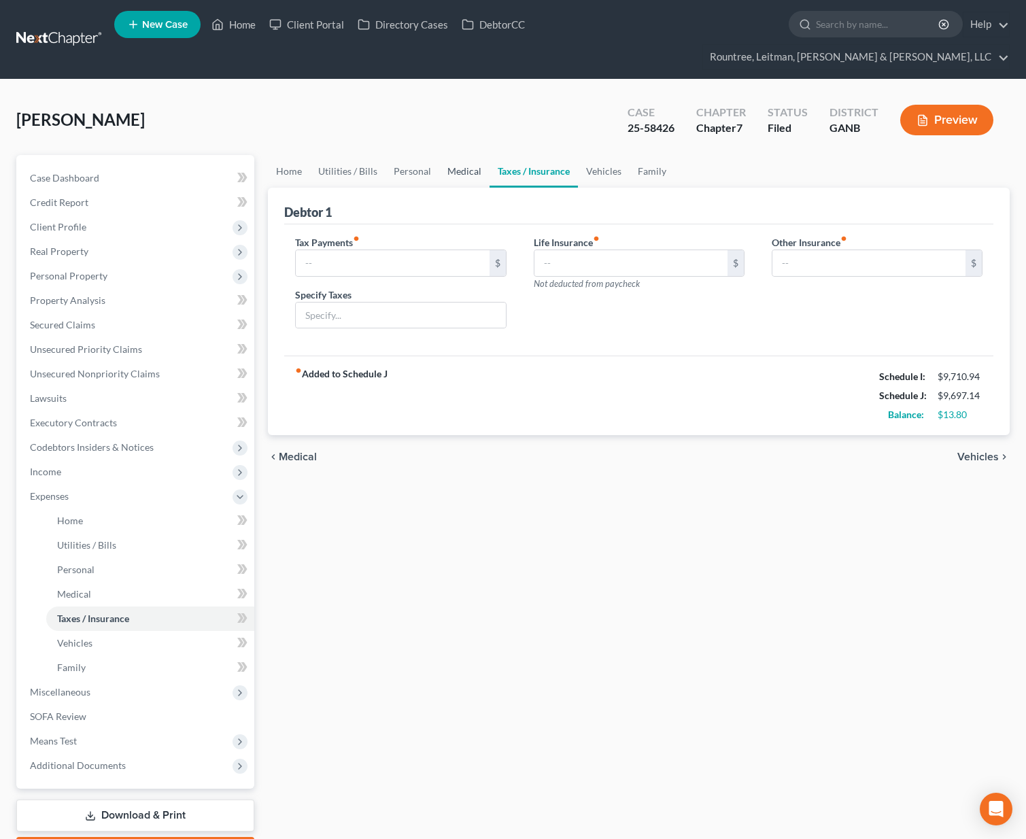
click at [480, 155] on link "Medical" at bounding box center [464, 171] width 50 height 33
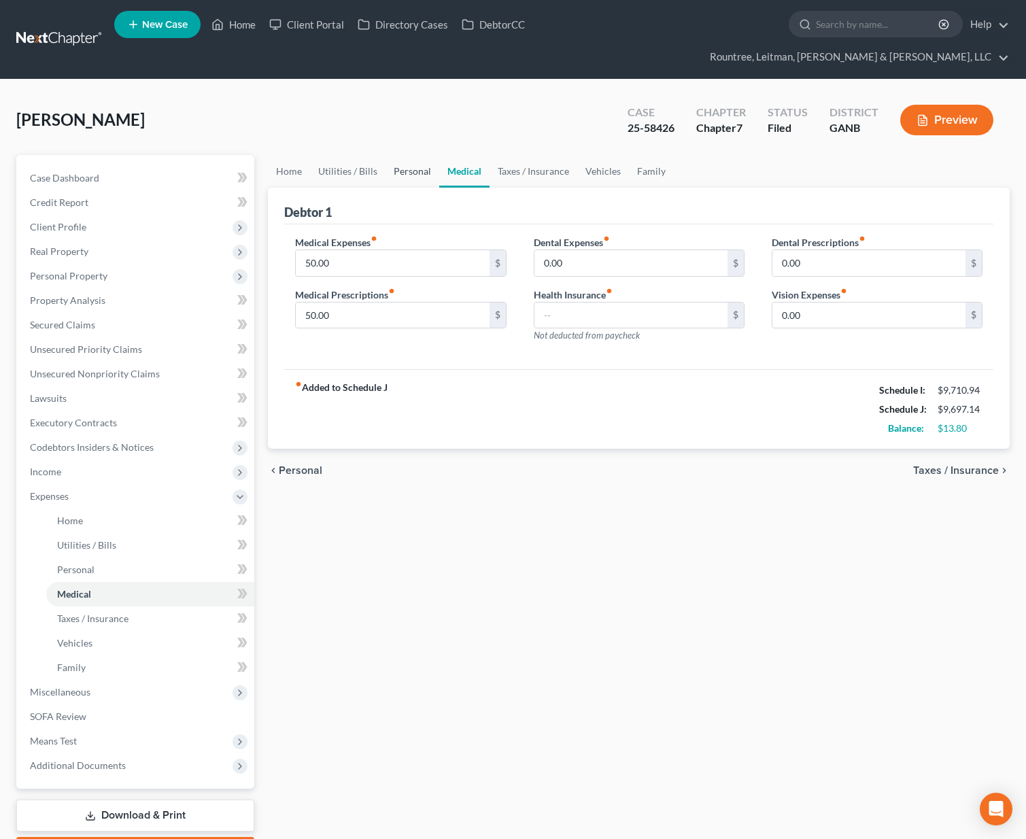
click at [423, 155] on link "Personal" at bounding box center [413, 171] width 54 height 33
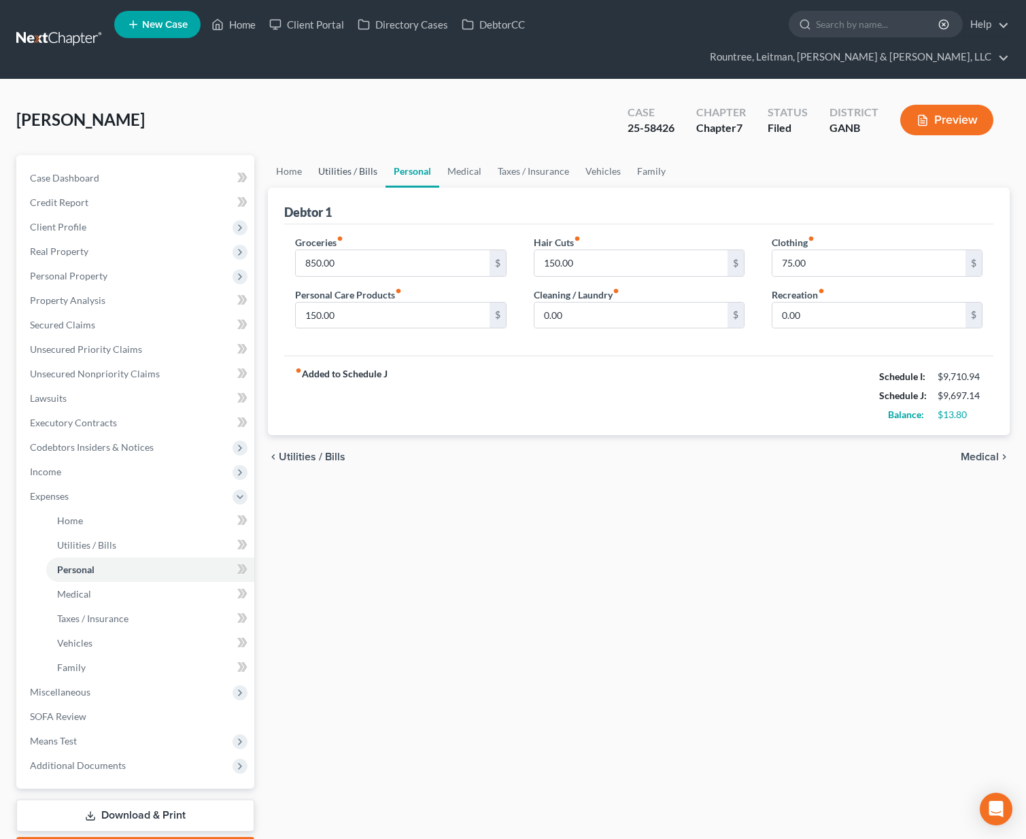
click at [342, 155] on link "Utilities / Bills" at bounding box center [347, 171] width 75 height 33
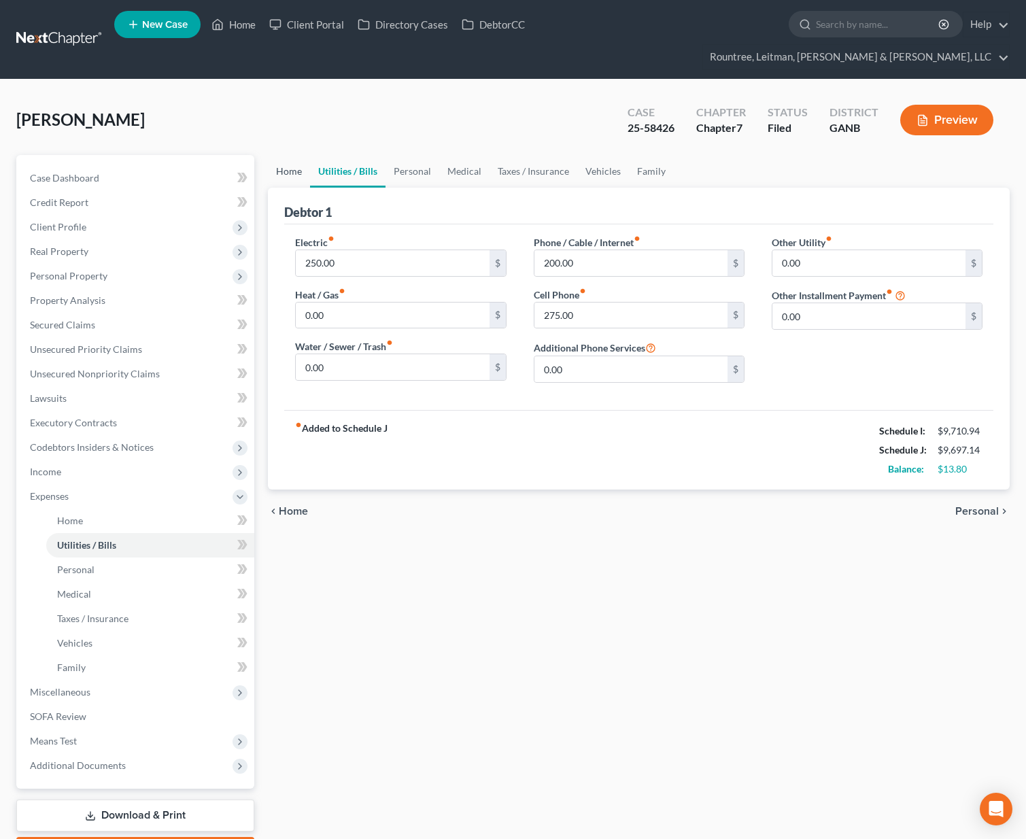
click at [296, 155] on link "Home" at bounding box center [289, 171] width 42 height 33
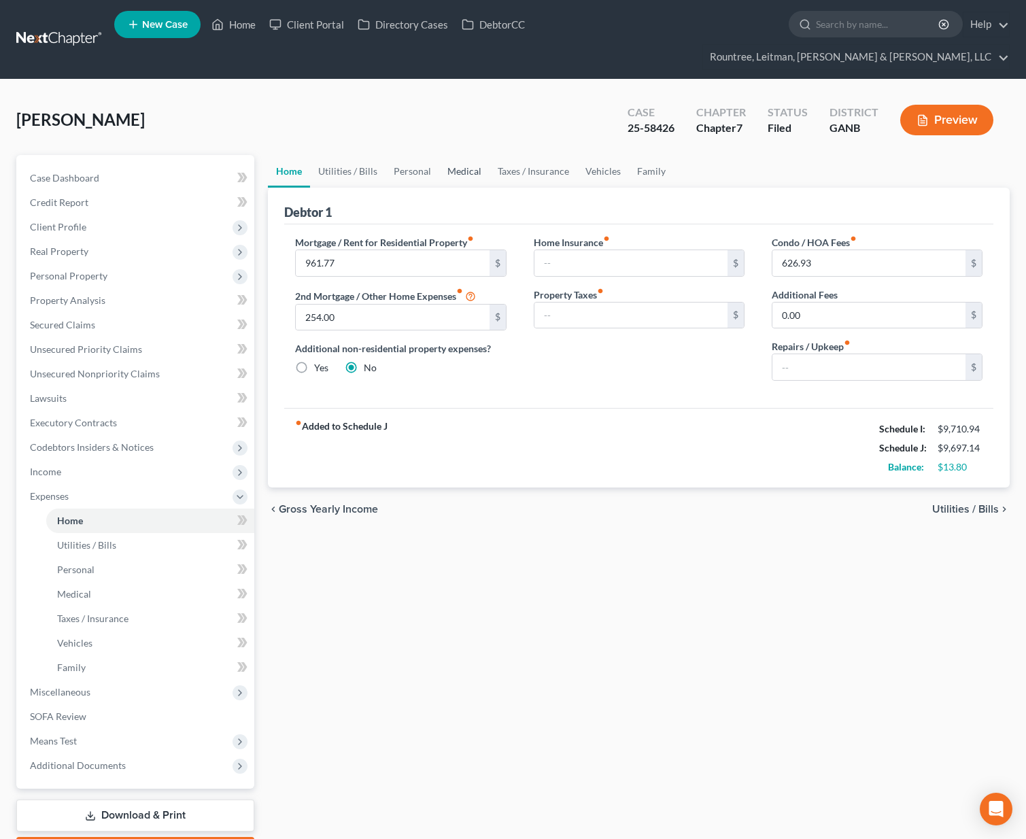
click at [460, 155] on link "Medical" at bounding box center [464, 171] width 50 height 33
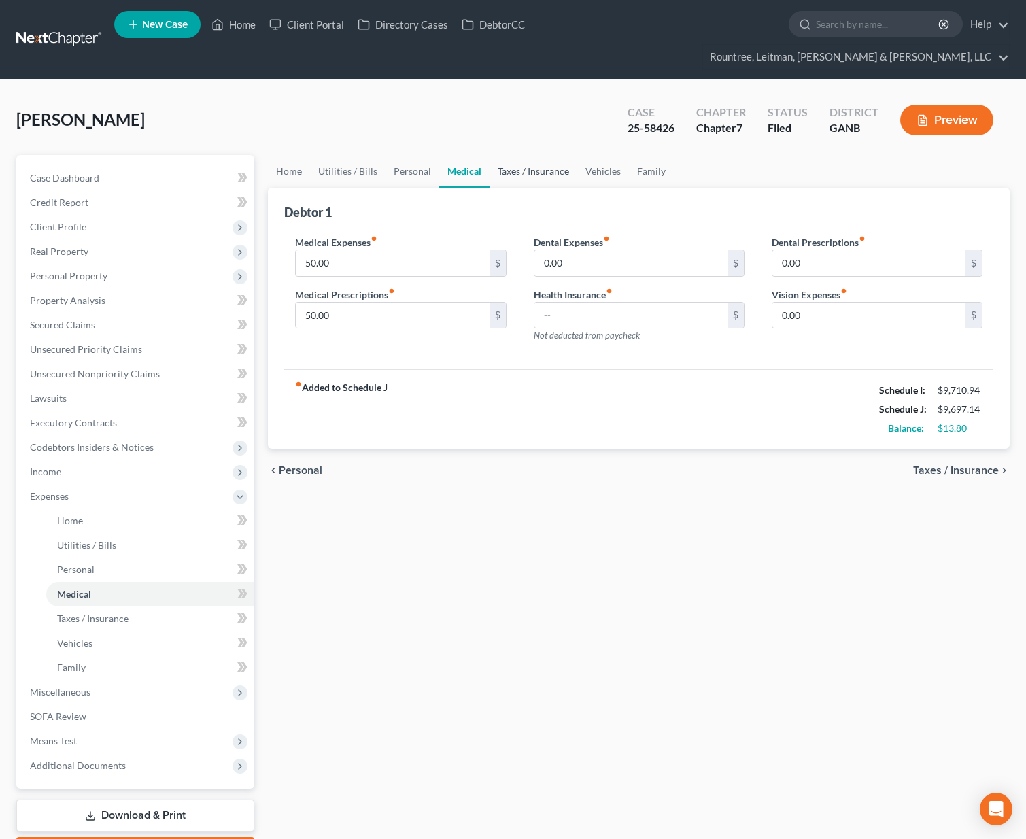
click at [539, 155] on link "Taxes / Insurance" at bounding box center [534, 171] width 88 height 33
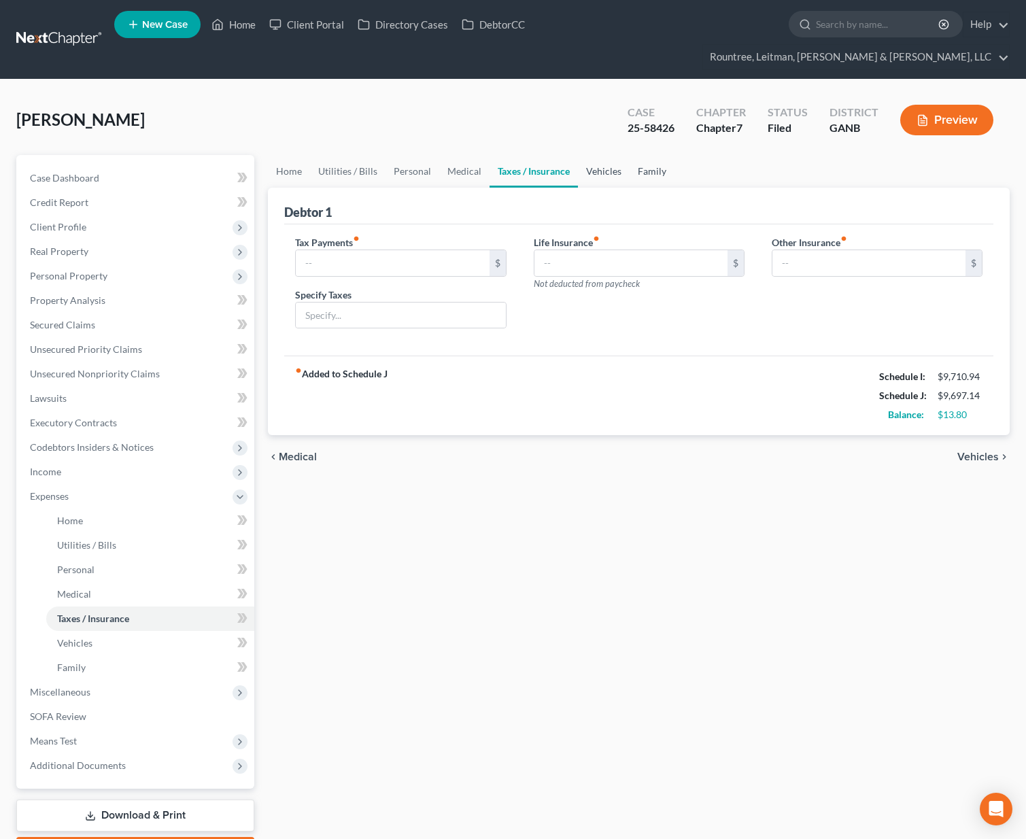
drag, startPoint x: 600, startPoint y: 148, endPoint x: 650, endPoint y: 153, distance: 49.9
click at [600, 155] on link "Vehicles" at bounding box center [604, 171] width 52 height 33
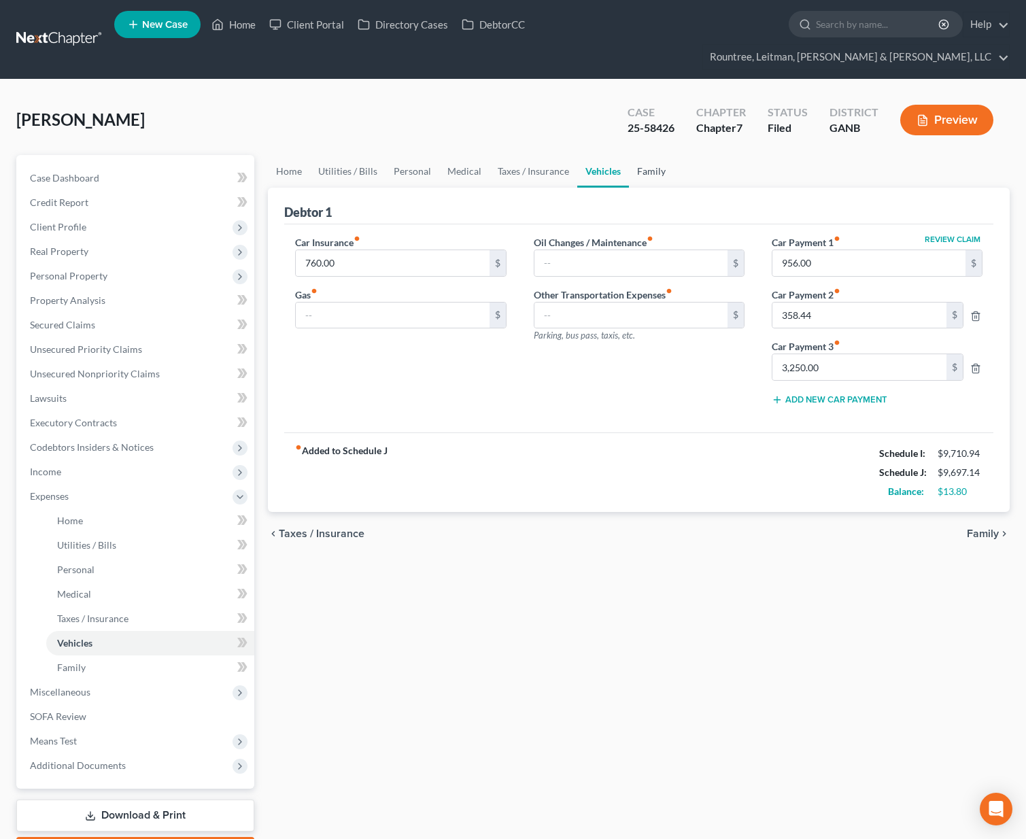
click at [650, 155] on link "Family" at bounding box center [651, 171] width 45 height 33
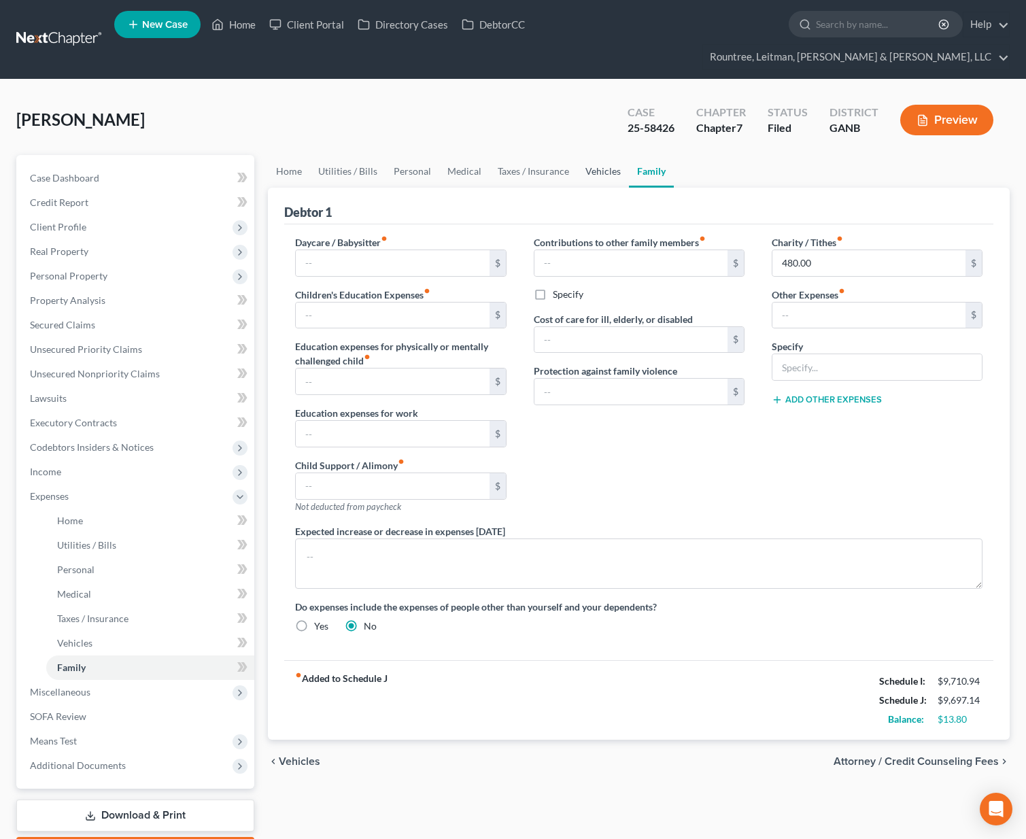
click at [609, 155] on link "Vehicles" at bounding box center [603, 171] width 52 height 33
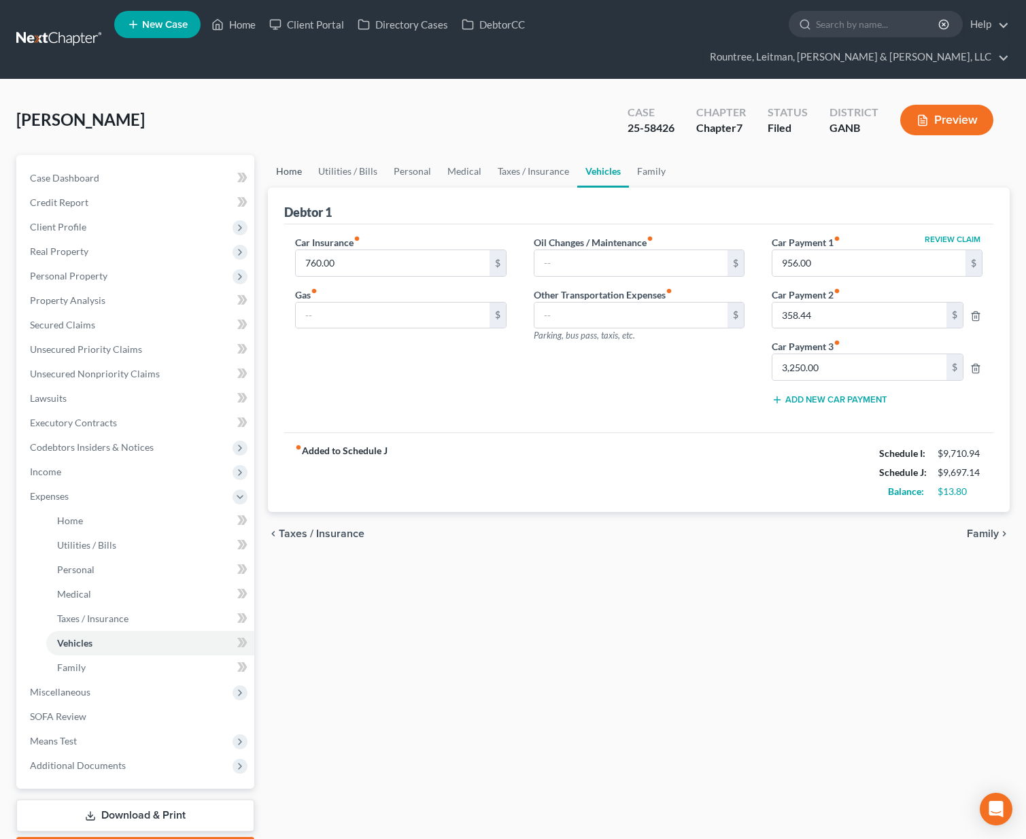
click at [282, 155] on link "Home" at bounding box center [289, 171] width 42 height 33
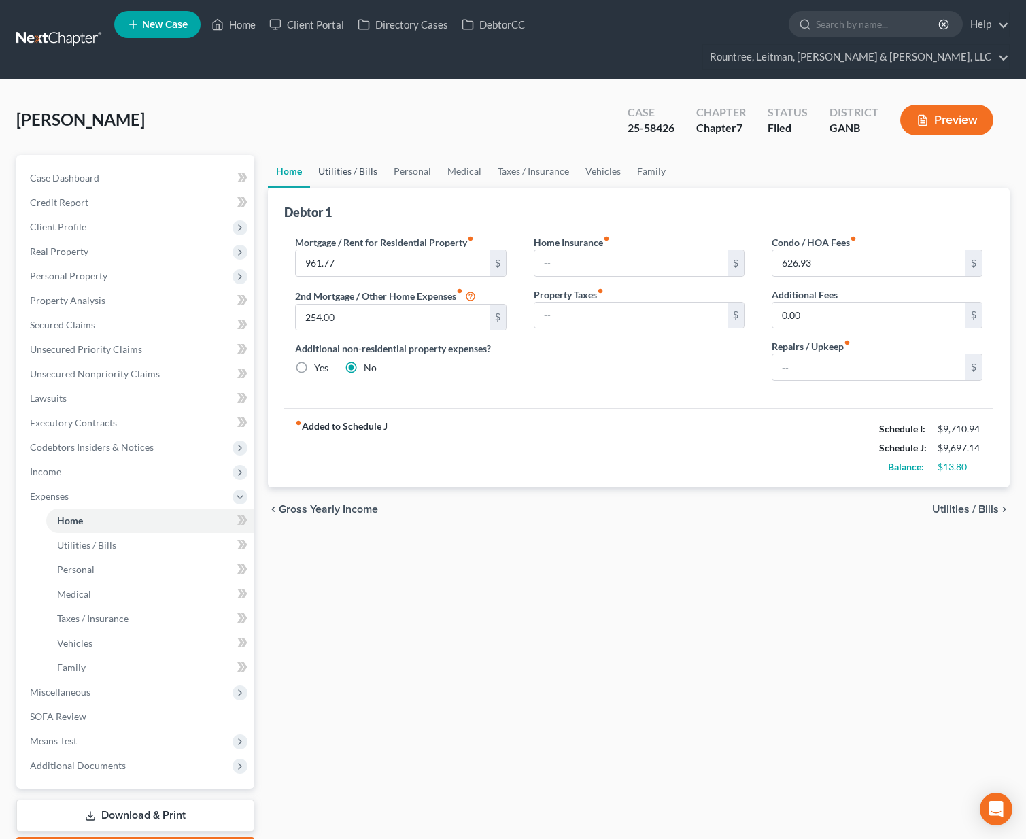
click at [347, 155] on link "Utilities / Bills" at bounding box center [347, 171] width 75 height 33
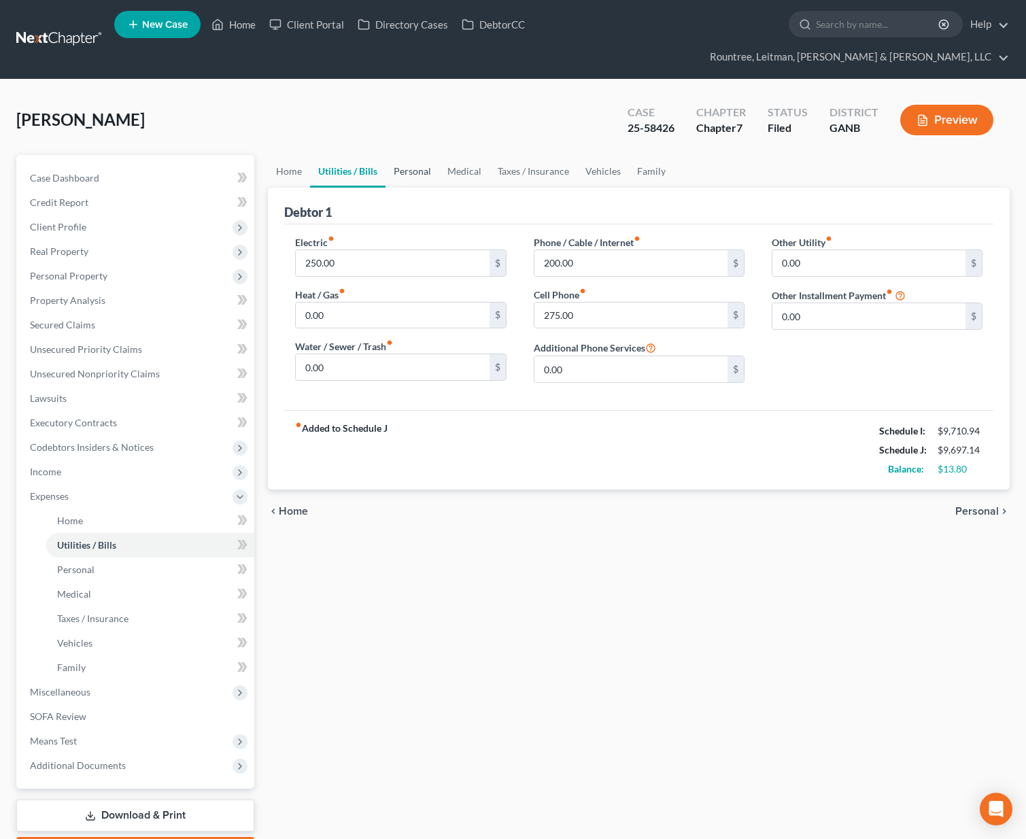
click at [412, 155] on link "Personal" at bounding box center [413, 171] width 54 height 33
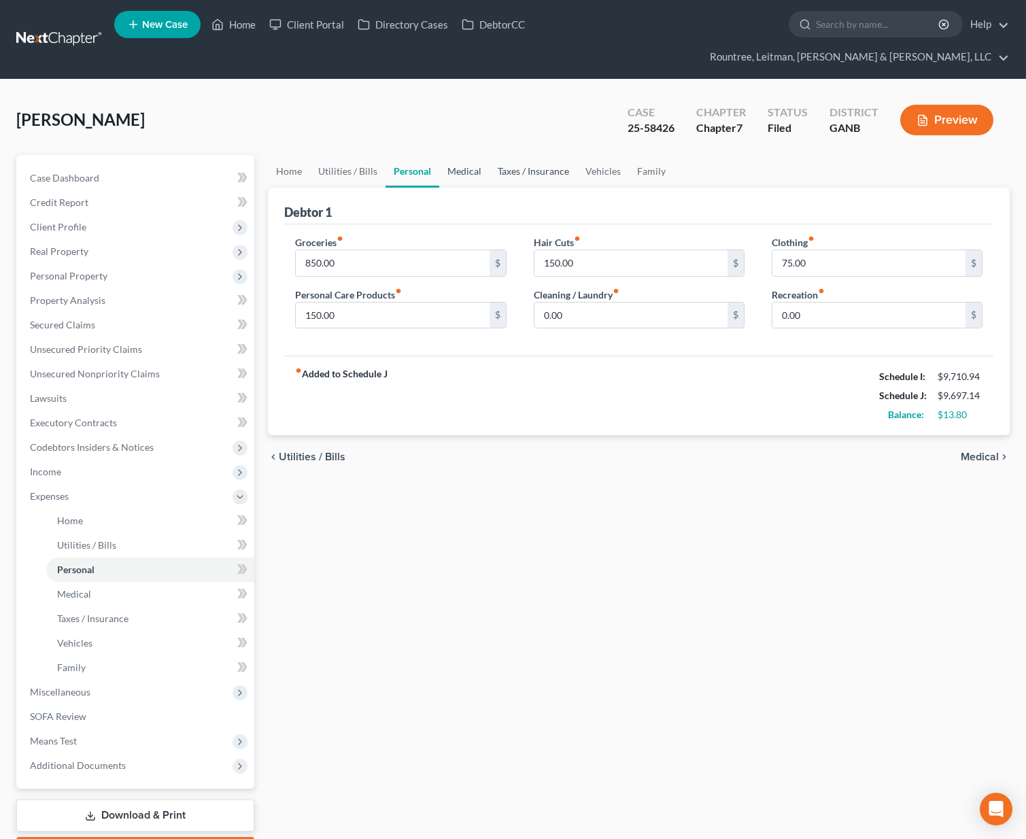
click at [454, 155] on link "Medical" at bounding box center [464, 171] width 50 height 33
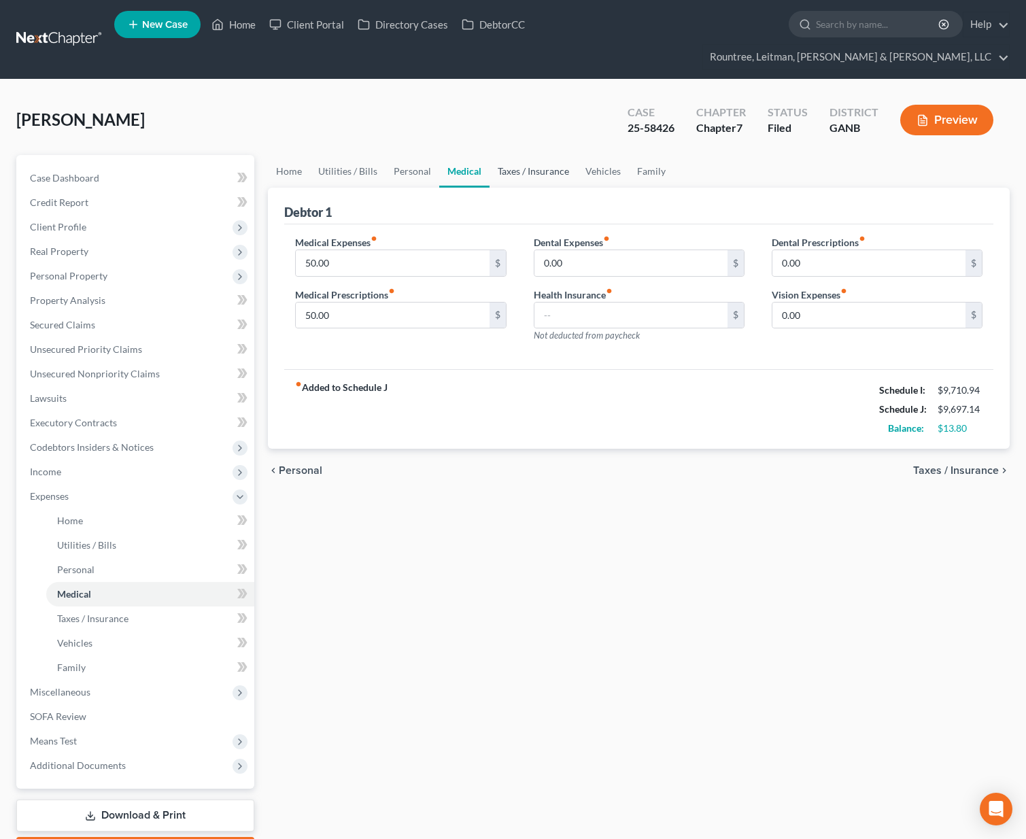
click at [524, 155] on link "Taxes / Insurance" at bounding box center [534, 171] width 88 height 33
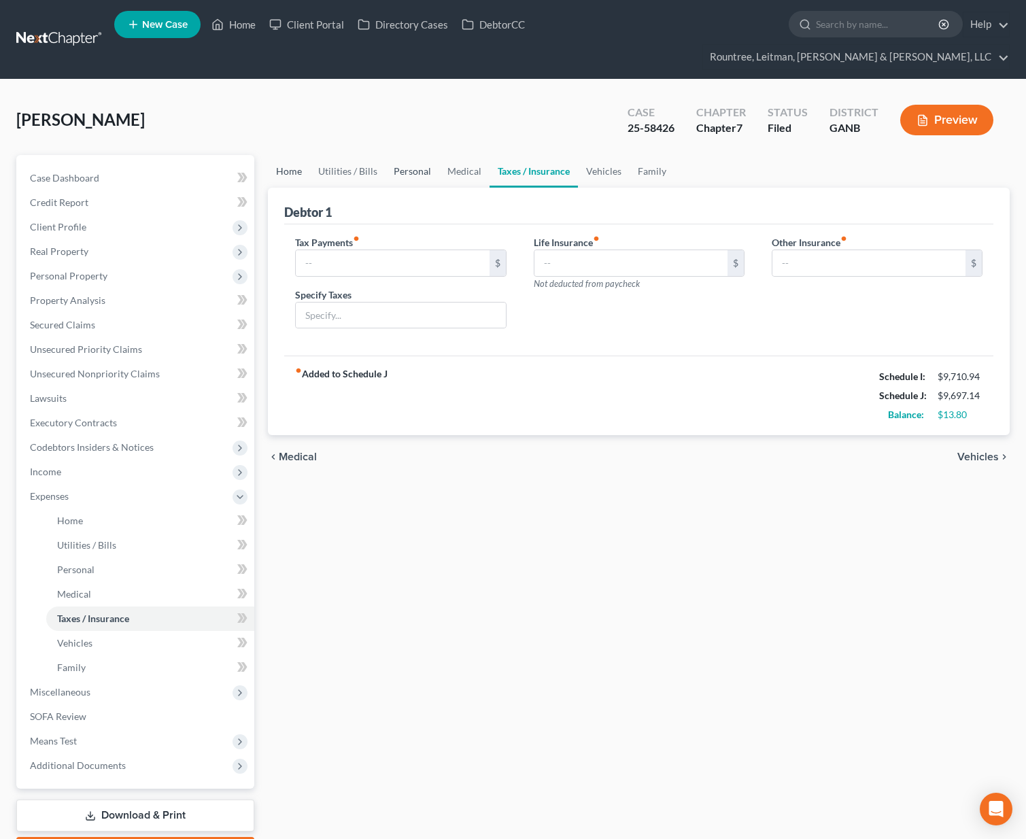
click at [287, 155] on link "Home" at bounding box center [289, 171] width 42 height 33
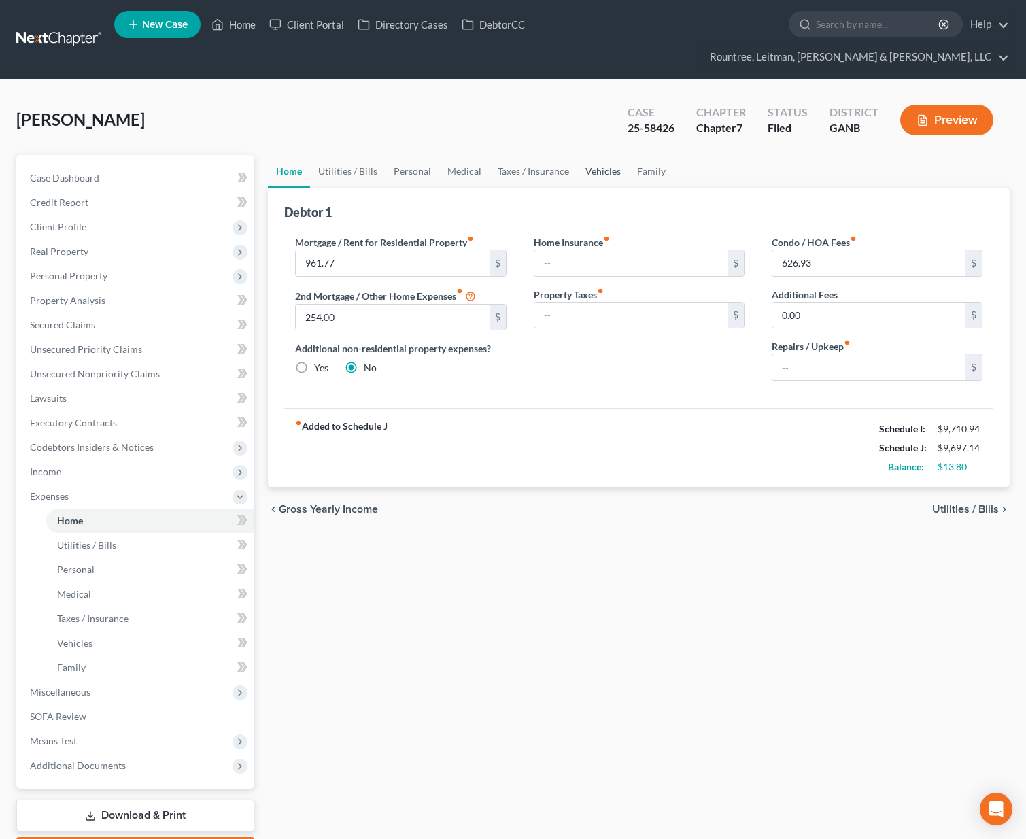
click at [607, 155] on link "Vehicles" at bounding box center [603, 171] width 52 height 33
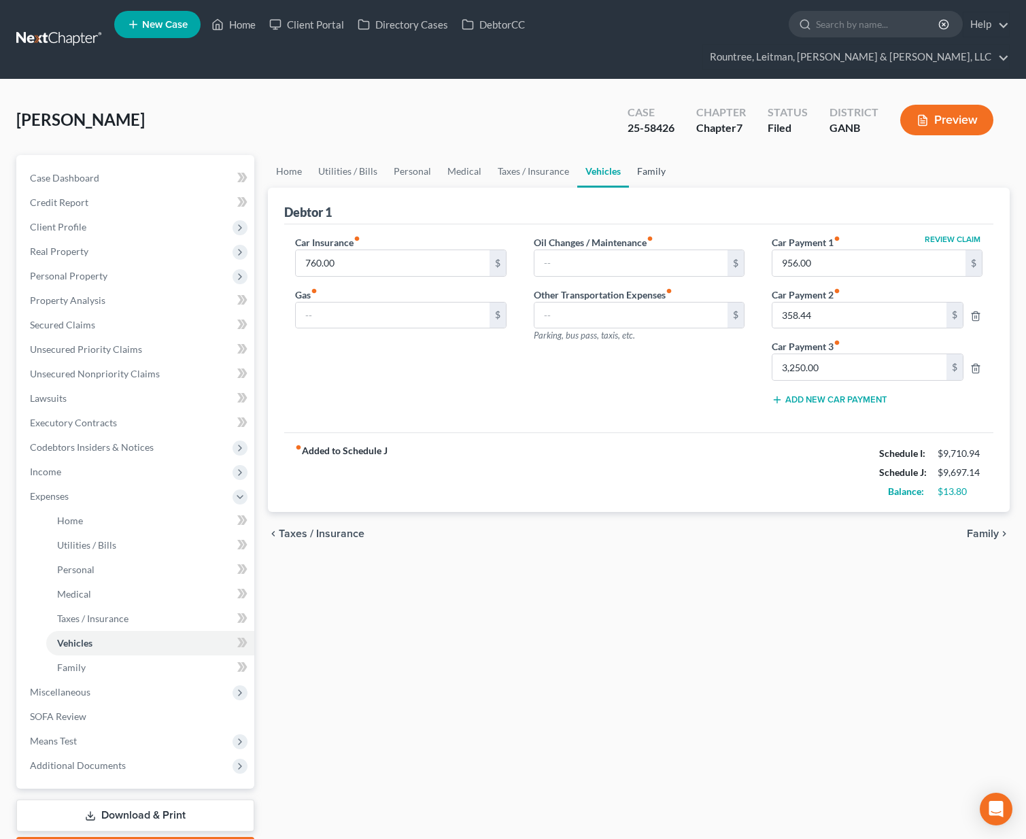
click at [662, 155] on link "Family" at bounding box center [651, 171] width 45 height 33
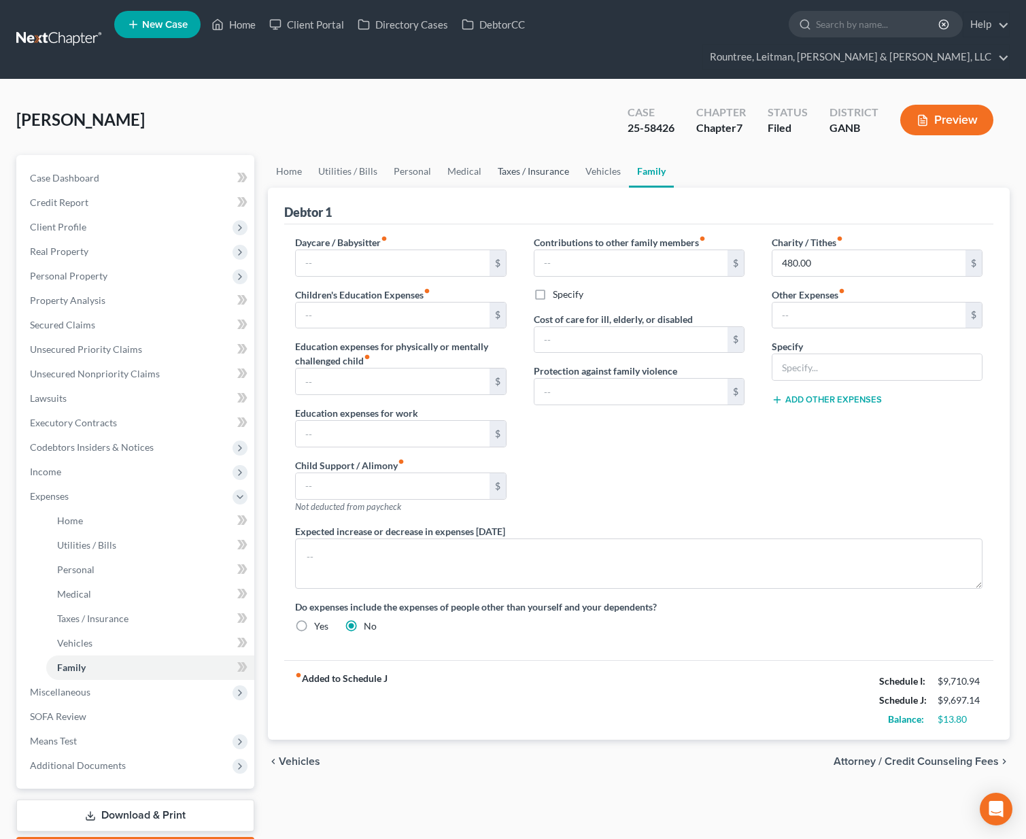
click at [528, 155] on link "Taxes / Insurance" at bounding box center [534, 171] width 88 height 33
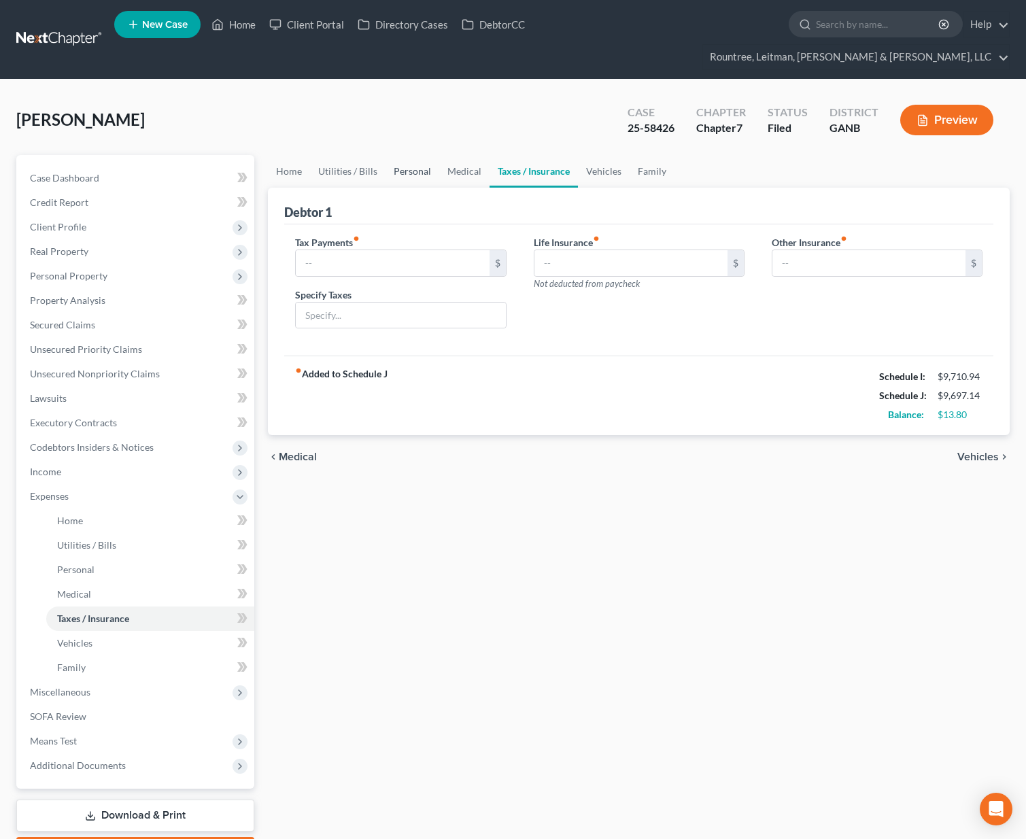
click at [425, 155] on link "Personal" at bounding box center [413, 171] width 54 height 33
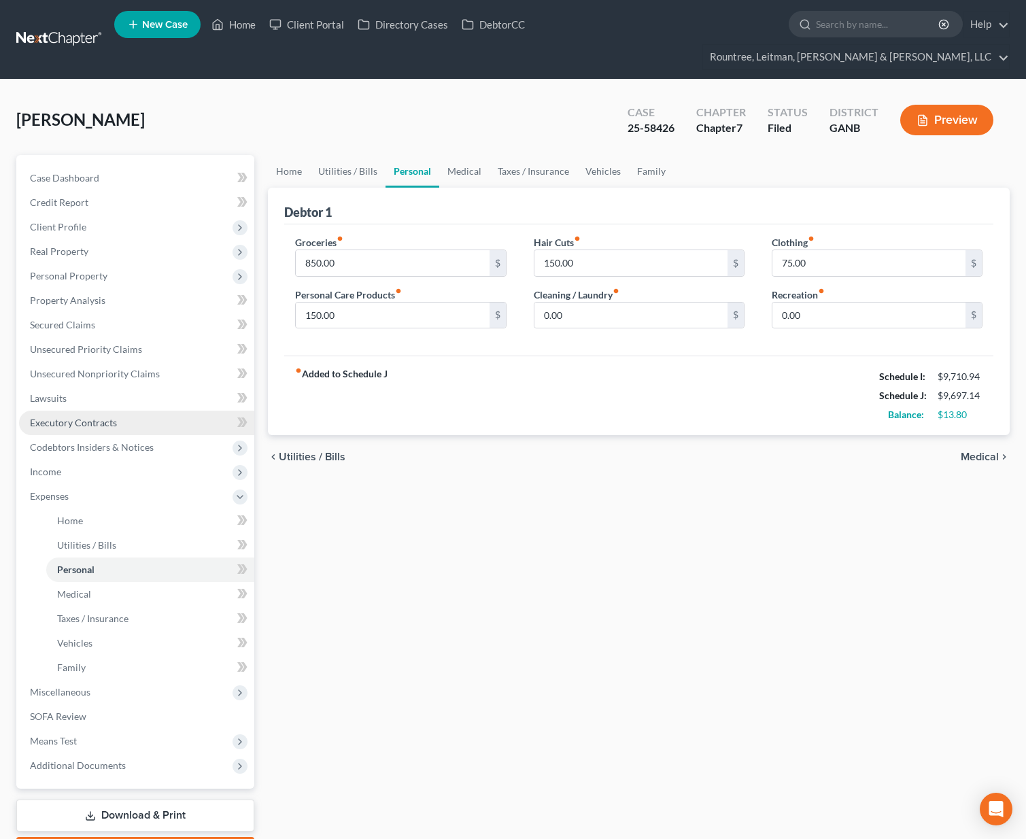
click at [82, 417] on span "Executory Contracts" at bounding box center [73, 423] width 87 height 12
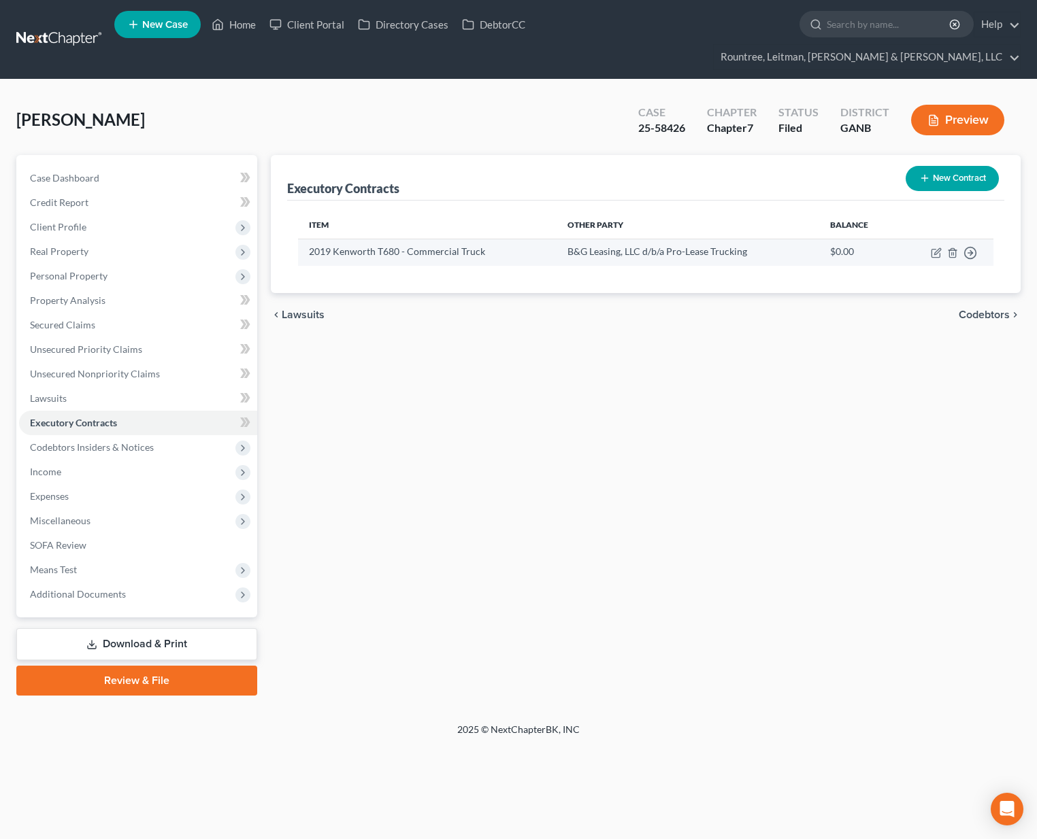
drag, startPoint x: 309, startPoint y: 224, endPoint x: 486, endPoint y: 220, distance: 177.6
click at [486, 239] on td "2019 Kenworth T680 - Commercial Truck" at bounding box center [427, 252] width 258 height 27
click at [509, 293] on div "chevron_left Lawsuits Codebtors chevron_right" at bounding box center [646, 315] width 750 height 44
drag, startPoint x: 565, startPoint y: 227, endPoint x: 736, endPoint y: 235, distance: 170.9
click at [736, 239] on td "B&G Leasing, LLC d/b/a Pro-Lease Trucking" at bounding box center [687, 252] width 263 height 27
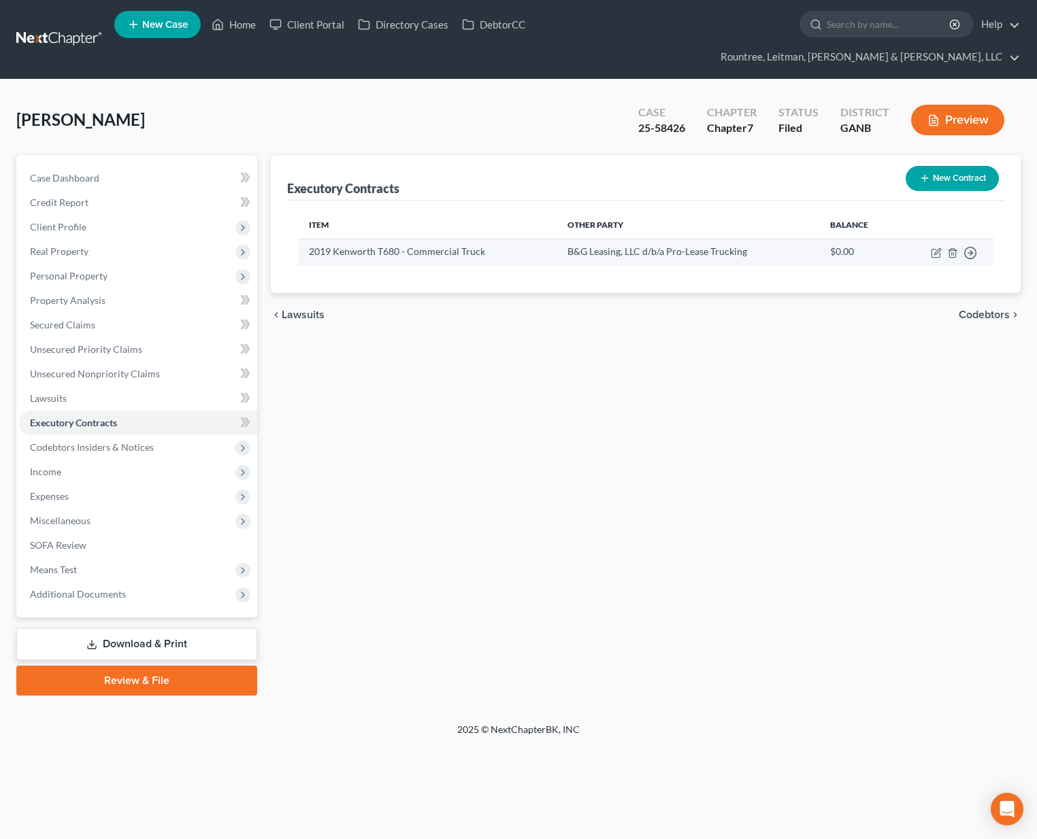
drag, startPoint x: 582, startPoint y: 343, endPoint x: 369, endPoint y: 235, distance: 237.9
click at [581, 342] on div "Executory Contracts New Contract Item Other Party Balance 2019 Kenworth T680 - …" at bounding box center [645, 425] width 763 height 541
drag, startPoint x: 311, startPoint y: 229, endPoint x: 482, endPoint y: 233, distance: 171.5
click at [482, 239] on td "2019 Kenworth T680 - Commercial Truck" at bounding box center [427, 252] width 258 height 27
drag, startPoint x: 492, startPoint y: 303, endPoint x: 607, endPoint y: 244, distance: 129.6
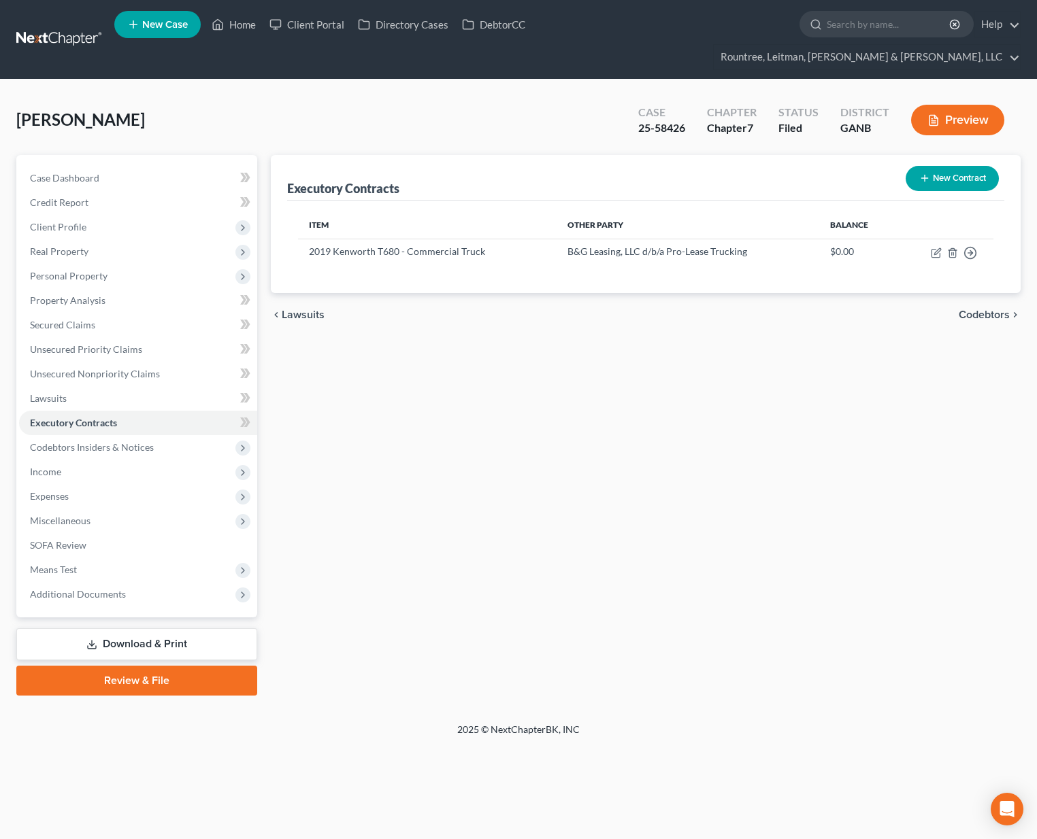
click at [492, 304] on div "chevron_left Lawsuits Codebtors chevron_right" at bounding box center [646, 315] width 750 height 44
click at [570, 239] on td "B&G Leasing, LLC d/b/a Pro-Lease Trucking" at bounding box center [687, 252] width 263 height 27
drag, startPoint x: 566, startPoint y: 229, endPoint x: 648, endPoint y: 322, distance: 123.4
click at [752, 244] on div "Item Other Party Balance 2019 Kenworth T680 - Commercial Truck B&G Leasing, LLC…" at bounding box center [645, 247] width 717 height 93
drag, startPoint x: 636, startPoint y: 326, endPoint x: 367, endPoint y: 244, distance: 281.2
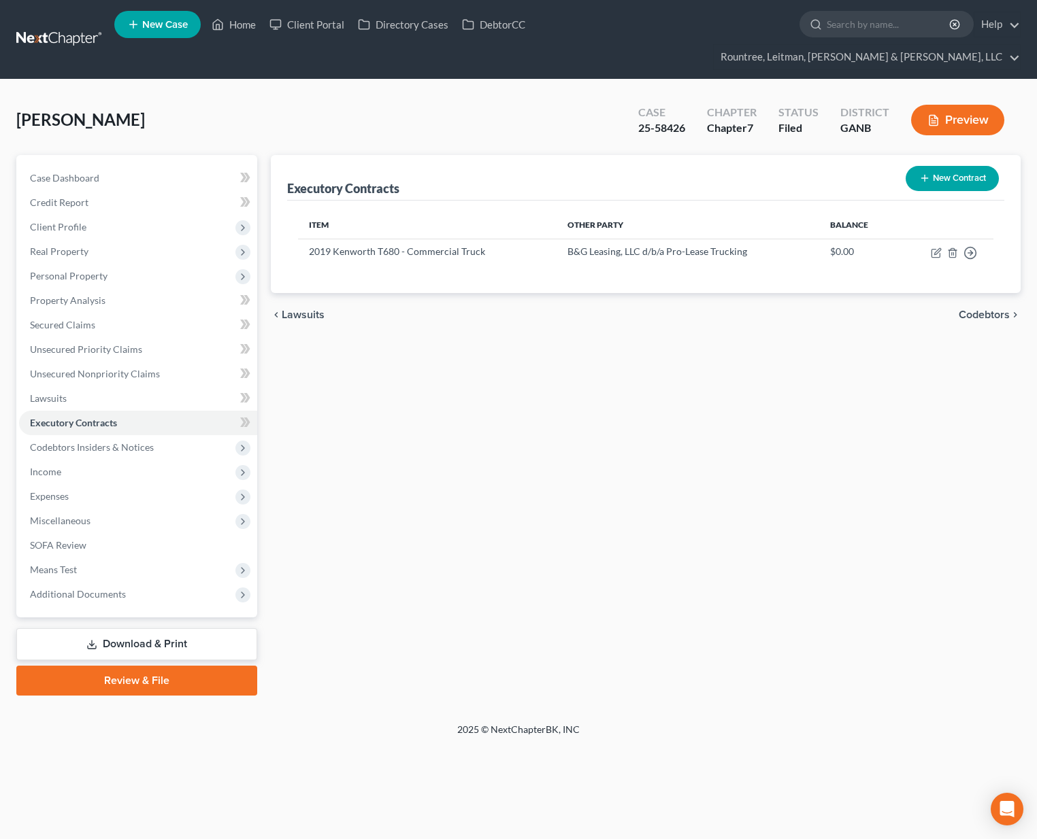
click at [635, 326] on div "Executory Contracts New Contract Item Other Party Balance 2019 Kenworth T680 - …" at bounding box center [645, 425] width 763 height 541
drag, startPoint x: 307, startPoint y: 229, endPoint x: 560, endPoint y: 290, distance: 260.5
click at [519, 239] on td "2019 Kenworth T680 - Commercial Truck" at bounding box center [427, 252] width 258 height 27
click at [561, 295] on div "chevron_left Lawsuits Codebtors chevron_right" at bounding box center [646, 315] width 750 height 44
drag, startPoint x: 562, startPoint y: 229, endPoint x: 770, endPoint y: 222, distance: 208.2
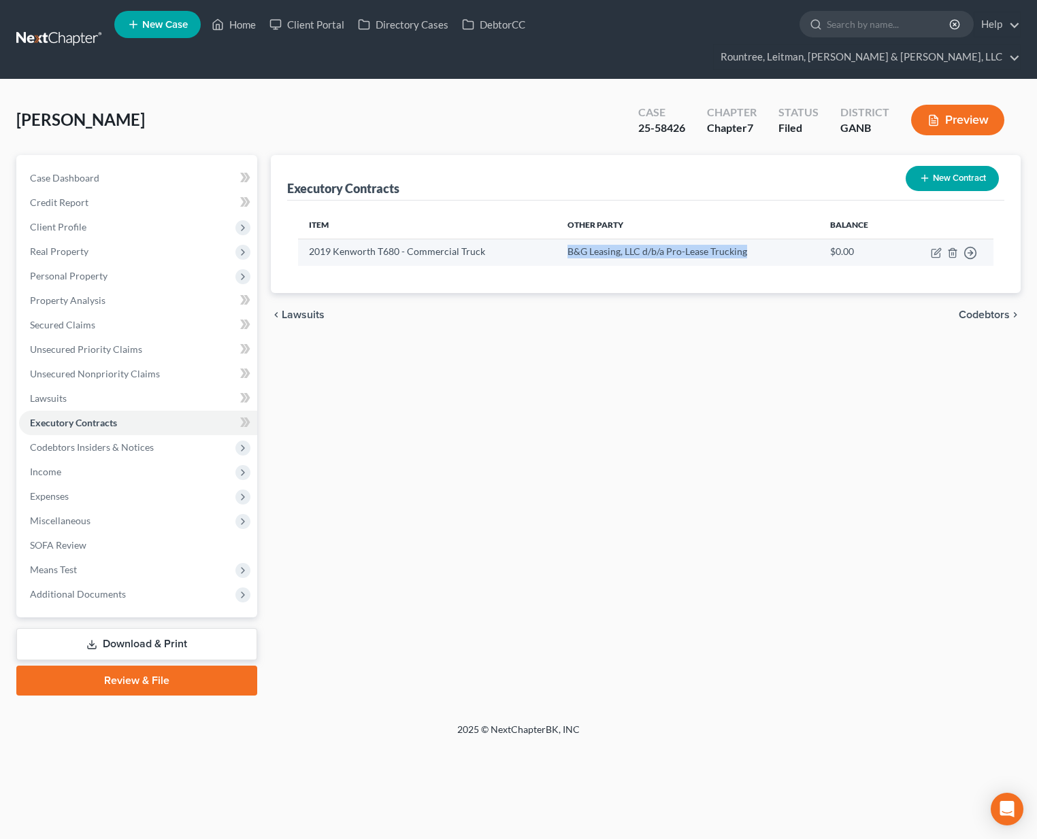
click at [770, 239] on td "B&G Leasing, LLC d/b/a Pro-Lease Trucking" at bounding box center [687, 252] width 263 height 27
drag, startPoint x: 625, startPoint y: 384, endPoint x: 490, endPoint y: 290, distance: 164.7
click at [624, 383] on div "Executory Contracts New Contract Item Other Party Balance 2019 Kenworth T680 - …" at bounding box center [645, 425] width 763 height 541
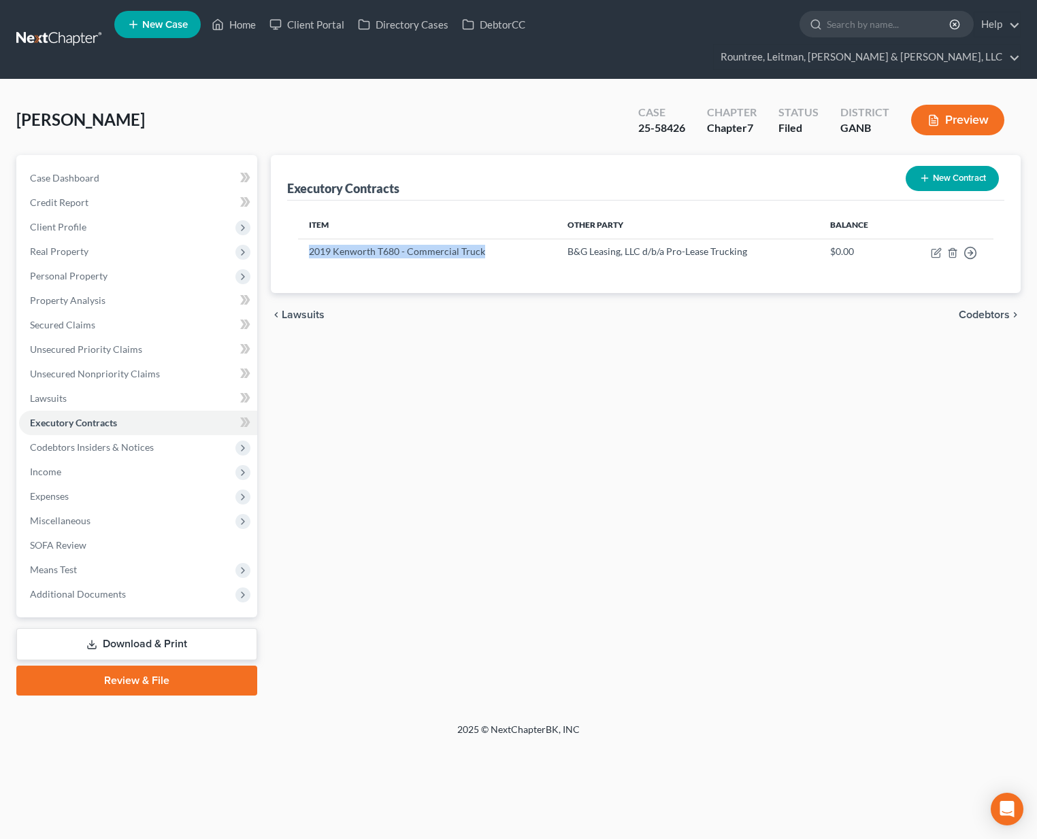
drag, startPoint x: 308, startPoint y: 228, endPoint x: 509, endPoint y: 273, distance: 206.3
click at [497, 239] on td "2019 Kenworth T680 - Commercial Truck" at bounding box center [427, 252] width 258 height 27
click at [518, 300] on div "chevron_left Lawsuits Codebtors chevron_right" at bounding box center [646, 315] width 750 height 44
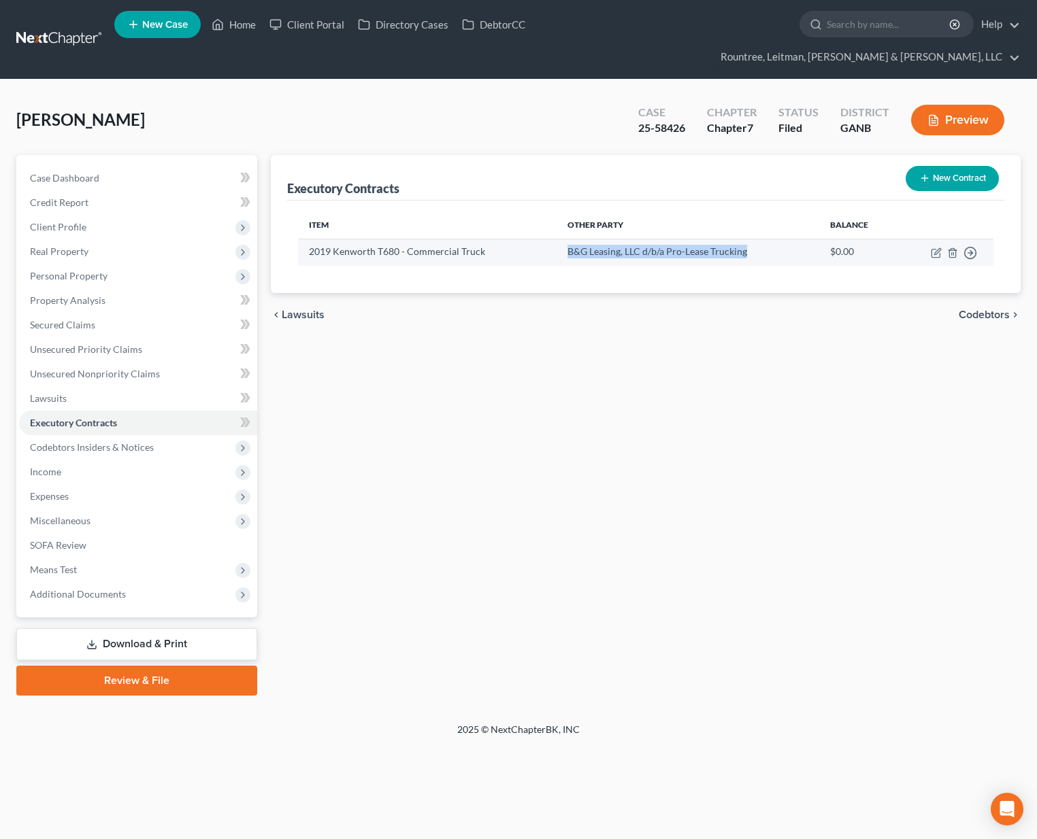
drag, startPoint x: 565, startPoint y: 228, endPoint x: 762, endPoint y: 235, distance: 197.4
click at [762, 239] on td "B&G Leasing, LLC d/b/a Pro-Lease Trucking" at bounding box center [687, 252] width 263 height 27
click at [674, 316] on div "Executory Contracts New Contract Item Other Party Balance 2019 Kenworth T680 - …" at bounding box center [645, 425] width 763 height 541
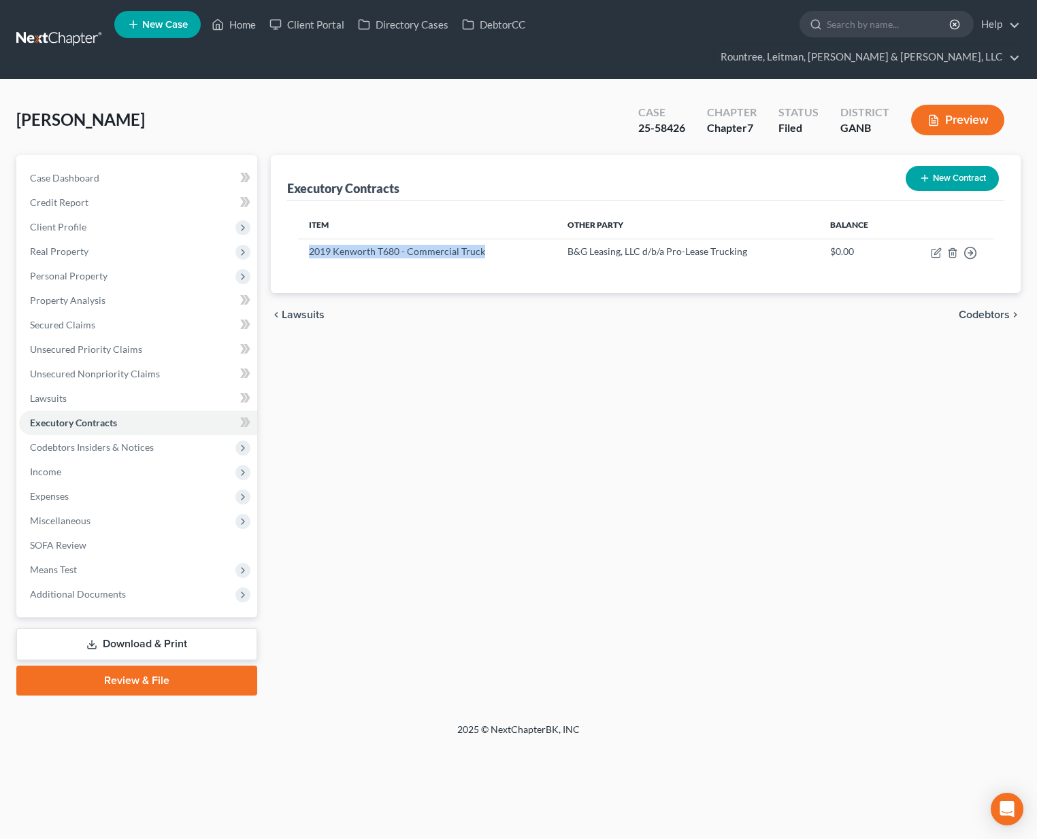
drag, startPoint x: 328, startPoint y: 229, endPoint x: 532, endPoint y: 305, distance: 217.6
click at [490, 239] on td "2019 Kenworth T680 - Commercial Truck" at bounding box center [427, 252] width 258 height 27
click at [533, 305] on div "chevron_left Lawsuits Codebtors chevron_right" at bounding box center [646, 315] width 750 height 44
drag, startPoint x: 567, startPoint y: 226, endPoint x: 686, endPoint y: 299, distance: 139.7
click at [743, 240] on td "B&G Leasing, LLC d/b/a Pro-Lease Trucking" at bounding box center [687, 252] width 263 height 27
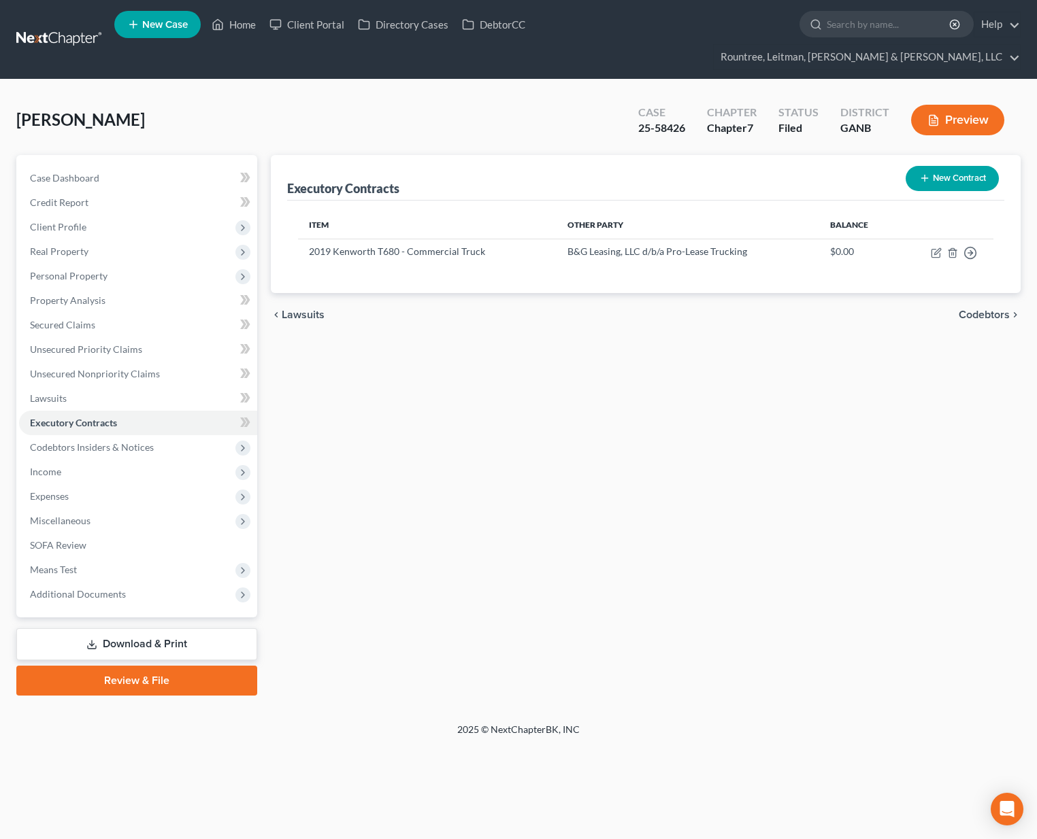
click at [628, 339] on div "Executory Contracts New Contract Item Other Party Balance 2019 Kenworth T680 - …" at bounding box center [645, 425] width 763 height 541
drag, startPoint x: 746, startPoint y: 227, endPoint x: 558, endPoint y: 230, distance: 187.7
click at [558, 239] on td "B&G Leasing, LLC d/b/a Pro-Lease Trucking" at bounding box center [687, 252] width 263 height 27
click at [360, 239] on td "2019 Kenworth T680 - Commercial Truck" at bounding box center [427, 252] width 258 height 27
drag, startPoint x: 313, startPoint y: 227, endPoint x: 510, endPoint y: 229, distance: 197.3
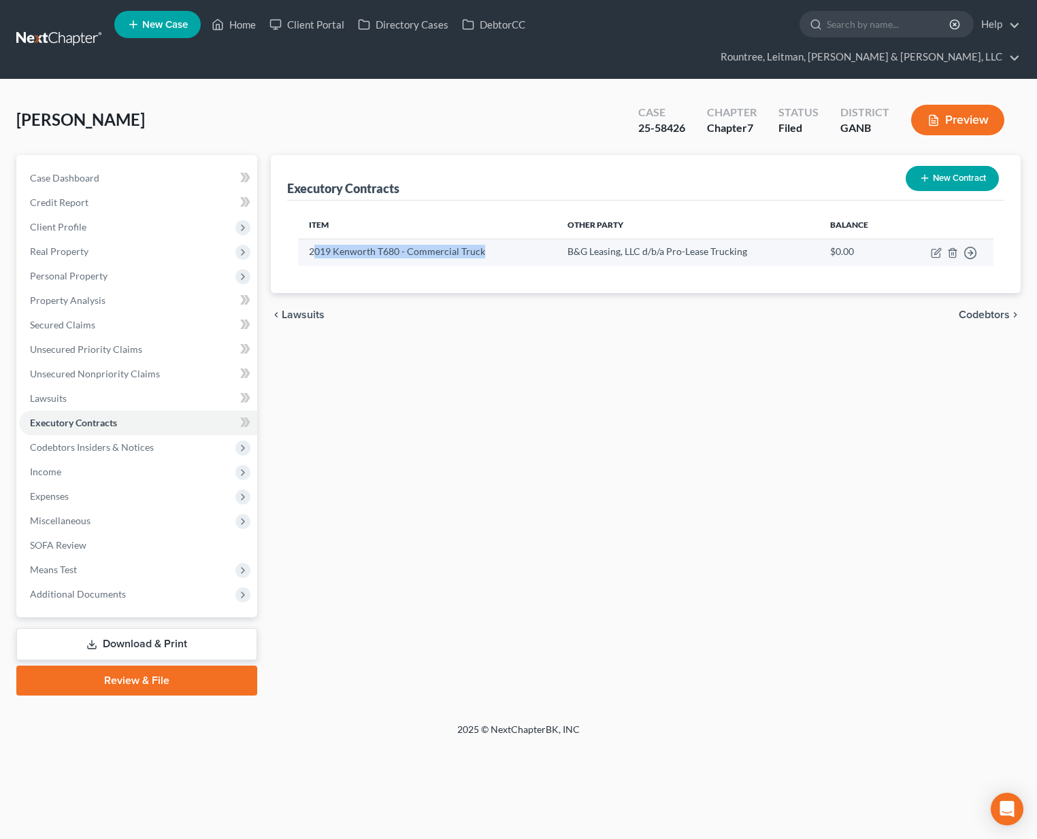
click at [510, 239] on td "2019 Kenworth T680 - Commercial Truck" at bounding box center [427, 252] width 258 height 27
click at [556, 299] on div "chevron_left Lawsuits Codebtors chevron_right" at bounding box center [646, 315] width 750 height 44
drag, startPoint x: 310, startPoint y: 229, endPoint x: 501, endPoint y: 235, distance: 191.2
click at [501, 239] on td "2019 Kenworth T680 - Commercial Truck" at bounding box center [427, 252] width 258 height 27
click at [624, 239] on td "B&G Leasing, LLC d/b/a Pro-Lease Trucking" at bounding box center [687, 252] width 263 height 27
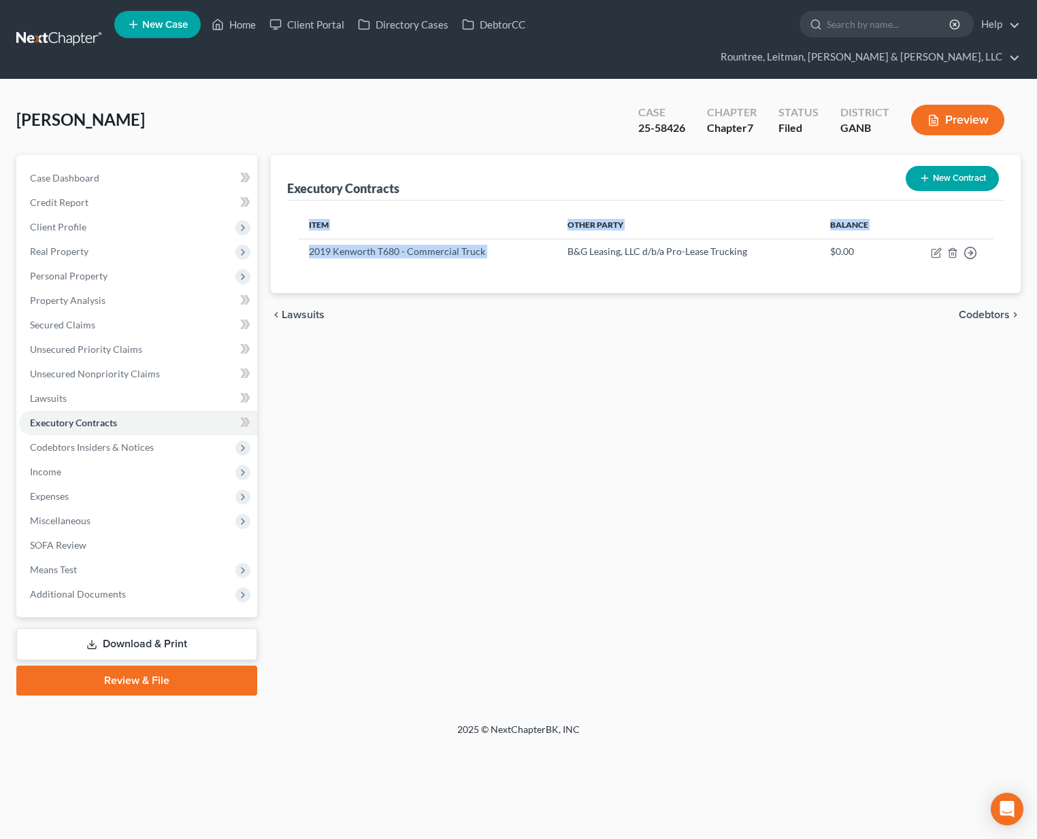
drag, startPoint x: 567, startPoint y: 229, endPoint x: 751, endPoint y: 242, distance: 184.8
click at [751, 242] on div "Item Other Party Balance 2019 Kenworth T680 - Commercial Truck B&G Leasing, LLC…" at bounding box center [645, 247] width 717 height 93
click at [697, 299] on div "chevron_left Lawsuits Codebtors chevron_right" at bounding box center [646, 315] width 750 height 44
drag, startPoint x: 567, startPoint y: 229, endPoint x: 762, endPoint y: 220, distance: 194.7
click at [762, 239] on td "B&G Leasing, LLC d/b/a Pro-Lease Trucking" at bounding box center [687, 252] width 263 height 27
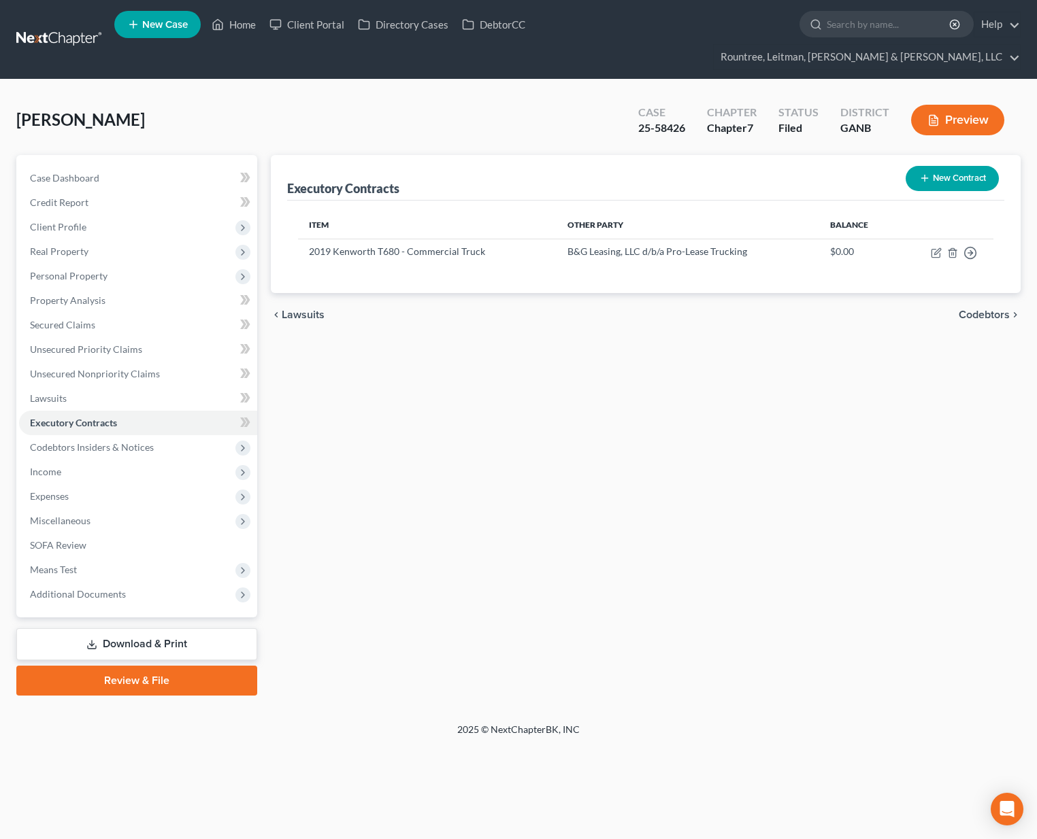
click at [671, 297] on div "chevron_left Lawsuits Codebtors chevron_right" at bounding box center [646, 315] width 750 height 44
drag, startPoint x: 308, startPoint y: 226, endPoint x: 547, endPoint y: 315, distance: 254.6
click at [518, 239] on td "2019 Kenworth T680 - Commercial Truck" at bounding box center [427, 252] width 258 height 27
click at [547, 315] on div "Executory Contracts New Contract Item Other Party Balance 2019 Kenworth T680 - …" at bounding box center [645, 425] width 763 height 541
drag, startPoint x: 565, startPoint y: 223, endPoint x: 683, endPoint y: 280, distance: 131.4
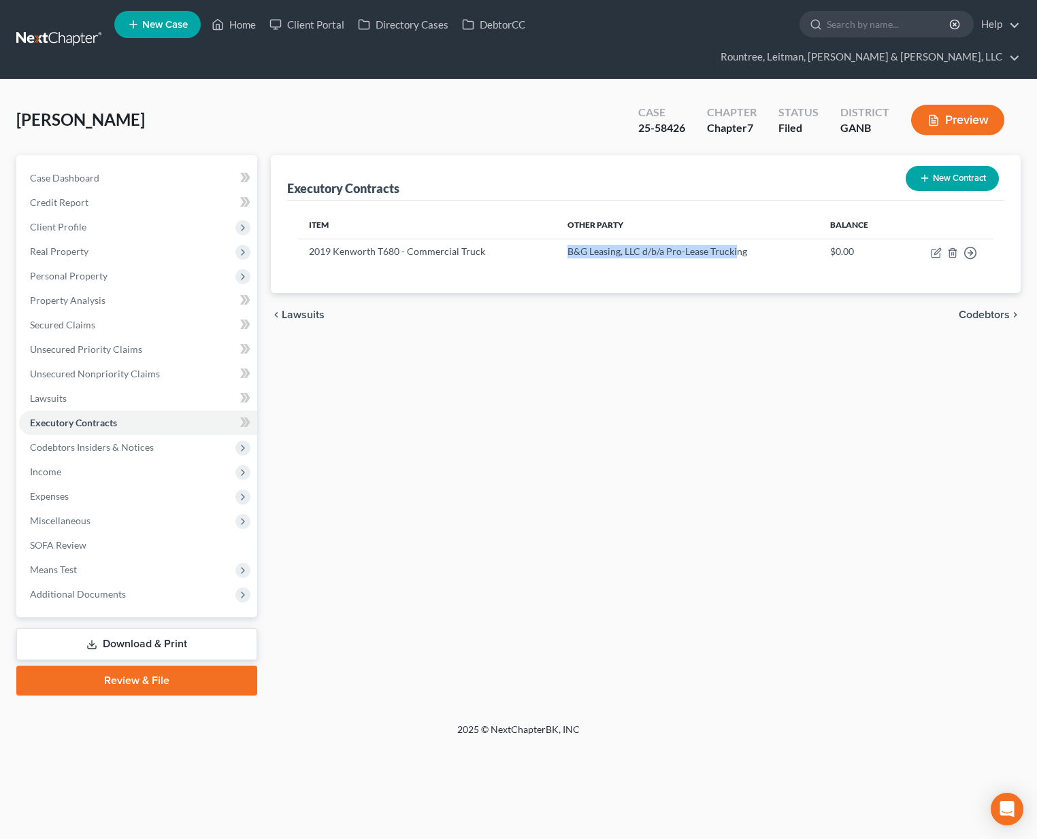
click at [733, 239] on td "B&G Leasing, LLC d/b/a Pro-Lease Trucking" at bounding box center [687, 252] width 263 height 27
click at [625, 312] on div "Executory Contracts New Contract Item Other Party Balance 2019 Kenworth T680 - …" at bounding box center [645, 425] width 763 height 541
drag, startPoint x: 743, startPoint y: 228, endPoint x: 550, endPoint y: 223, distance: 193.9
click at [550, 239] on tr "2019 Kenworth T680 - Commercial Truck B&G Leasing, LLC d/b/a Pro-Lease Trucking…" at bounding box center [645, 252] width 695 height 27
click at [539, 330] on div "Executory Contracts New Contract Item Other Party Balance 2019 Kenworth T680 - …" at bounding box center [645, 425] width 763 height 541
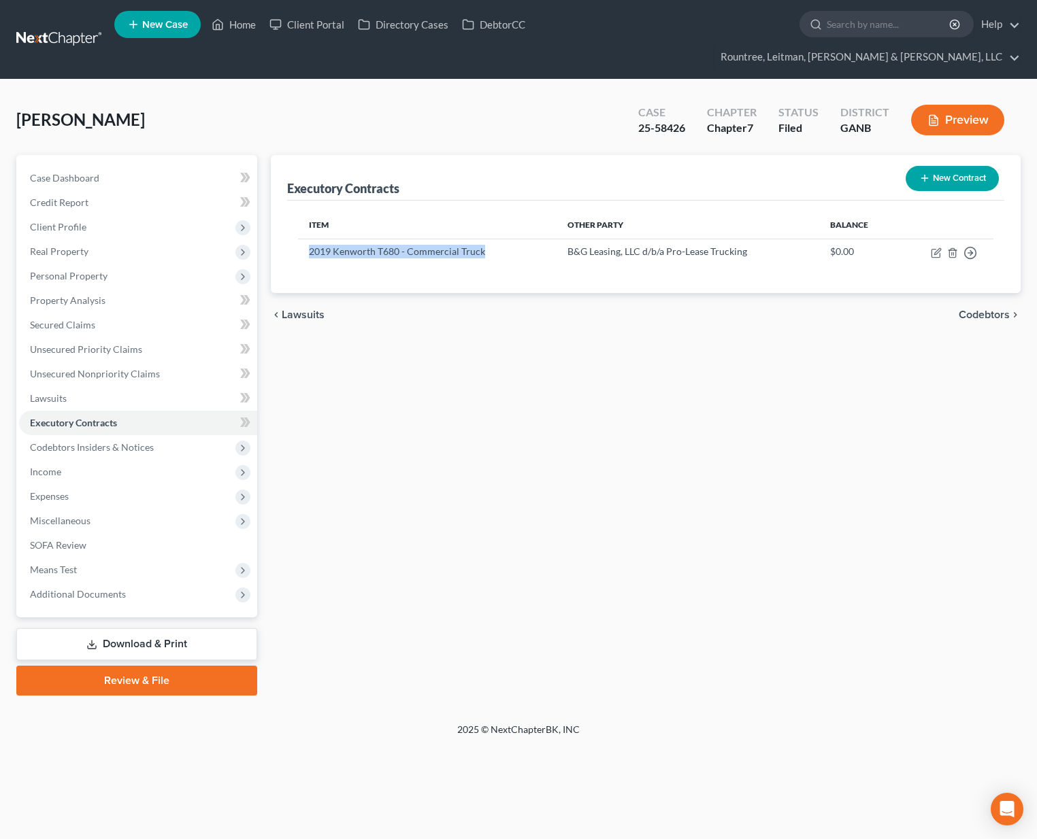
drag, startPoint x: 309, startPoint y: 226, endPoint x: 549, endPoint y: 293, distance: 249.2
click at [507, 239] on td "2019 Kenworth T680 - Commercial Truck" at bounding box center [427, 252] width 258 height 27
click at [557, 303] on div "chevron_left Lawsuits Codebtors chevron_right" at bounding box center [646, 315] width 750 height 44
click at [562, 239] on td "B&G Leasing, LLC d/b/a Pro-Lease Trucking" at bounding box center [687, 252] width 263 height 27
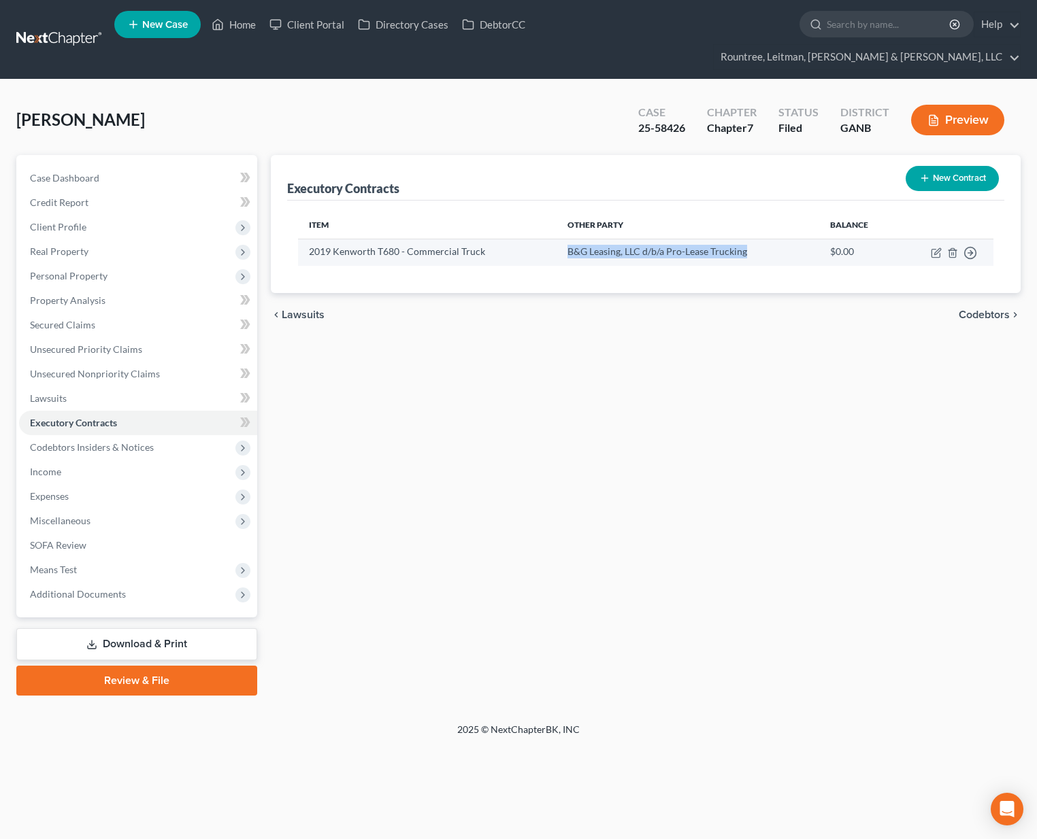
drag, startPoint x: 606, startPoint y: 229, endPoint x: 741, endPoint y: 222, distance: 135.5
click at [741, 239] on td "B&G Leasing, LLC d/b/a Pro-Lease Trucking" at bounding box center [687, 252] width 263 height 27
drag, startPoint x: 702, startPoint y: 305, endPoint x: 441, endPoint y: 268, distance: 263.9
click at [701, 306] on div "chevron_left Lawsuits Codebtors chevron_right" at bounding box center [646, 315] width 750 height 44
drag, startPoint x: 310, startPoint y: 225, endPoint x: 543, endPoint y: 229, distance: 233.3
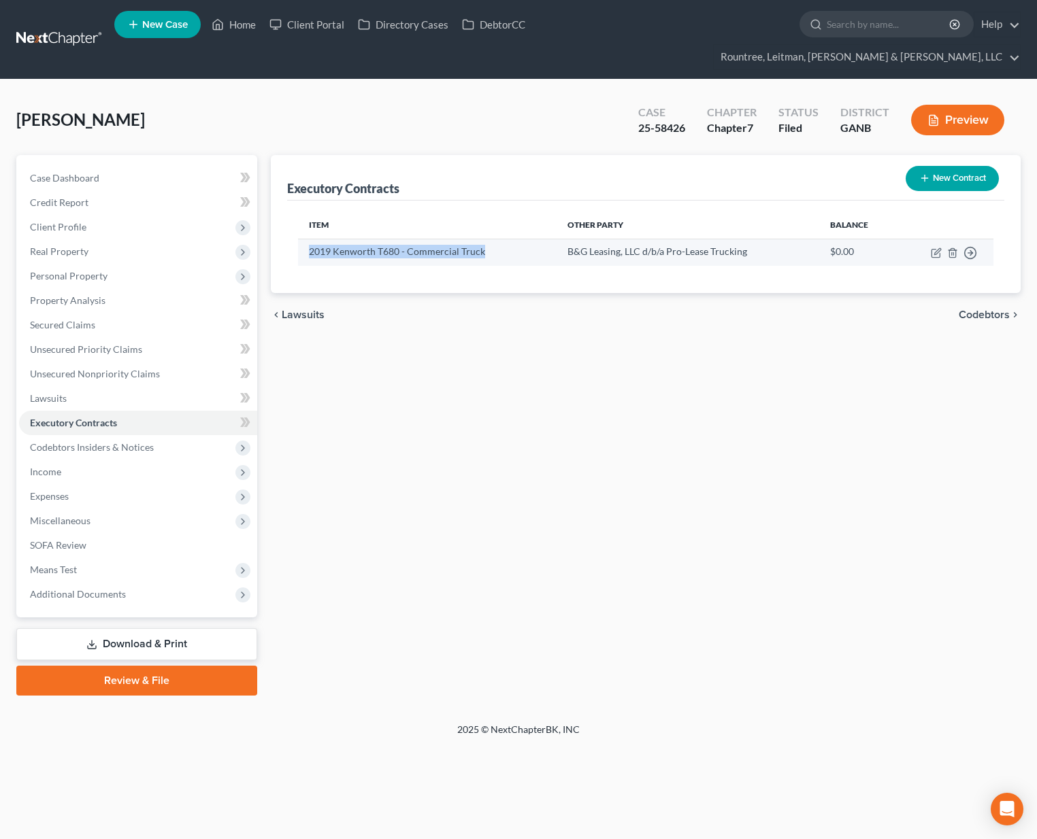
click at [511, 239] on td "2019 Kenworth T680 - Commercial Truck" at bounding box center [427, 252] width 258 height 27
click at [556, 239] on td "B&G Leasing, LLC d/b/a Pro-Lease Trucking" at bounding box center [687, 252] width 263 height 27
drag, startPoint x: 565, startPoint y: 227, endPoint x: 773, endPoint y: 230, distance: 208.2
click at [773, 239] on td "B&G Leasing, LLC d/b/a Pro-Lease Trucking" at bounding box center [687, 252] width 263 height 27
click at [688, 322] on div "Executory Contracts New Contract Item Other Party Balance 2019 Kenworth T680 - …" at bounding box center [645, 425] width 763 height 541
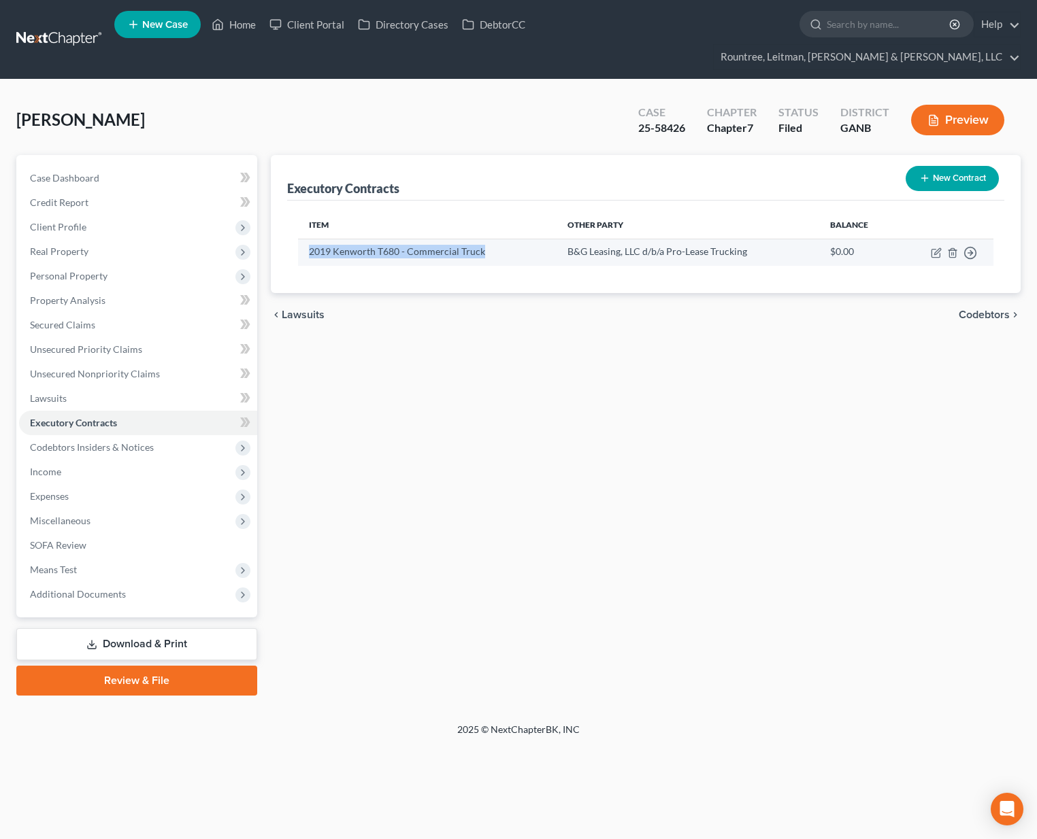
drag, startPoint x: 310, startPoint y: 229, endPoint x: 554, endPoint y: 231, distance: 243.5
click at [520, 239] on td "2019 Kenworth T680 - Commercial Truck" at bounding box center [427, 252] width 258 height 27
click at [561, 239] on td "B&G Leasing, LLC d/b/a Pro-Lease Trucking" at bounding box center [687, 252] width 263 height 27
drag, startPoint x: 566, startPoint y: 230, endPoint x: 725, endPoint y: 233, distance: 159.2
click at [725, 239] on td "B&G Leasing, LLC d/b/a Pro-Lease Trucking" at bounding box center [687, 252] width 263 height 27
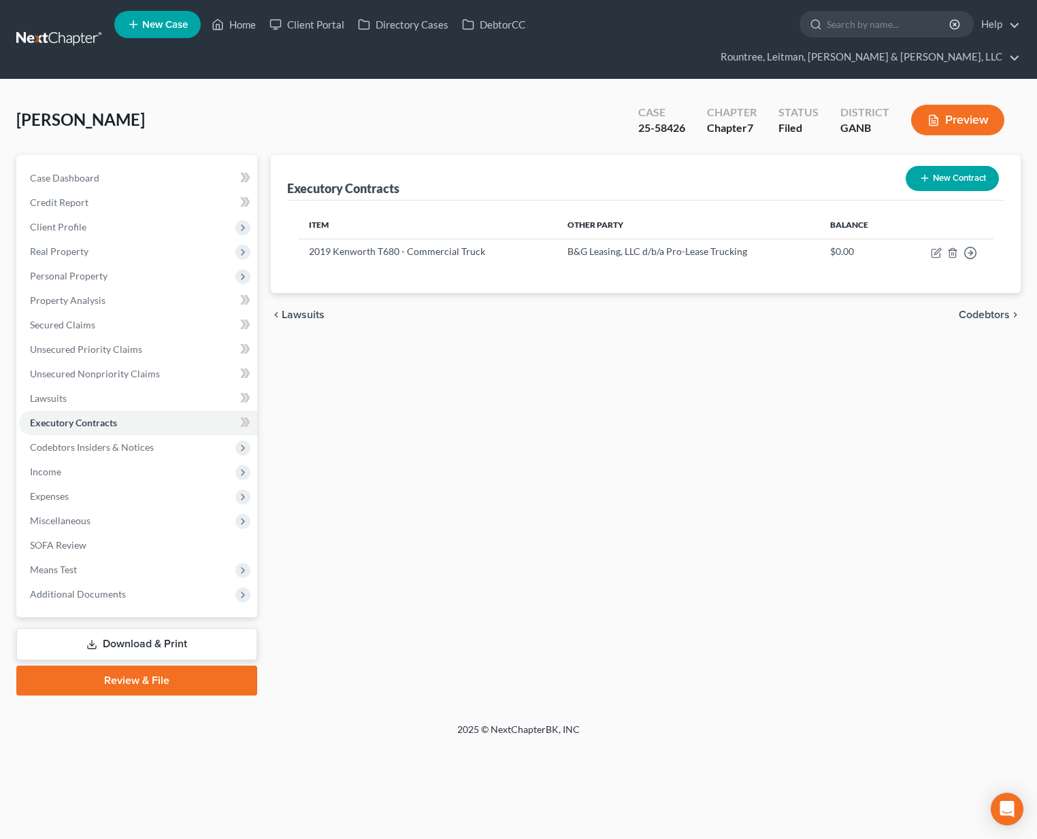
click at [637, 333] on div "Executory Contracts New Contract Item Other Party Balance 2019 Kenworth T680 - …" at bounding box center [645, 425] width 763 height 541
drag, startPoint x: 742, startPoint y: 229, endPoint x: 566, endPoint y: 229, distance: 176.2
click at [566, 239] on td "B&G Leasing, LLC d/b/a Pro-Lease Trucking" at bounding box center [687, 252] width 263 height 27
drag, startPoint x: 431, startPoint y: 218, endPoint x: 299, endPoint y: 231, distance: 132.5
click at [430, 239] on td "2019 Kenworth T680 - Commercial Truck" at bounding box center [427, 252] width 258 height 27
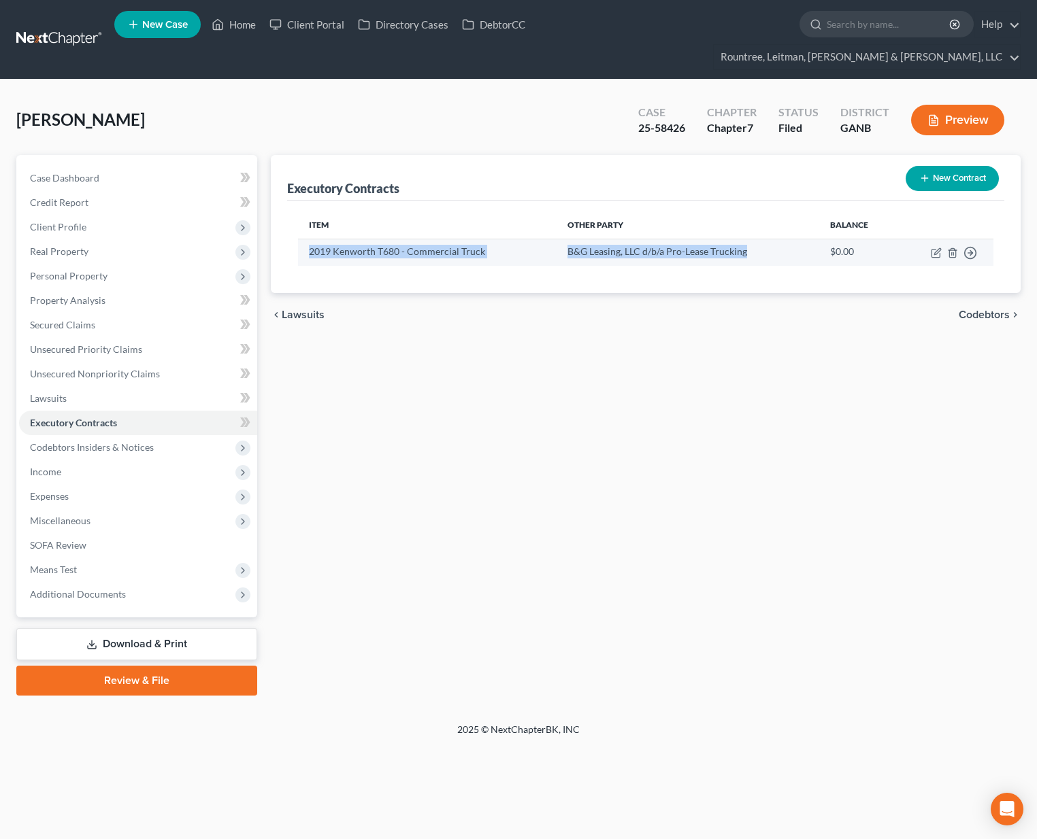
drag, startPoint x: 307, startPoint y: 225, endPoint x: 558, endPoint y: 237, distance: 251.9
click at [558, 239] on tr "2019 Kenworth T680 - Commercial Truck B&G Leasing, LLC d/b/a Pro-Lease Trucking…" at bounding box center [645, 252] width 695 height 27
drag, startPoint x: 599, startPoint y: 227, endPoint x: 573, endPoint y: 230, distance: 26.0
click at [598, 239] on td "B&G Leasing, LLC d/b/a Pro-Lease Trucking" at bounding box center [687, 252] width 263 height 27
drag, startPoint x: 560, startPoint y: 230, endPoint x: 765, endPoint y: 235, distance: 205.5
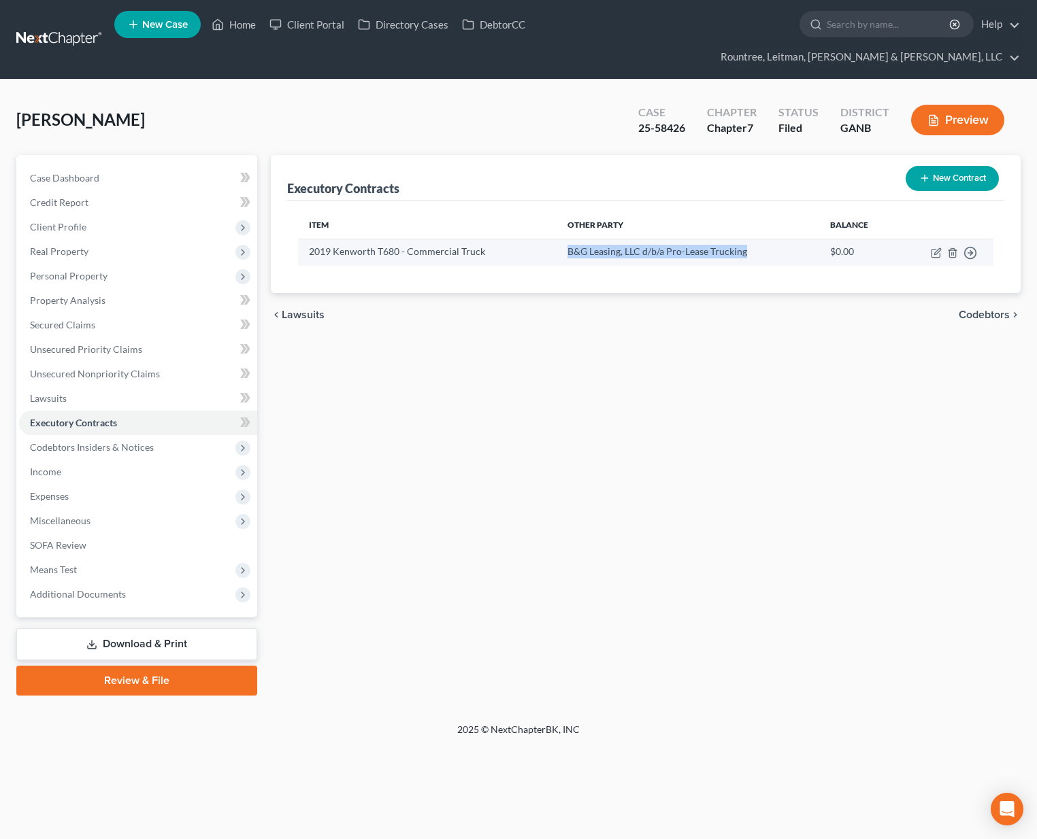
click at [765, 239] on td "B&G Leasing, LLC d/b/a Pro-Lease Trucking" at bounding box center [687, 252] width 263 height 27
click at [675, 306] on div "chevron_left Lawsuits Codebtors chevron_right" at bounding box center [646, 315] width 750 height 44
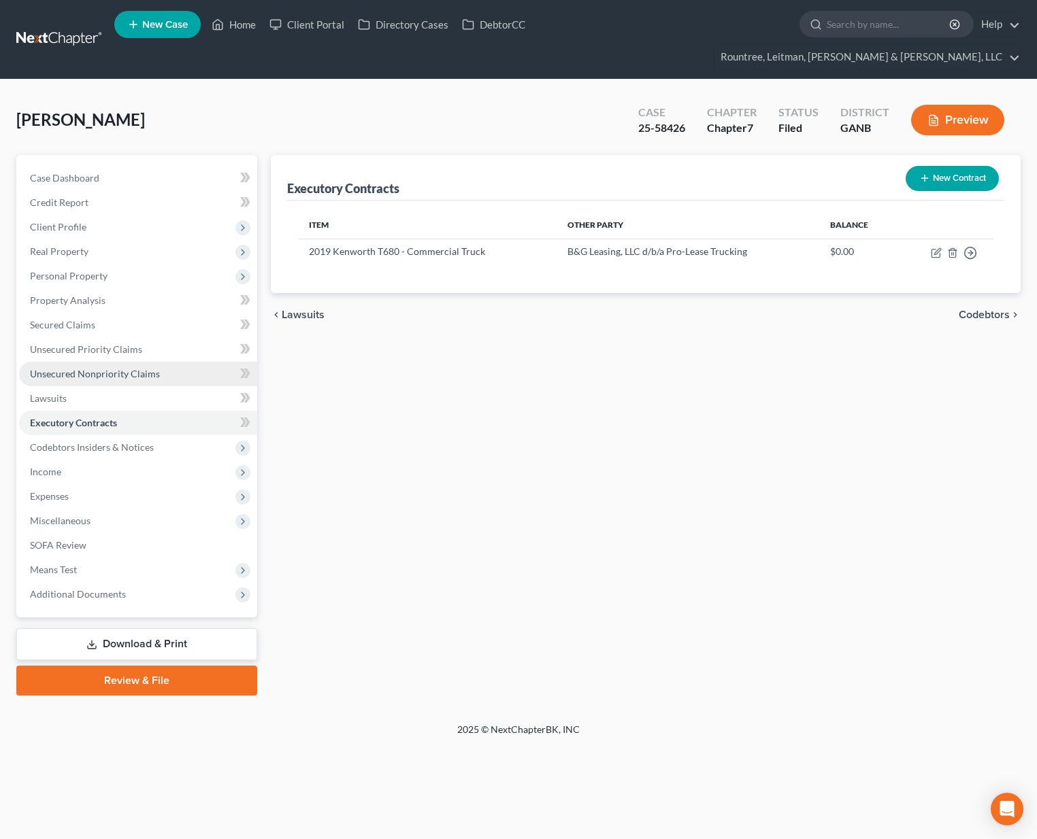
click at [120, 368] on span "Unsecured Nonpriority Claims" at bounding box center [95, 374] width 130 height 12
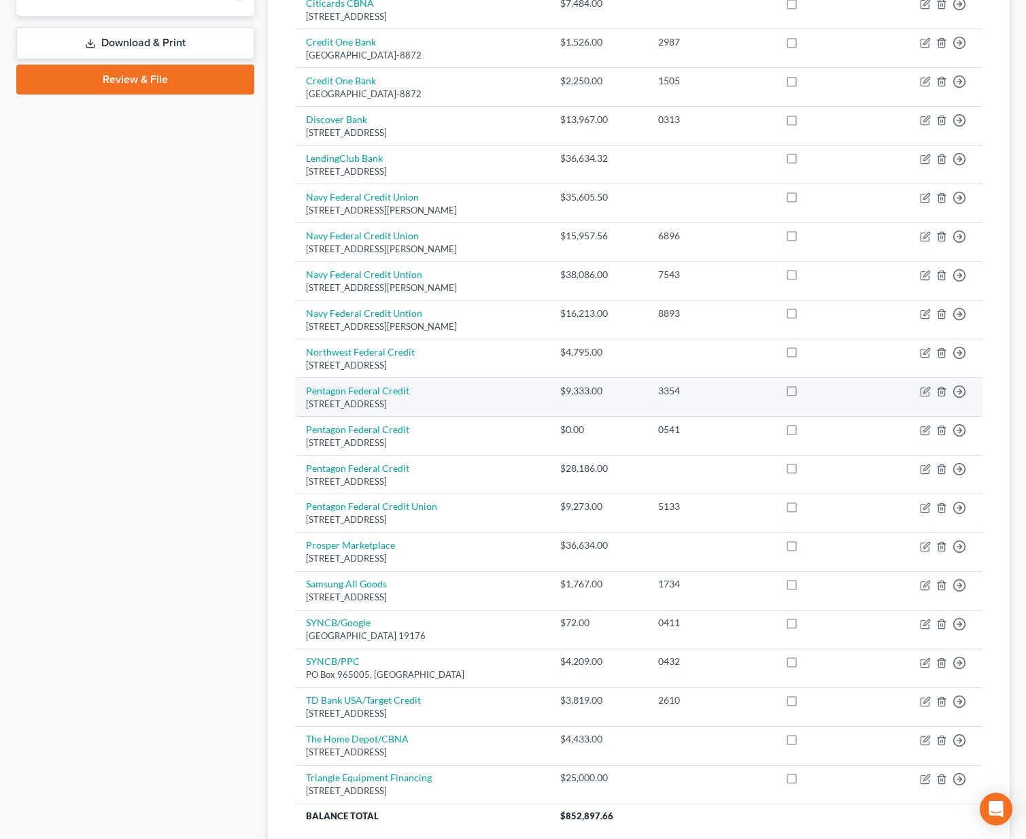
scroll to position [735, 0]
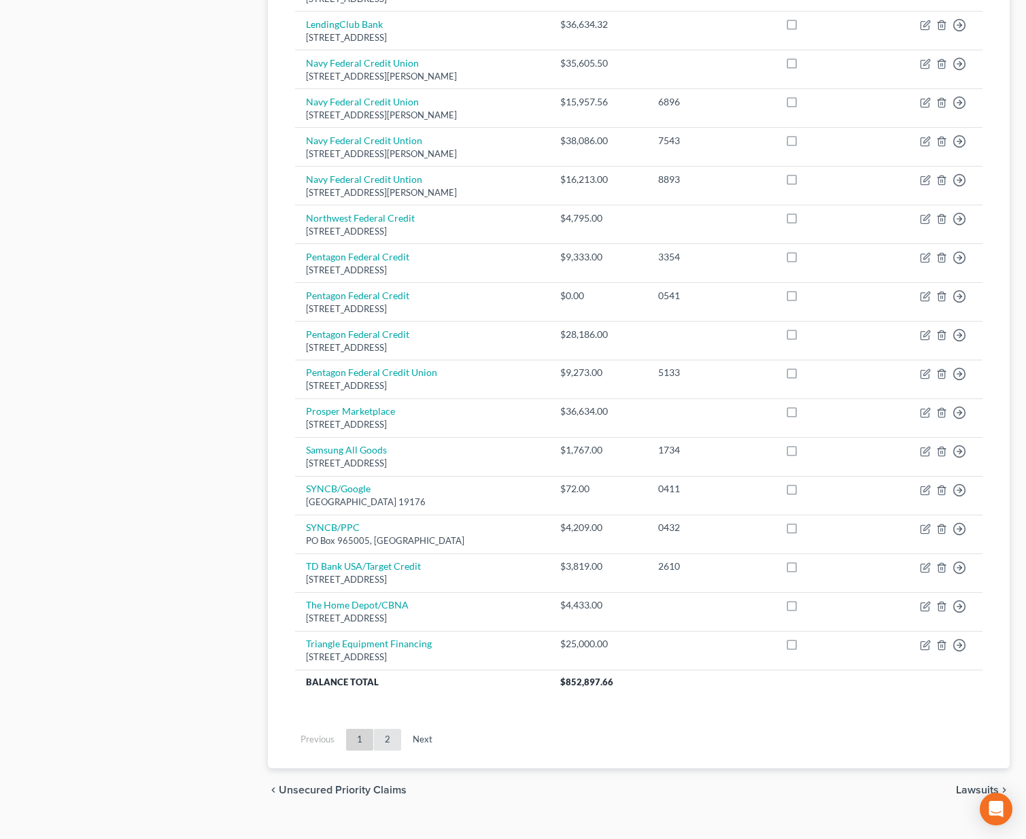
click at [389, 729] on link "2" at bounding box center [387, 740] width 27 height 22
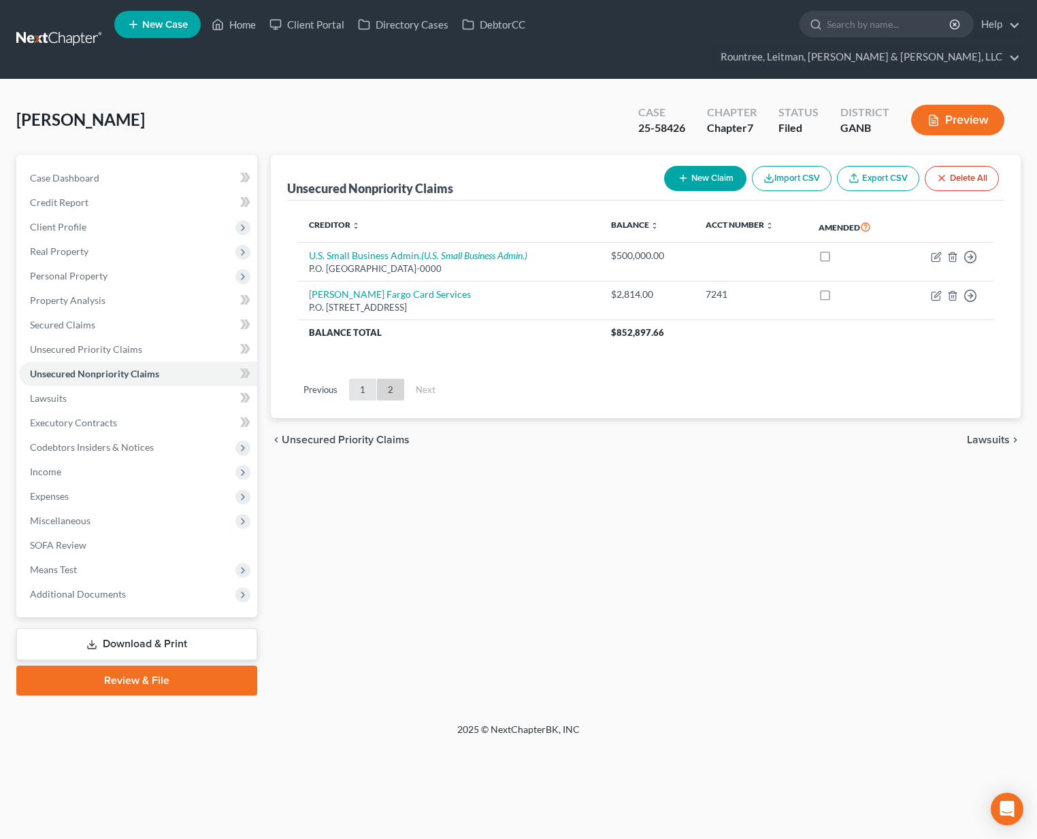
click at [367, 379] on link "1" at bounding box center [362, 390] width 27 height 22
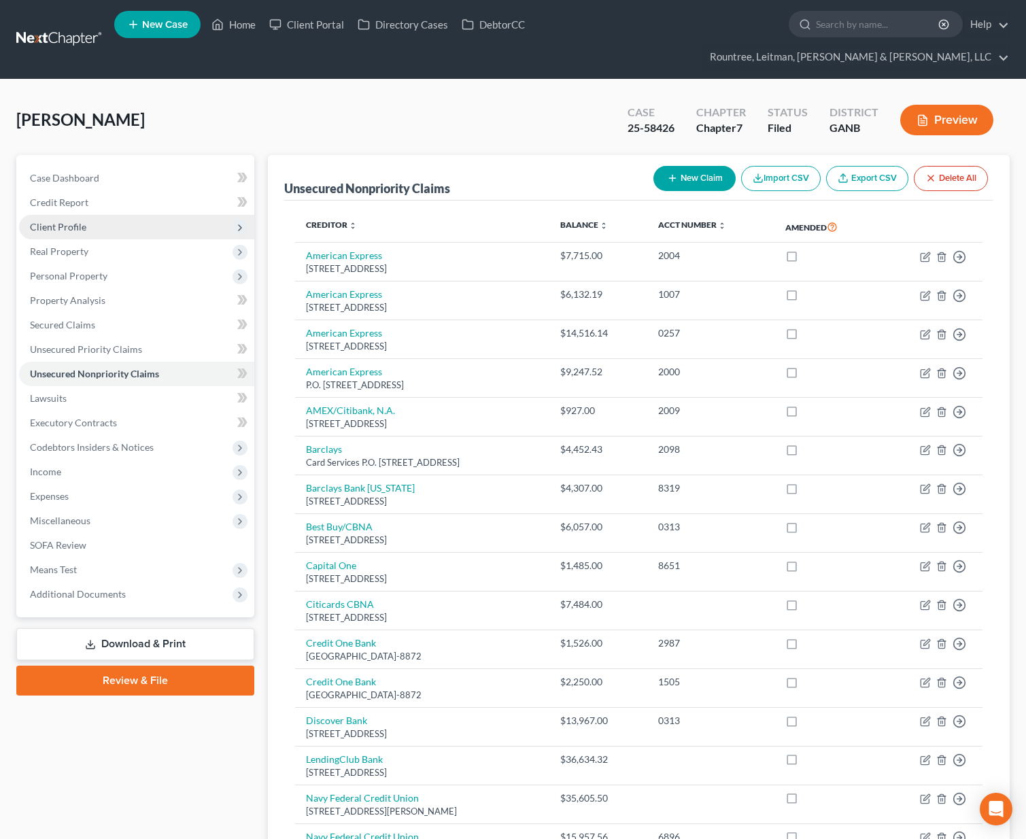
click at [86, 215] on span "Client Profile" at bounding box center [136, 227] width 235 height 24
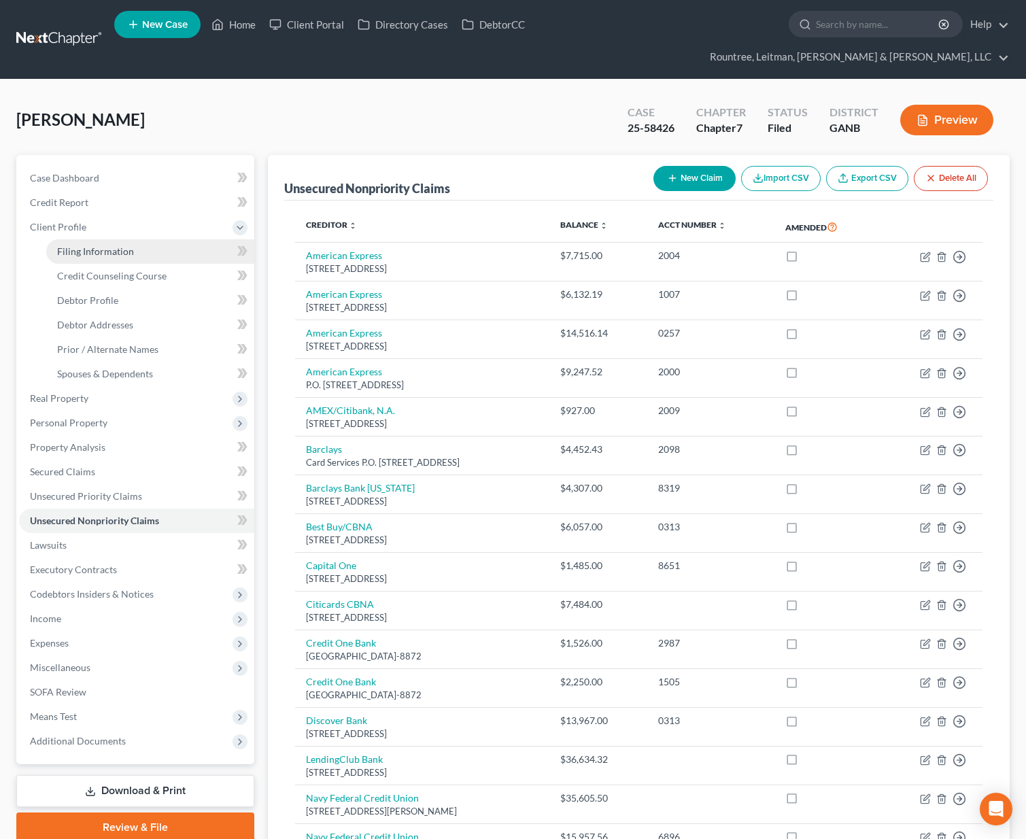
click at [100, 246] on span "Filing Information" at bounding box center [95, 252] width 77 height 12
select select "0"
select select "3"
select select "0"
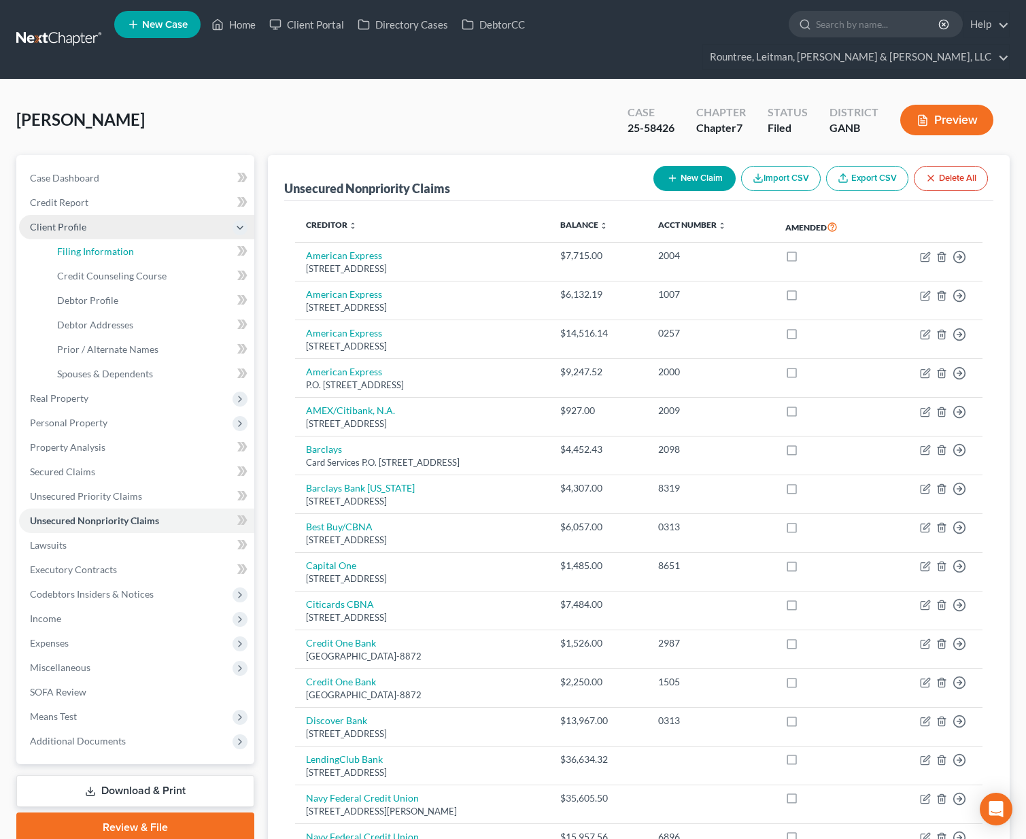
select select "19"
select select "0"
select select "10"
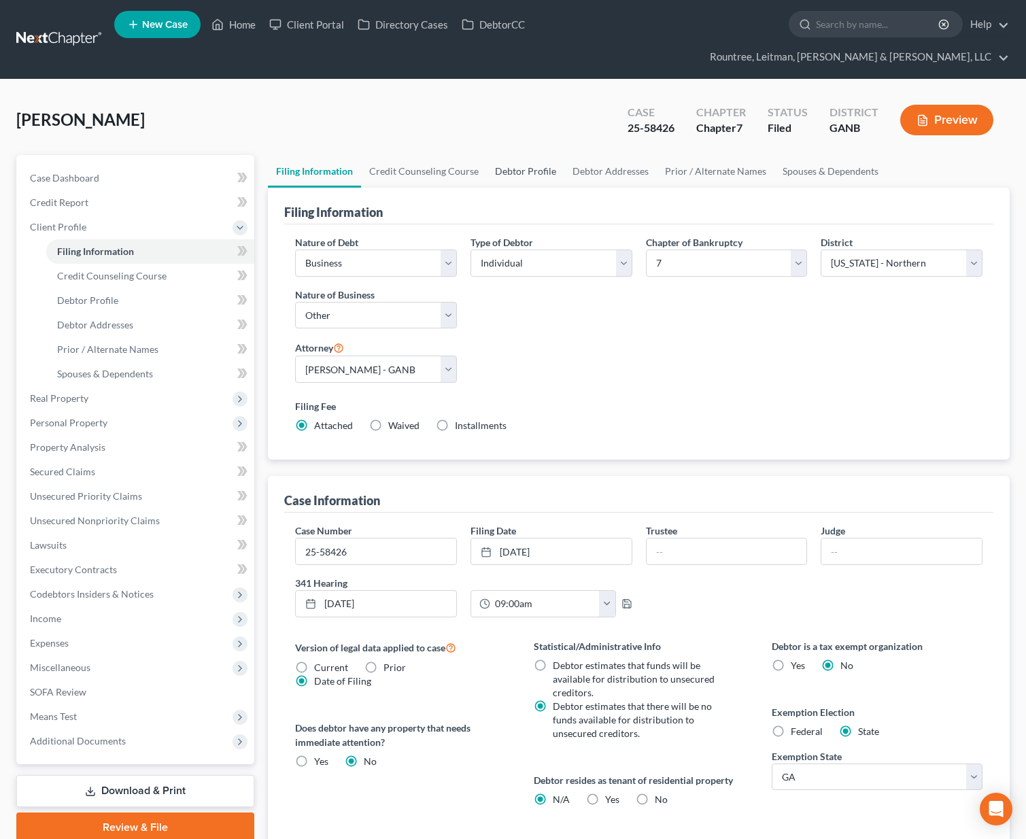
click at [512, 155] on link "Debtor Profile" at bounding box center [526, 171] width 78 height 33
select select "1"
select select "2"
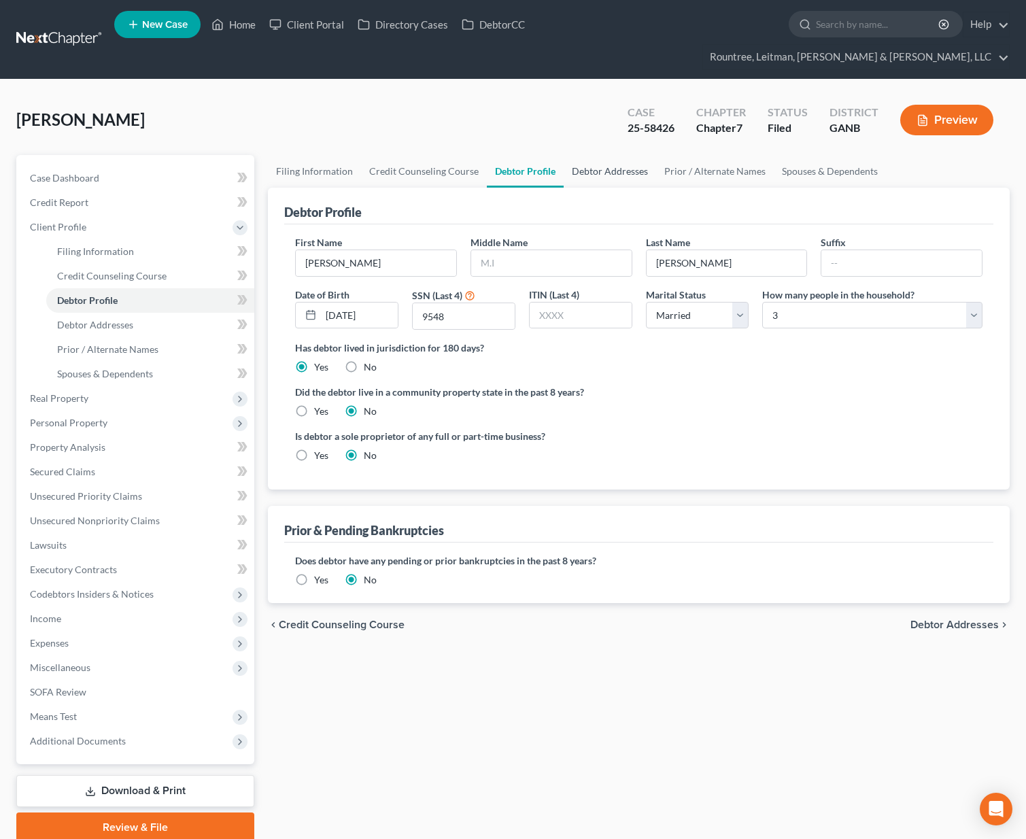
click at [574, 155] on link "Debtor Addresses" at bounding box center [610, 171] width 93 height 33
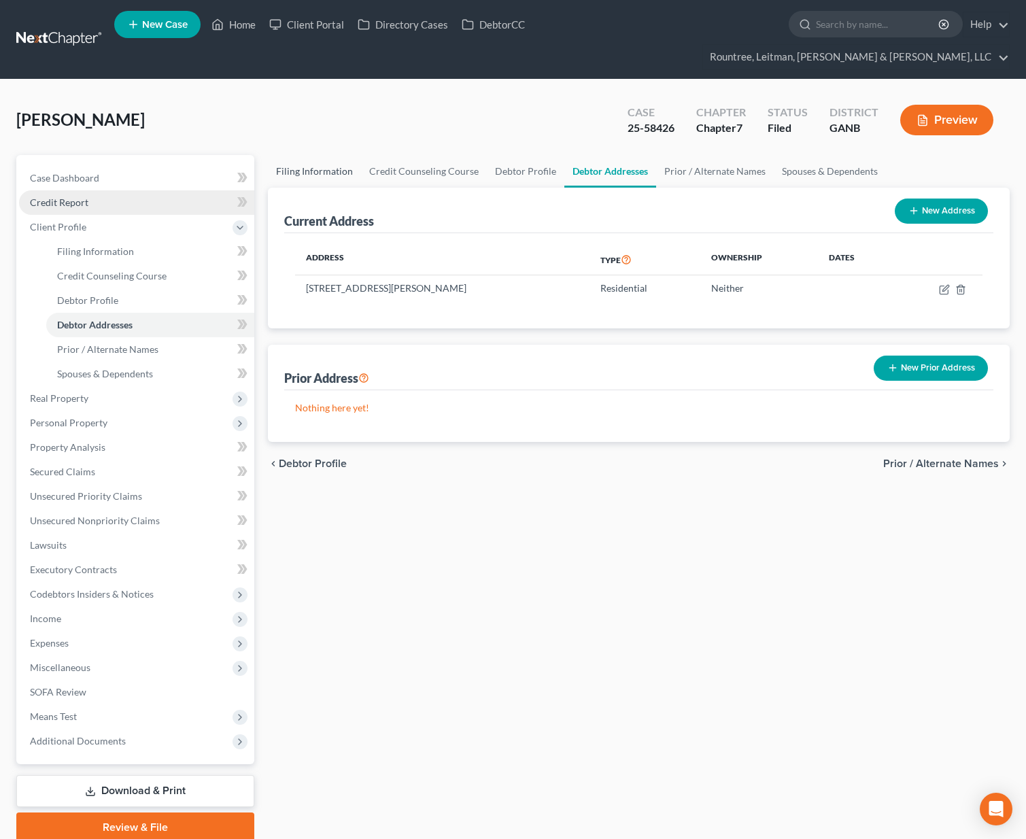
click at [322, 155] on link "Filing Information" at bounding box center [314, 171] width 93 height 33
select select "0"
select select "3"
select select "0"
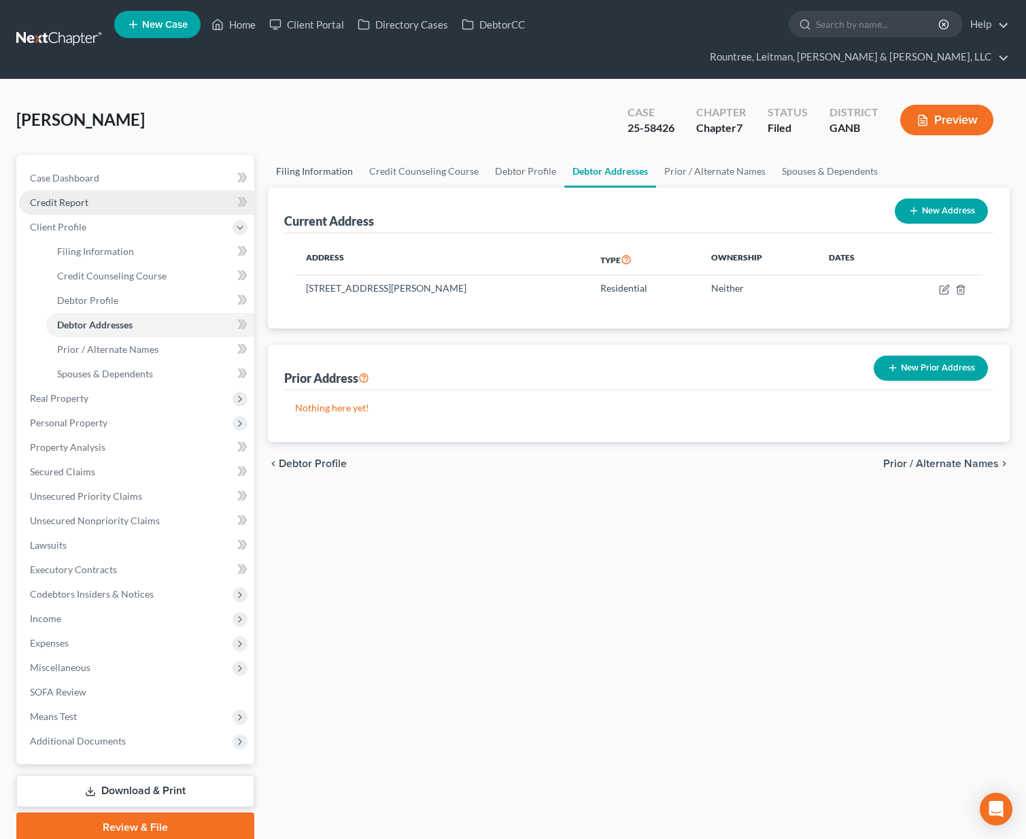
select select "19"
select select "0"
select select "10"
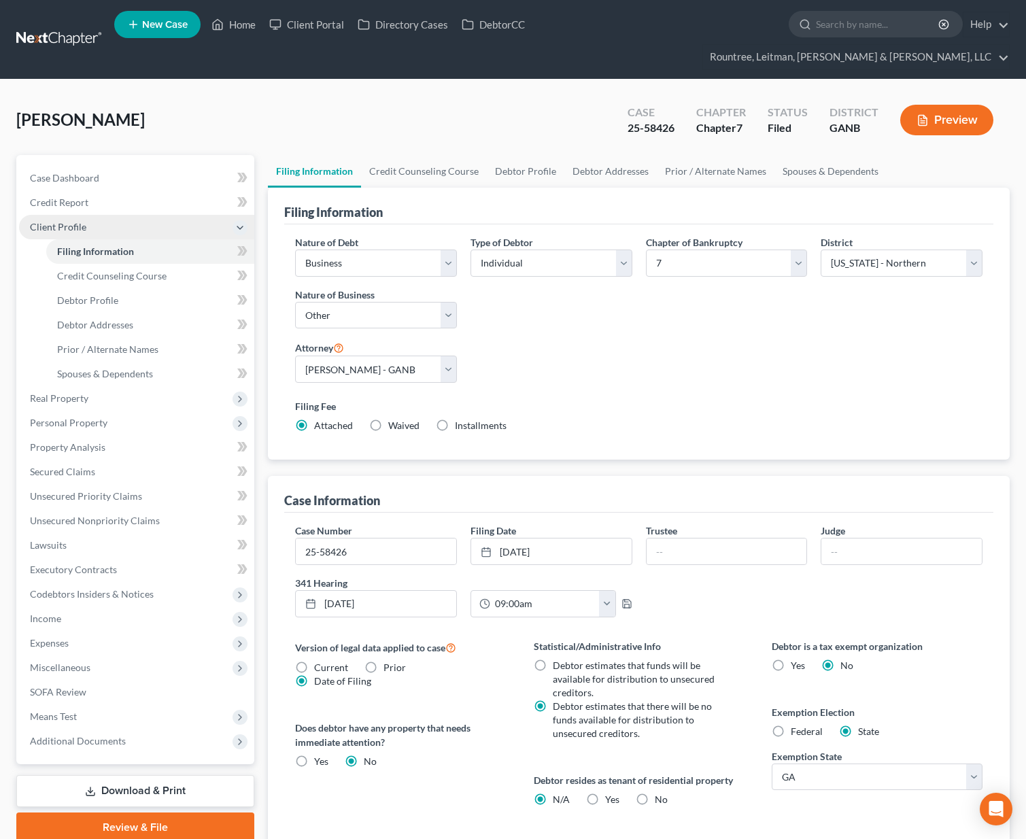
click at [41, 221] on span "Client Profile" at bounding box center [58, 227] width 56 height 12
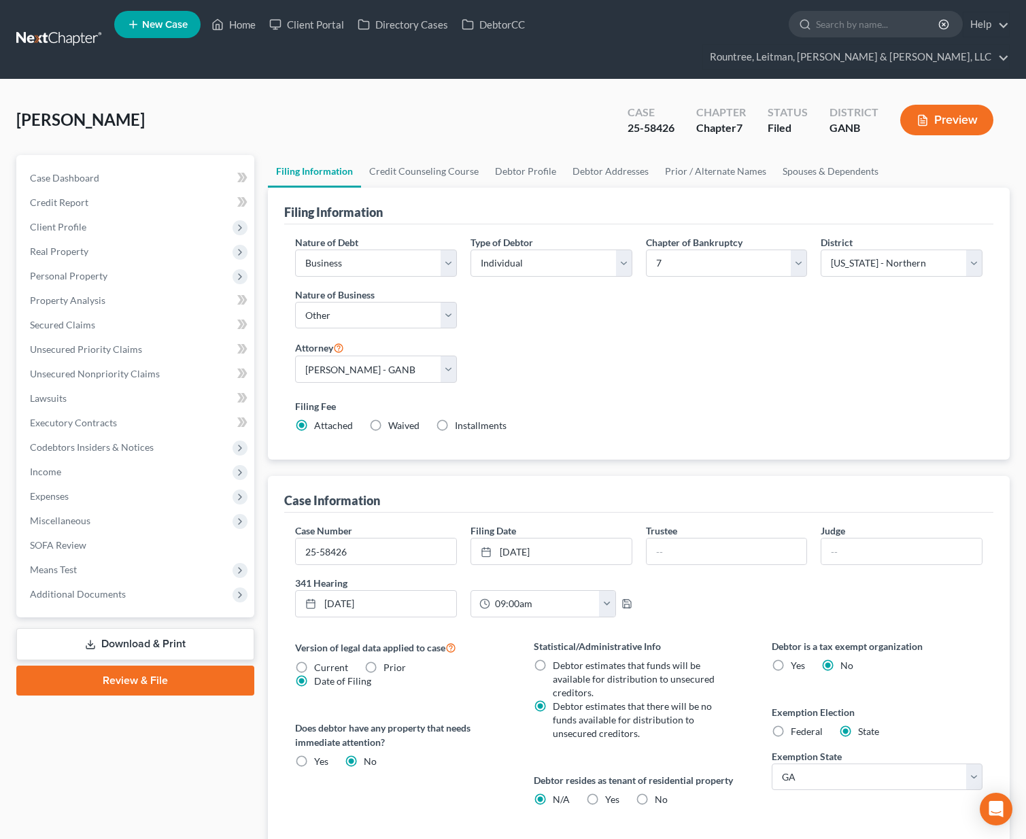
click at [63, 30] on link at bounding box center [59, 39] width 87 height 24
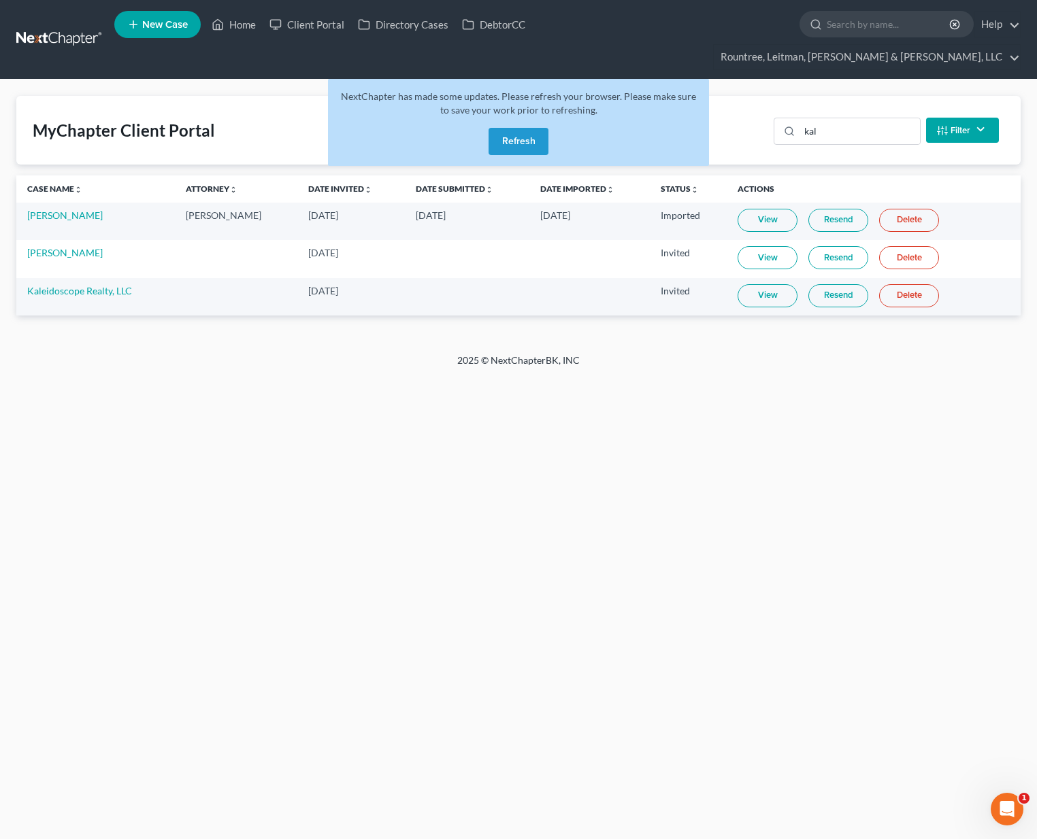
click at [522, 128] on button "Refresh" at bounding box center [518, 141] width 60 height 27
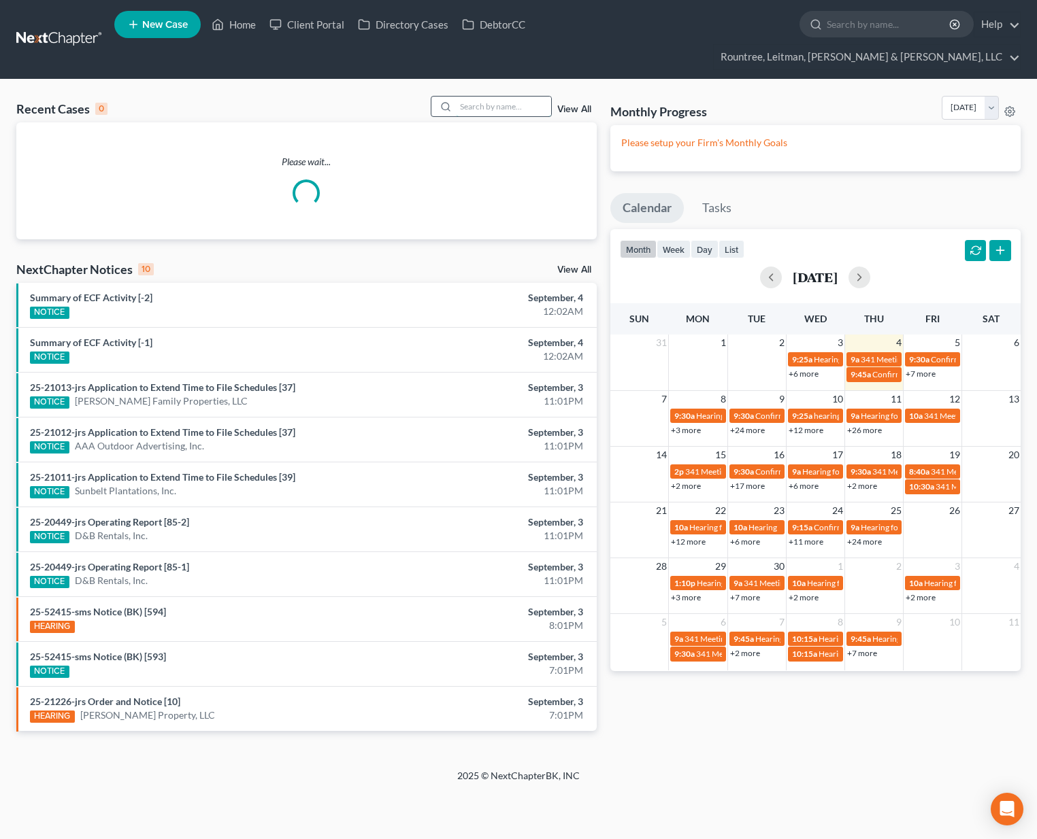
click at [475, 97] on input "search" at bounding box center [503, 107] width 95 height 20
type input "a"
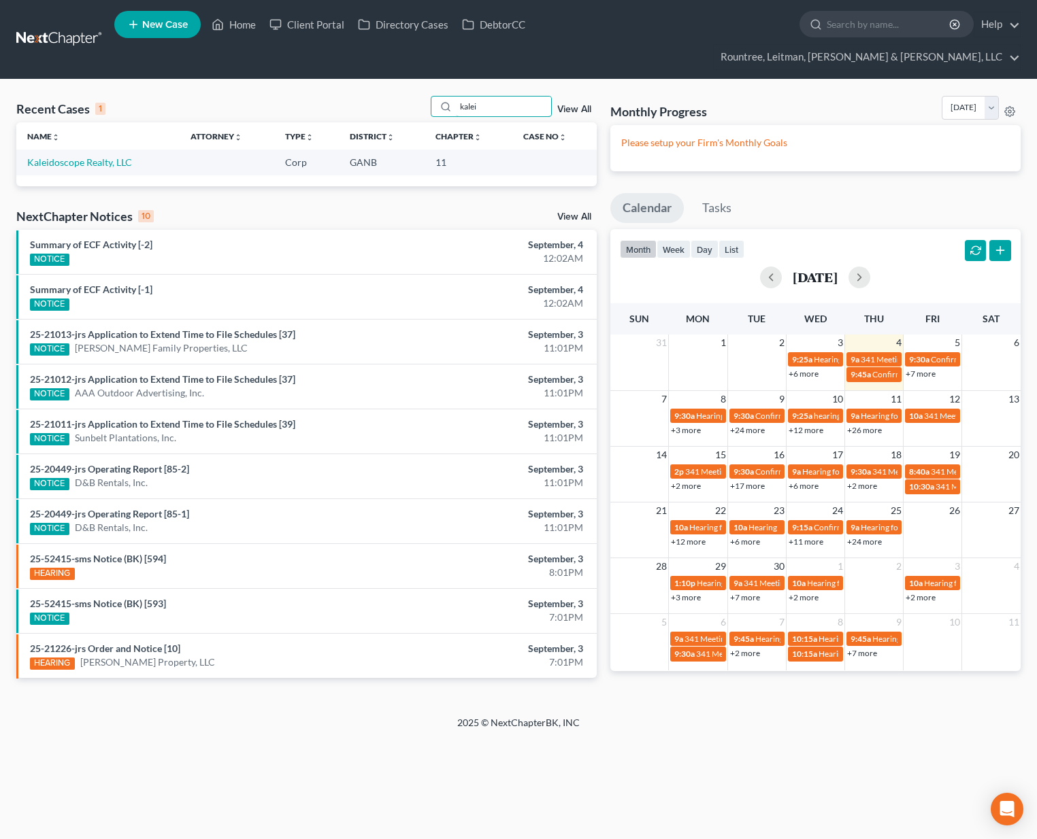
type input "kalei"
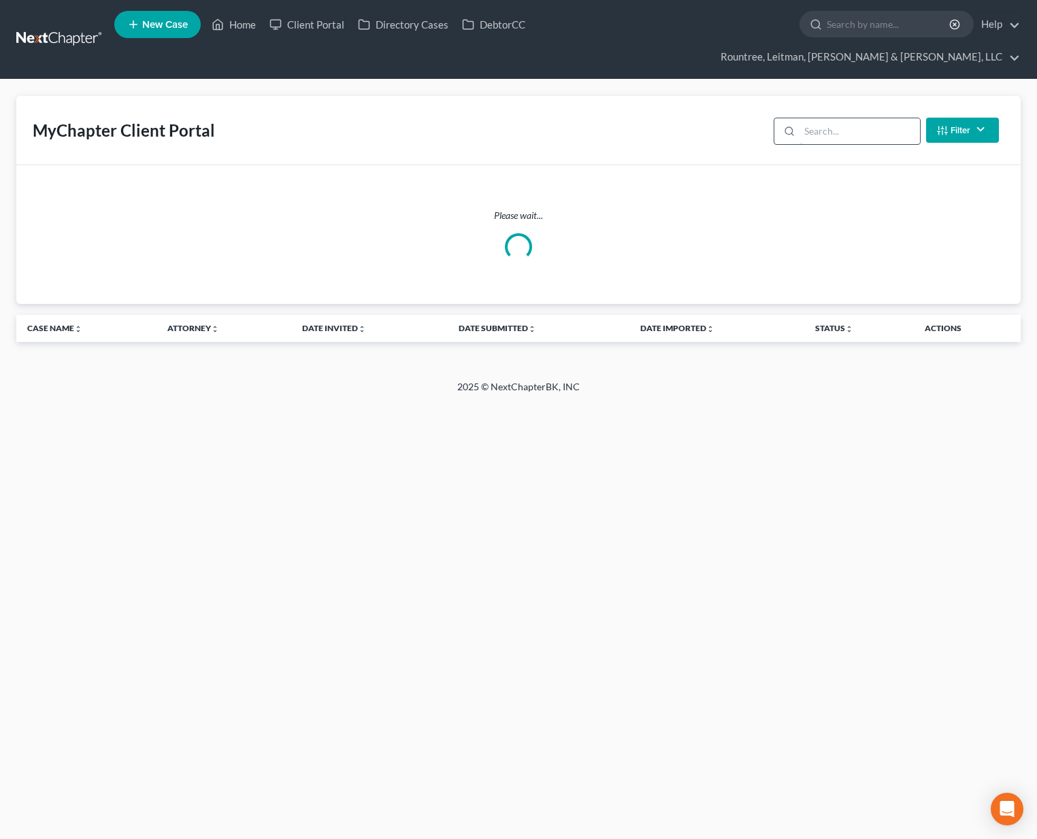
click at [827, 118] on input "search" at bounding box center [859, 131] width 120 height 26
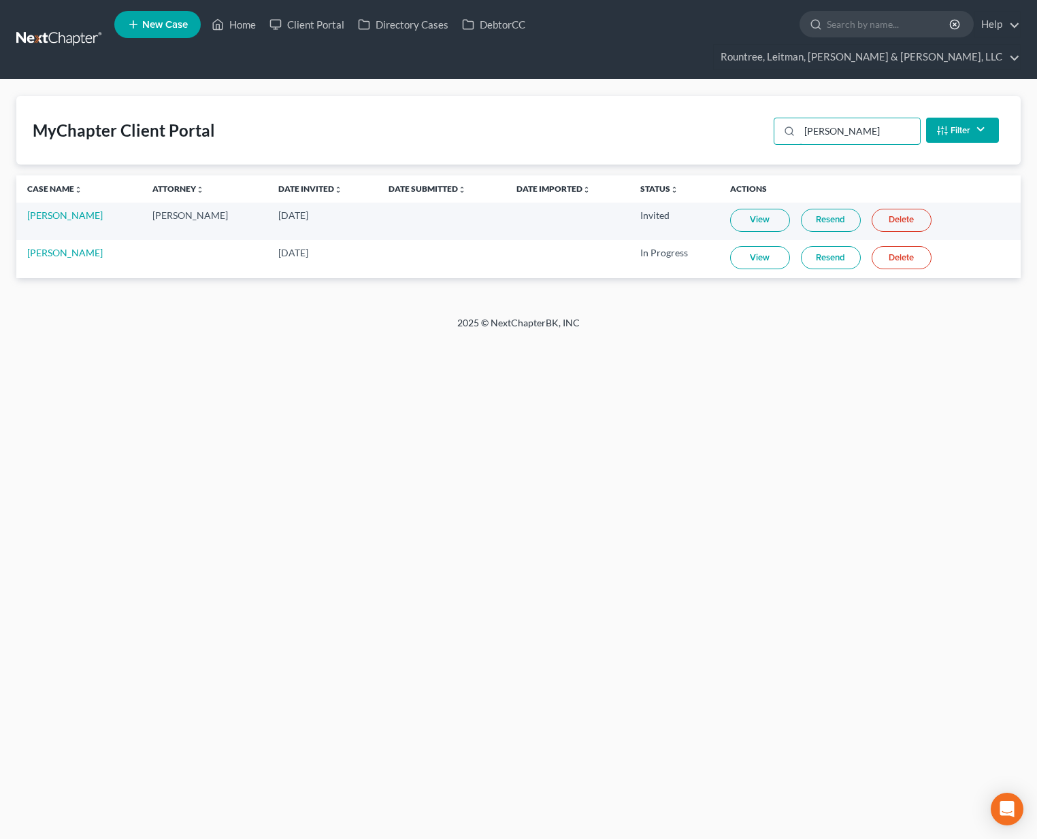
type input "[PERSON_NAME]"
click at [750, 246] on link "View" at bounding box center [760, 257] width 60 height 23
